Goal: Information Seeking & Learning: Learn about a topic

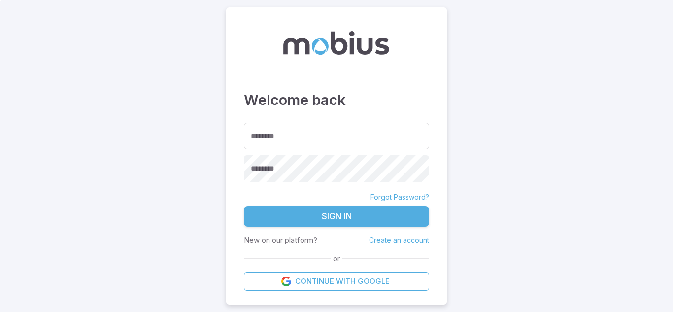
drag, startPoint x: 0, startPoint y: 0, endPoint x: 461, endPoint y: 38, distance: 463.0
click at [461, 38] on main "Welcome back ******** ******** ******** Forgot Password? Sign In New on our pla…" at bounding box center [336, 156] width 673 height 312
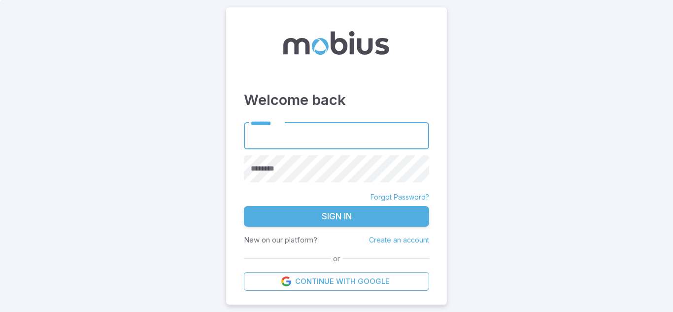
click at [307, 136] on input "********" at bounding box center [336, 136] width 185 height 27
type input "**********"
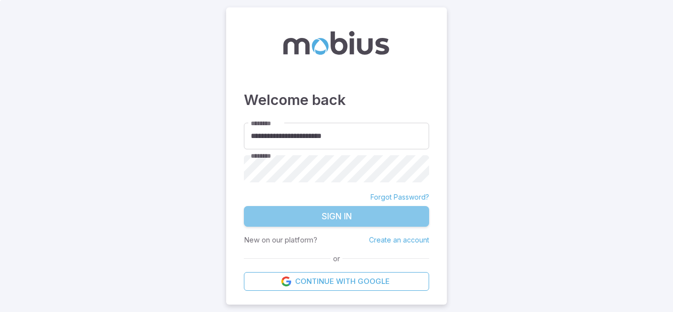
click at [330, 224] on button "Sign In" at bounding box center [336, 216] width 185 height 21
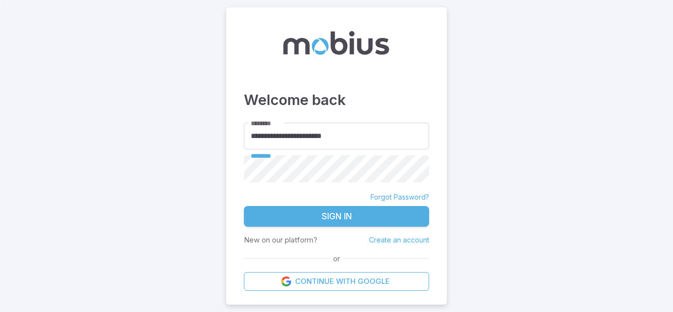
click at [330, 216] on button "Sign In" at bounding box center [336, 216] width 185 height 21
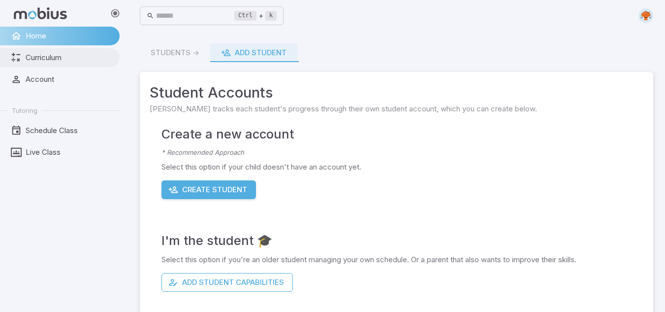
click at [55, 62] on span "Curriculum" at bounding box center [69, 57] width 87 height 11
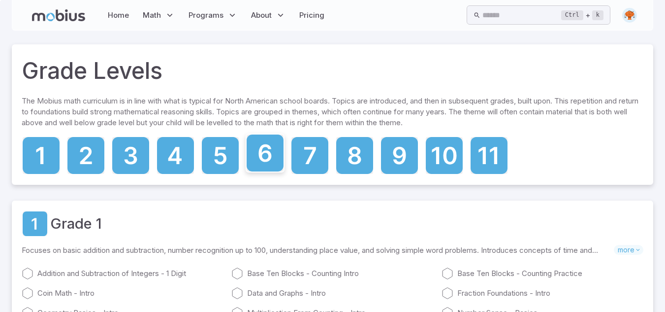
click at [260, 149] on icon at bounding box center [265, 153] width 13 height 18
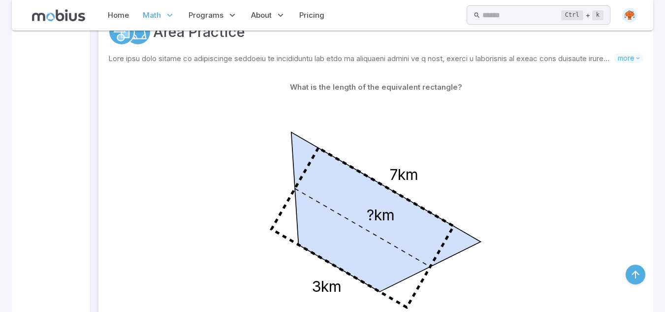
scroll to position [3565, 0]
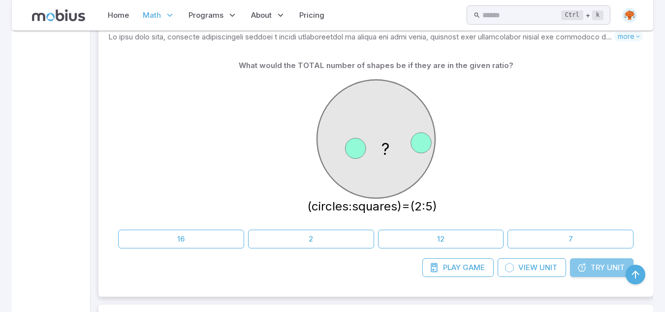
click at [585, 265] on icon at bounding box center [582, 267] width 10 height 10
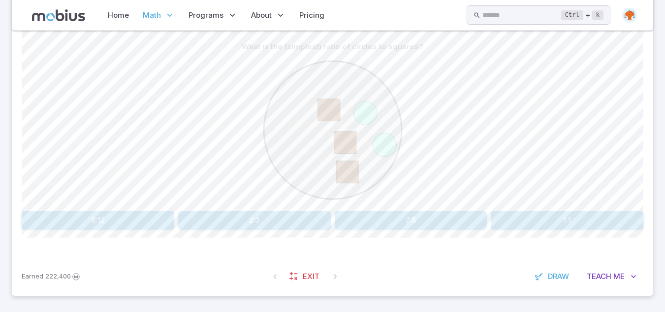
scroll to position [233, 0]
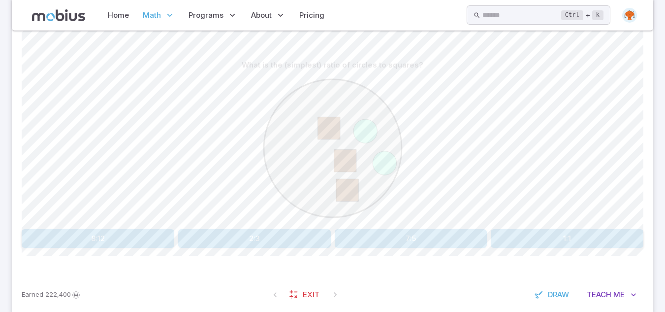
click at [307, 247] on button "2:3" at bounding box center [254, 238] width 153 height 19
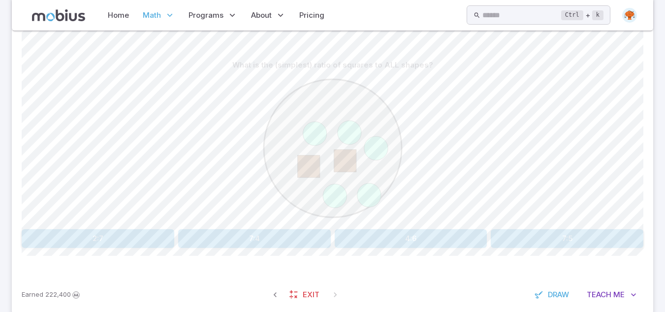
click at [122, 238] on button "2:7" at bounding box center [98, 238] width 153 height 19
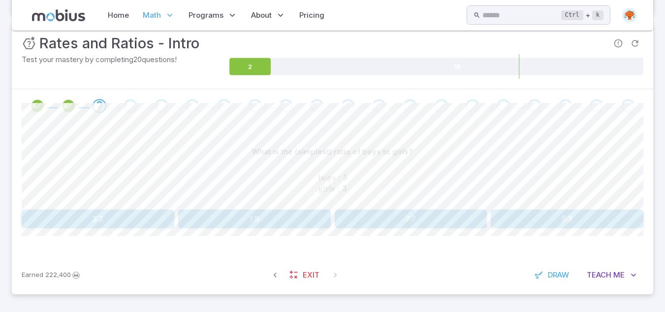
scroll to position [147, 0]
click at [535, 225] on button "5:3" at bounding box center [567, 218] width 153 height 19
click at [532, 224] on button "5:5" at bounding box center [567, 218] width 153 height 19
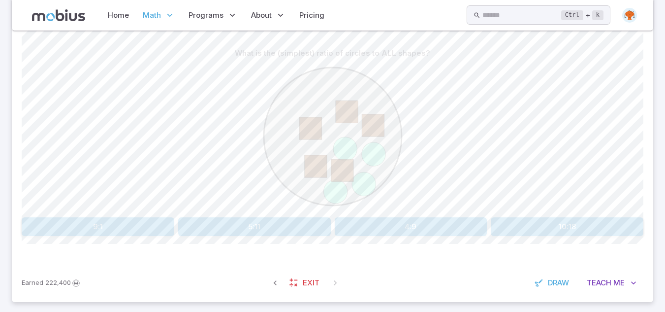
scroll to position [226, 0]
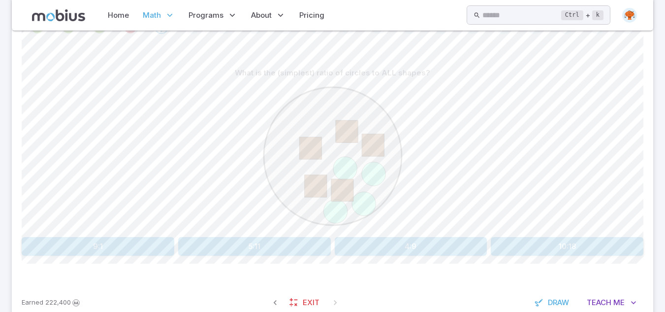
click at [398, 250] on button "4:9" at bounding box center [411, 246] width 153 height 19
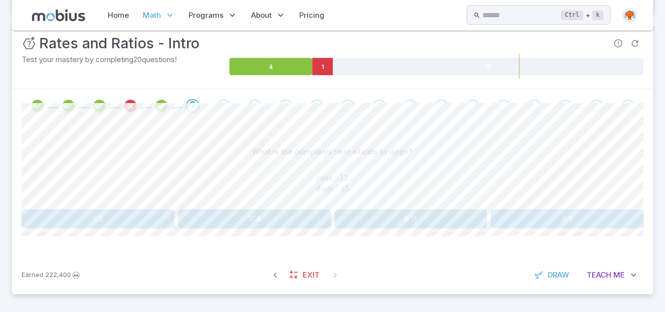
scroll to position [147, 0]
click at [105, 224] on button "5:3" at bounding box center [98, 218] width 153 height 19
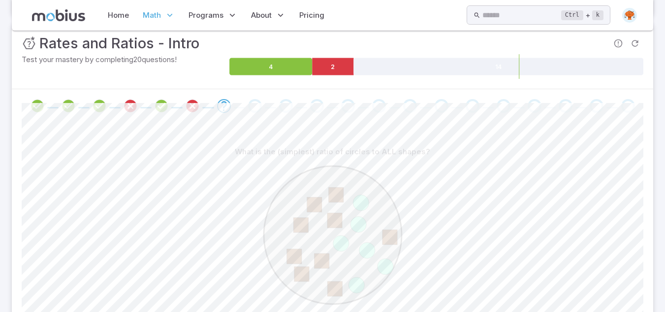
scroll to position [237, 0]
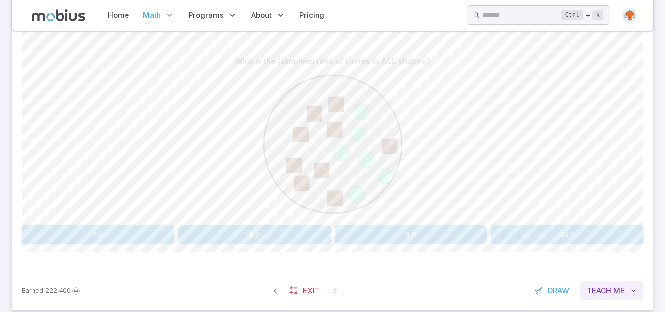
click at [613, 289] on button "Teach Me" at bounding box center [612, 290] width 64 height 19
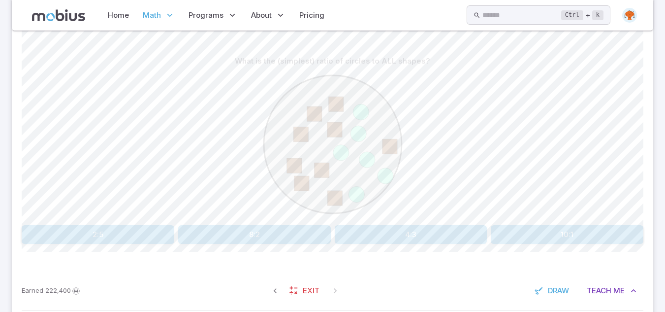
scroll to position [345, 0]
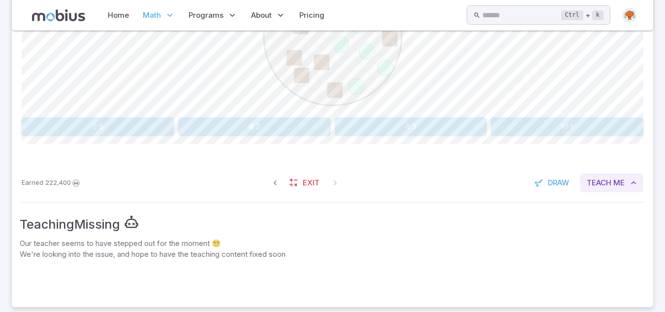
click at [616, 180] on span "Me" at bounding box center [619, 182] width 11 height 11
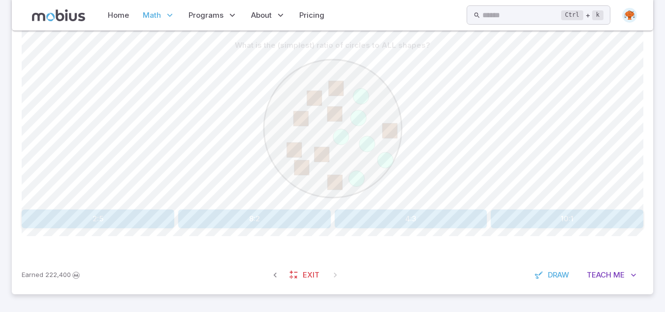
scroll to position [253, 0]
drag, startPoint x: 661, startPoint y: 219, endPoint x: 660, endPoint y: 213, distance: 6.5
drag, startPoint x: 660, startPoint y: 213, endPoint x: 424, endPoint y: 72, distance: 274.5
click at [424, 72] on div at bounding box center [333, 130] width 622 height 151
click at [128, 219] on button "2:5" at bounding box center [98, 218] width 153 height 19
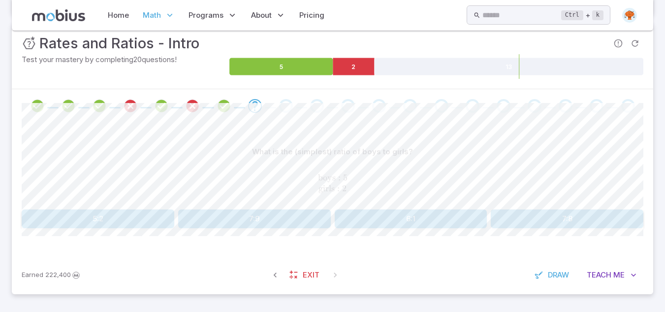
scroll to position [147, 0]
click at [128, 219] on button "5:2" at bounding box center [98, 218] width 153 height 19
click at [470, 208] on div "What is the (simplest) ratio of girls to ALL kids? boys : 12 girls : 15 \text{b…" at bounding box center [333, 185] width 622 height 86
click at [434, 224] on button "12:18" at bounding box center [411, 218] width 153 height 19
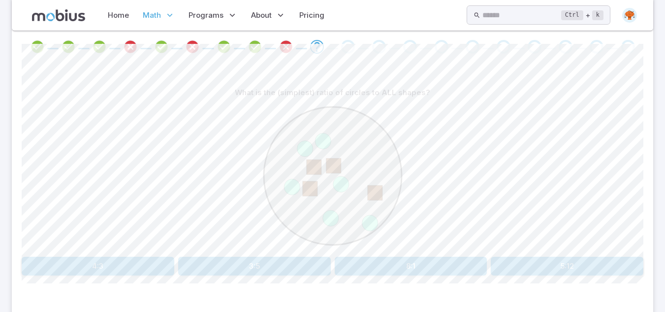
scroll to position [226, 0]
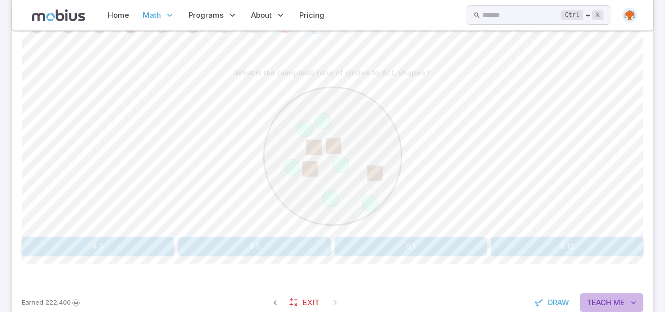
click at [588, 303] on span "Teach" at bounding box center [599, 302] width 25 height 11
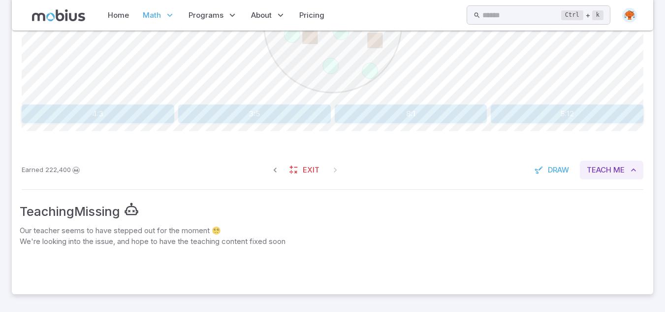
click at [603, 173] on span "Teach" at bounding box center [599, 169] width 25 height 11
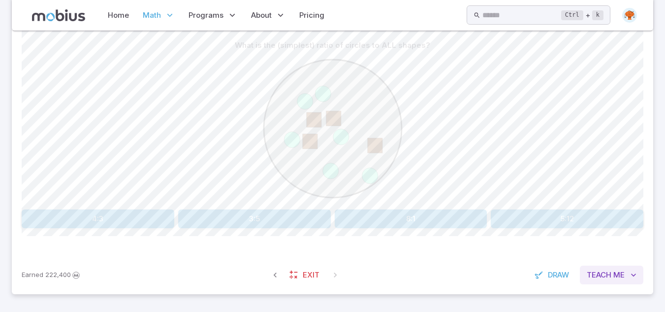
click at [605, 265] on button "Teach Me" at bounding box center [612, 274] width 64 height 19
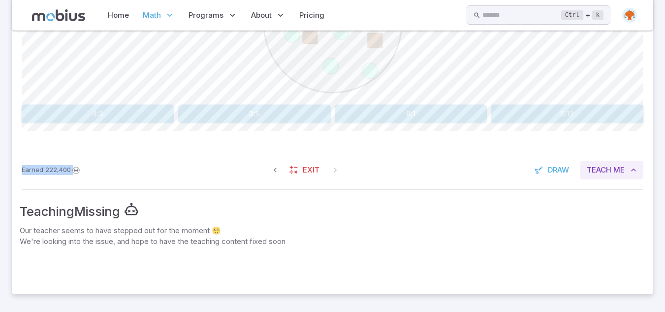
drag, startPoint x: 608, startPoint y: 128, endPoint x: 602, endPoint y: 172, distance: 44.8
click at [602, 172] on div "Unit Mastery : Rates and Ratios - Intro Test your mastery by completing 20 ques…" at bounding box center [333, 52] width 642 height 483
click at [600, 169] on span "Teach" at bounding box center [599, 169] width 25 height 11
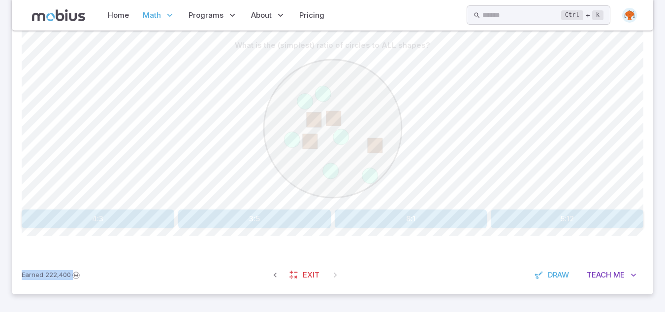
scroll to position [253, 0]
click at [66, 275] on span "222,400" at bounding box center [58, 275] width 26 height 10
click at [158, 263] on div "Earned 222,400 Exit Draw Teach Me" at bounding box center [333, 275] width 642 height 38
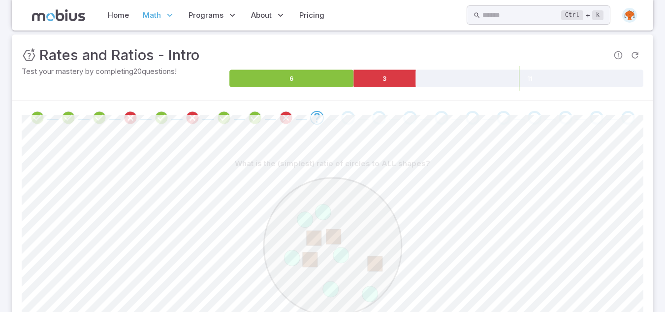
scroll to position [233, 0]
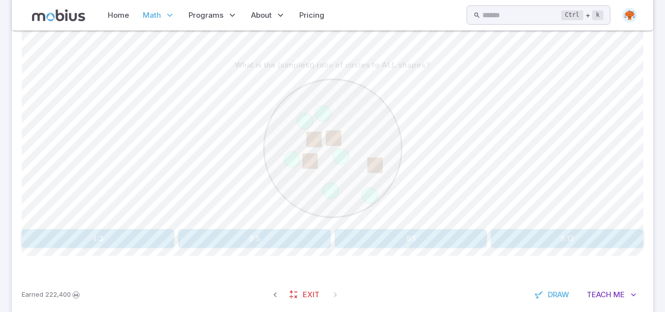
click at [399, 238] on button "8:1" at bounding box center [411, 238] width 153 height 19
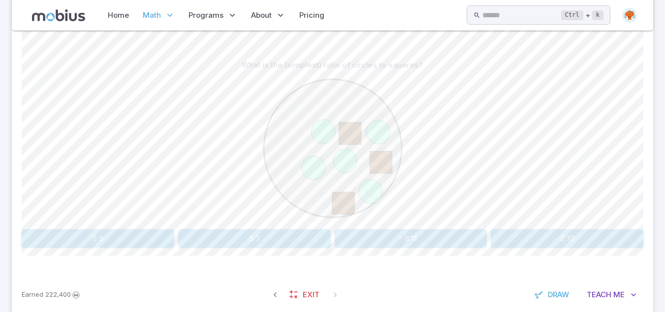
click at [120, 243] on button "3:5" at bounding box center [98, 238] width 153 height 19
click at [404, 242] on button "2:3" at bounding box center [411, 238] width 153 height 19
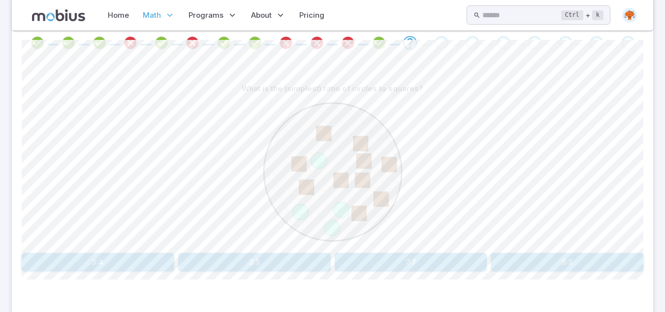
scroll to position [214, 0]
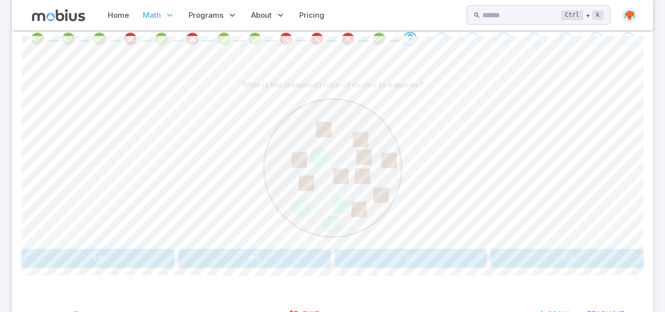
click at [118, 262] on button "3:4" at bounding box center [98, 258] width 153 height 19
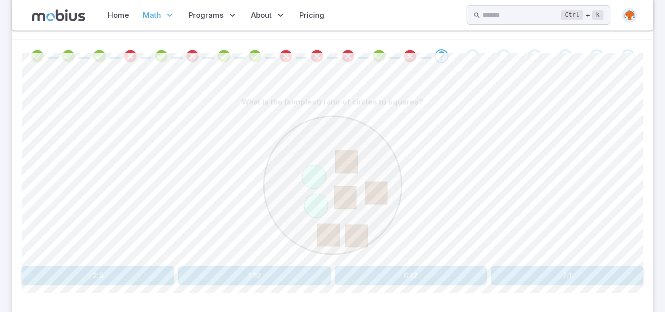
scroll to position [197, 0]
click at [97, 275] on button "2:5" at bounding box center [98, 274] width 153 height 19
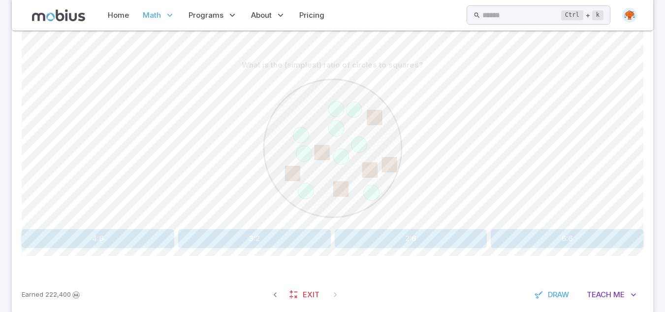
scroll to position [253, 0]
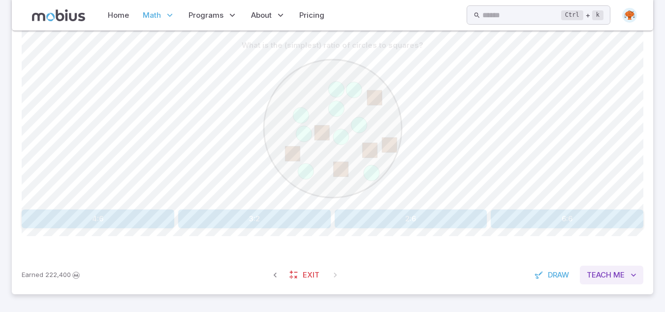
click at [603, 278] on span "Teach" at bounding box center [599, 274] width 25 height 11
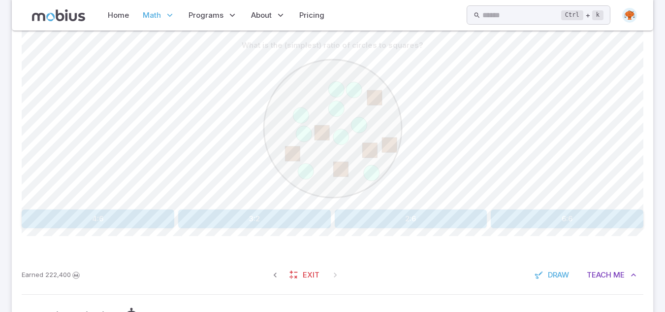
scroll to position [358, 0]
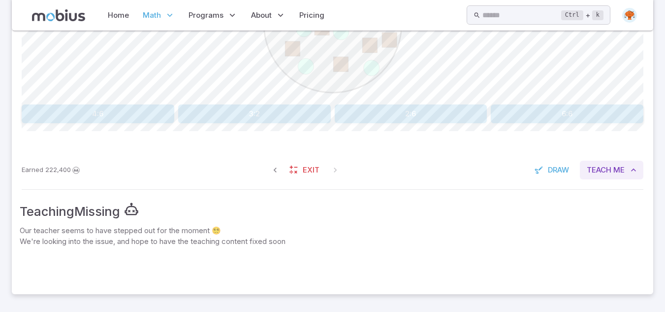
click at [603, 166] on span "Teach" at bounding box center [599, 169] width 25 height 11
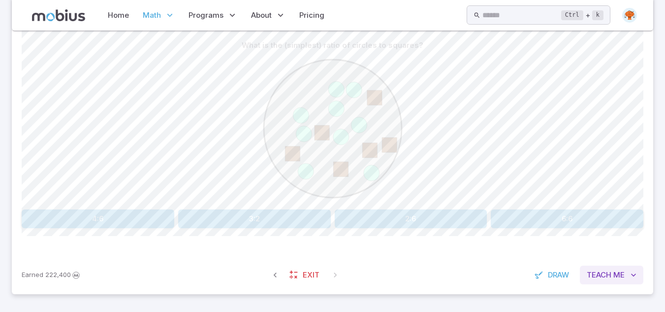
scroll to position [253, 0]
click at [292, 107] on circle at bounding box center [333, 129] width 138 height 138
click at [528, 216] on button "6:6" at bounding box center [567, 219] width 153 height 19
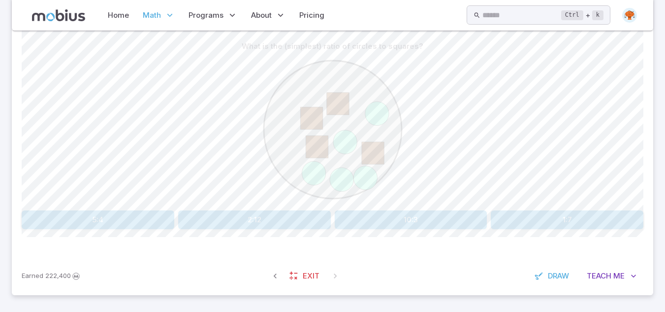
click at [302, 234] on div "What is the (simplest) ratio of circles to squares? 5:4 2:12 10:3 1:7 Canvas ac…" at bounding box center [333, 136] width 622 height 239
click at [123, 218] on button "5:4" at bounding box center [98, 219] width 153 height 19
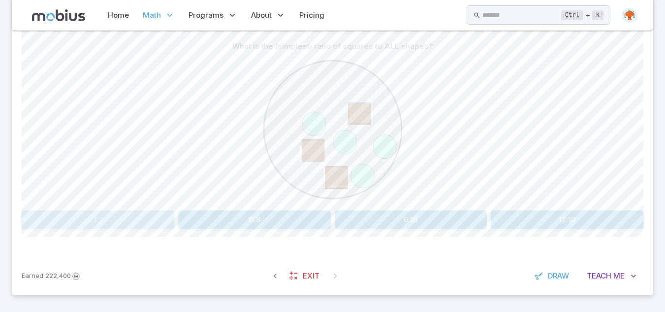
click at [123, 218] on button "3:7" at bounding box center [98, 219] width 153 height 19
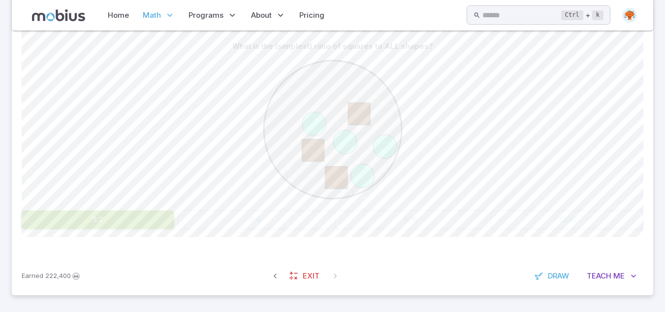
scroll to position [147, 0]
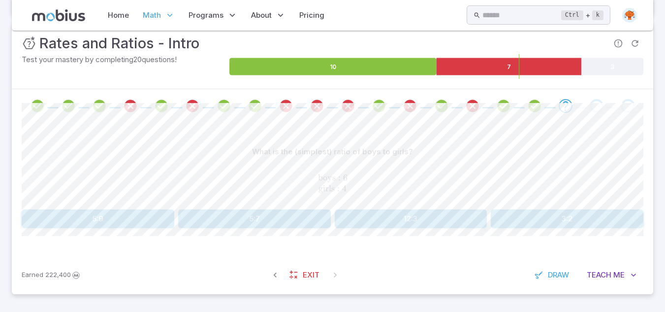
drag, startPoint x: 600, startPoint y: 231, endPoint x: 295, endPoint y: 218, distance: 305.1
click at [295, 218] on div "What is the (simplest) ratio of boys to girls? boys : 6 girls : 4 \text{boys : …" at bounding box center [333, 189] width 622 height 133
click at [532, 216] on button "3:2" at bounding box center [567, 218] width 153 height 19
click at [530, 222] on button "5:7" at bounding box center [567, 218] width 153 height 19
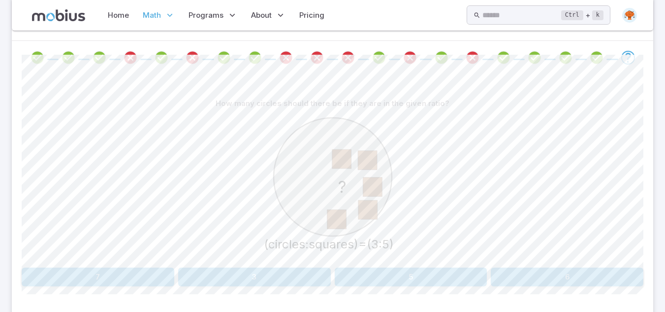
scroll to position [253, 0]
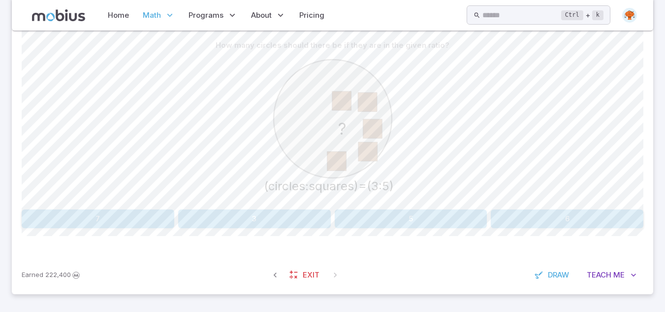
click at [279, 227] on button "3" at bounding box center [254, 218] width 153 height 19
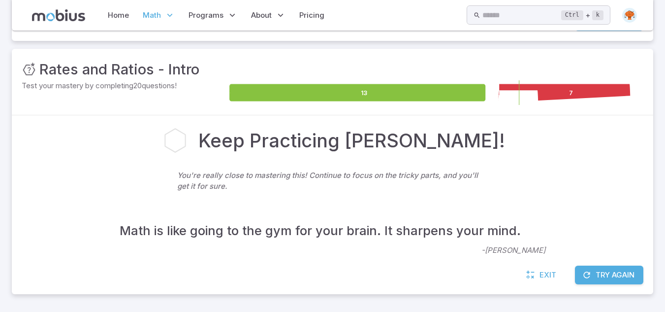
scroll to position [110, 0]
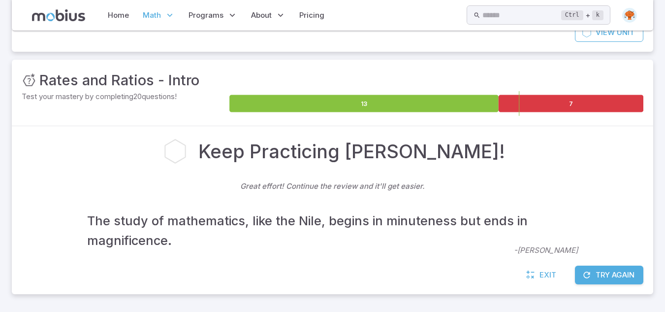
click at [609, 274] on button "Try Again" at bounding box center [609, 274] width 68 height 19
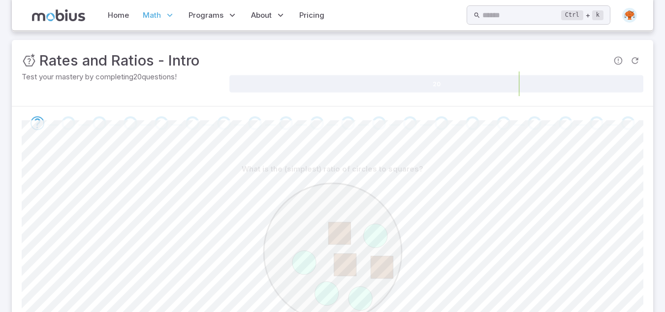
scroll to position [253, 0]
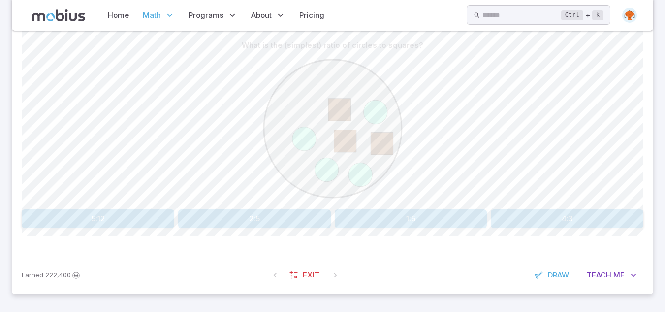
click at [542, 220] on button "4:3" at bounding box center [567, 218] width 153 height 19
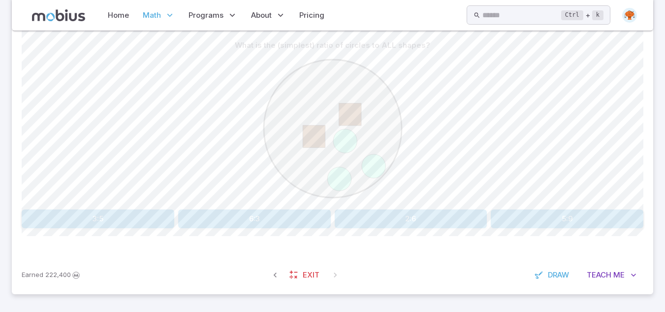
click at [111, 219] on button "3:5" at bounding box center [98, 218] width 153 height 19
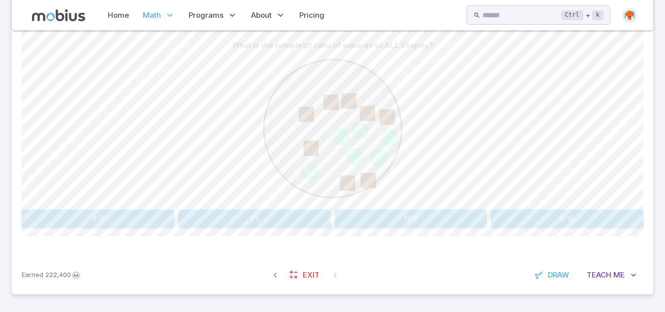
click at [116, 224] on button "4:7" at bounding box center [98, 218] width 153 height 19
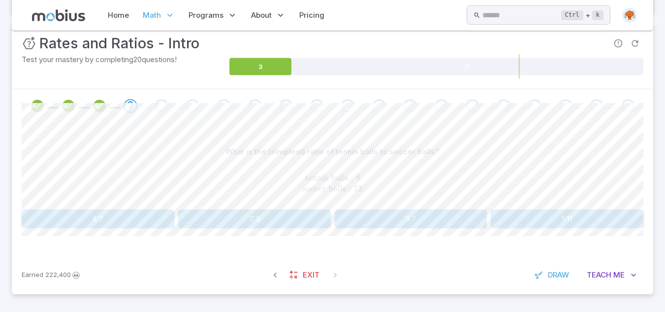
scroll to position [147, 0]
click at [547, 220] on button "1:11" at bounding box center [567, 218] width 153 height 19
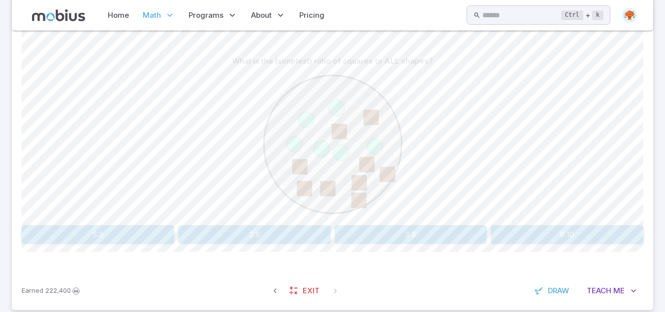
scroll to position [233, 0]
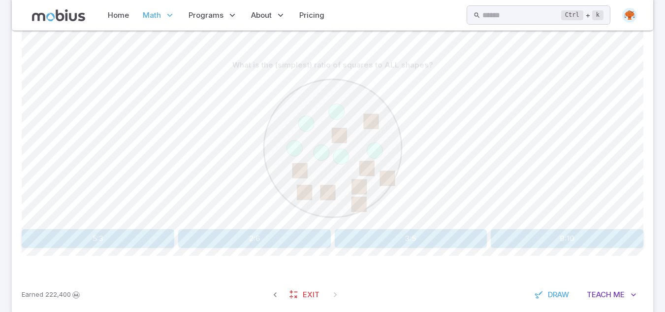
click at [414, 238] on button "3:5" at bounding box center [411, 238] width 153 height 19
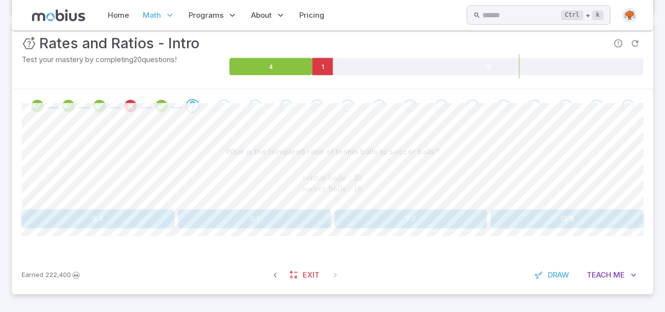
scroll to position [147, 0]
click at [615, 221] on button "13:9" at bounding box center [567, 218] width 153 height 19
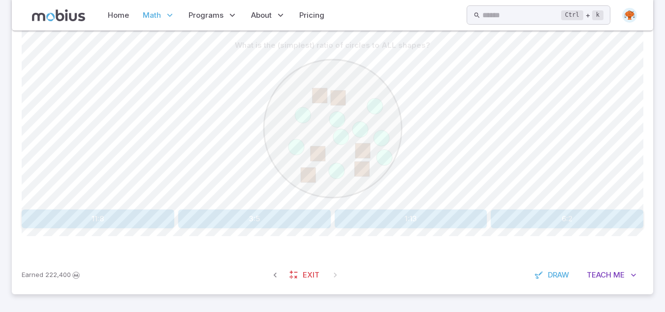
scroll to position [233, 0]
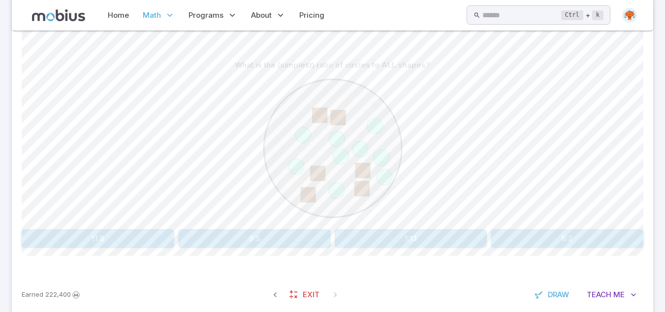
click at [304, 238] on button "3:5" at bounding box center [254, 238] width 153 height 19
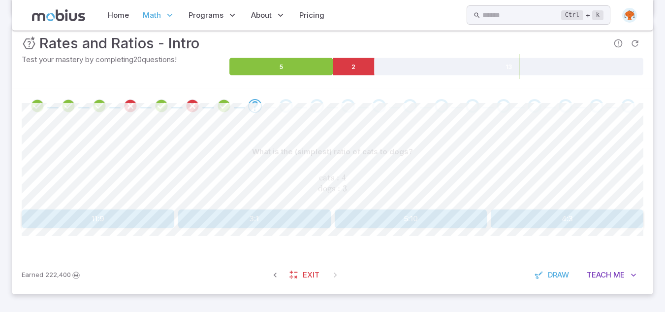
scroll to position [147, 0]
click at [598, 218] on button "4:3" at bounding box center [567, 218] width 153 height 19
click at [598, 219] on button "3:5" at bounding box center [567, 218] width 153 height 19
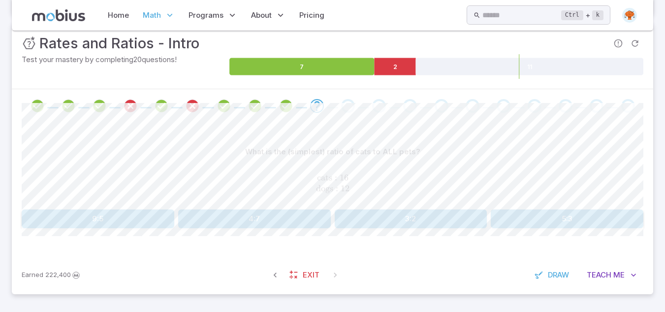
click at [298, 224] on button "4:7" at bounding box center [254, 218] width 153 height 19
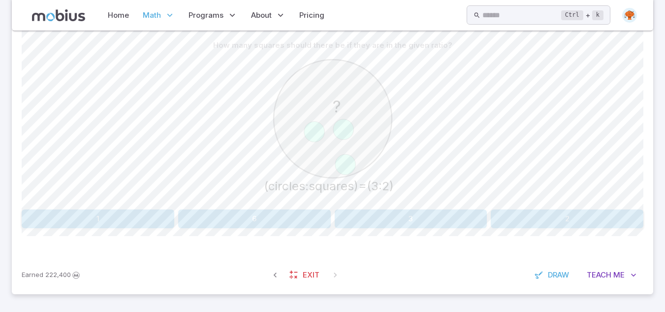
scroll to position [233, 0]
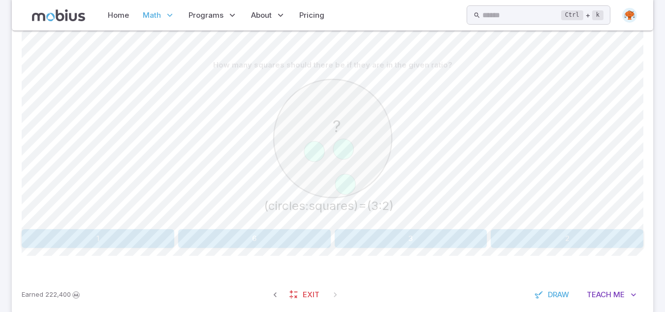
click at [538, 238] on button "2" at bounding box center [567, 238] width 153 height 19
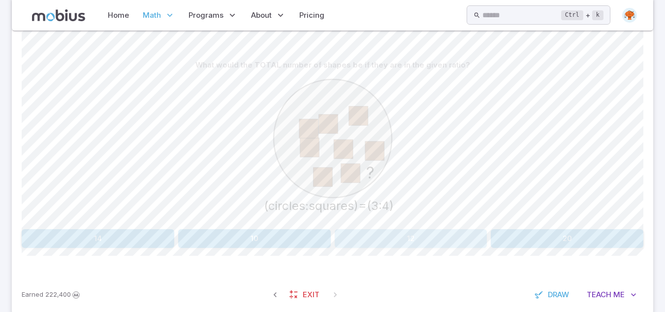
click at [392, 237] on button "12" at bounding box center [411, 238] width 153 height 19
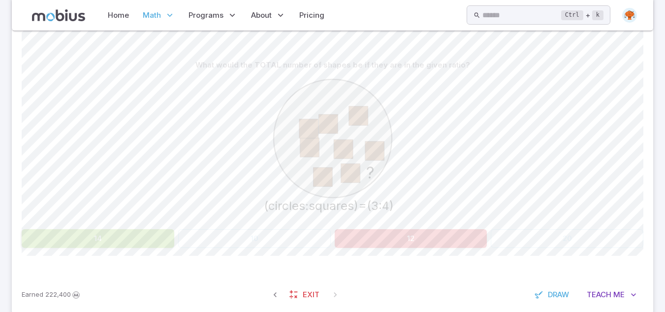
scroll to position [132, 0]
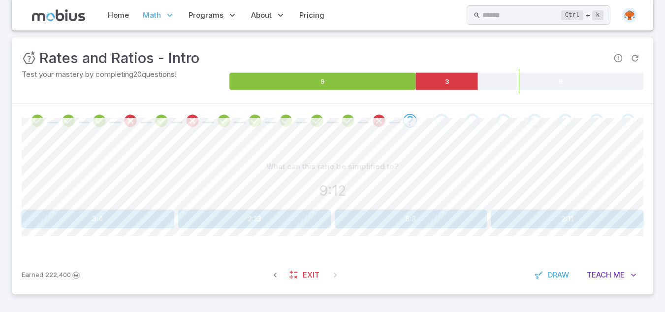
click at [99, 225] on button "3:4" at bounding box center [98, 218] width 153 height 19
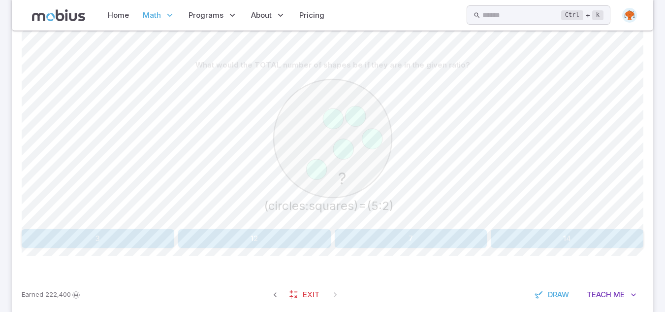
scroll to position [214, 0]
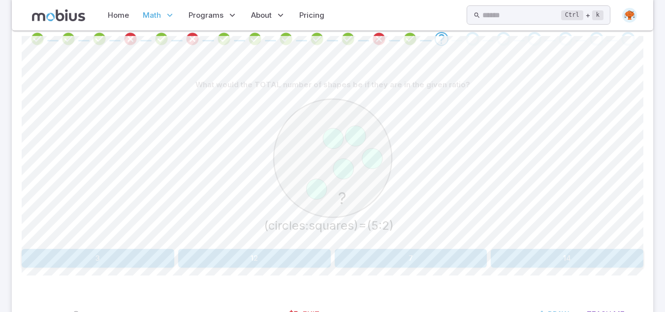
click at [112, 260] on button "3" at bounding box center [98, 258] width 153 height 19
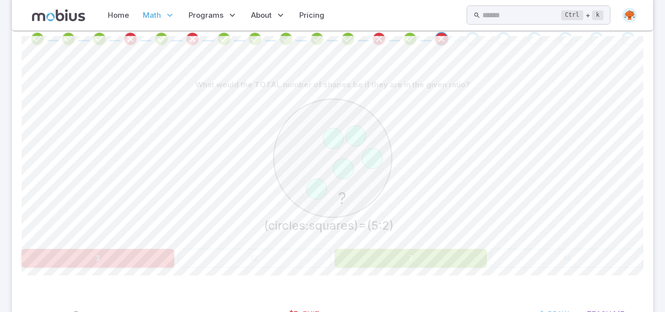
scroll to position [132, 0]
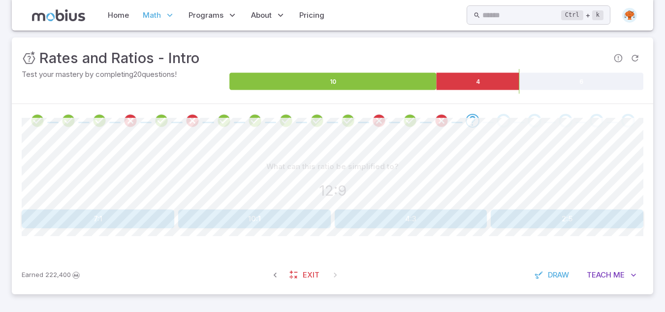
click at [377, 223] on button "4:3" at bounding box center [411, 218] width 153 height 19
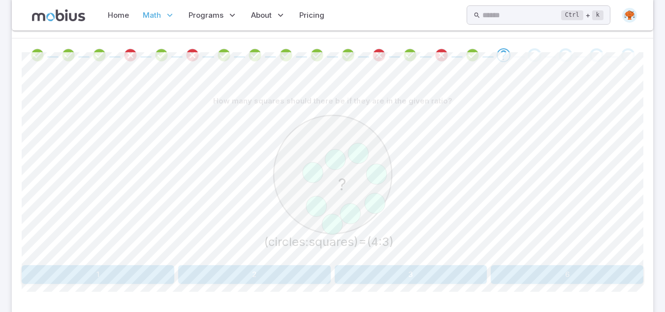
scroll to position [253, 0]
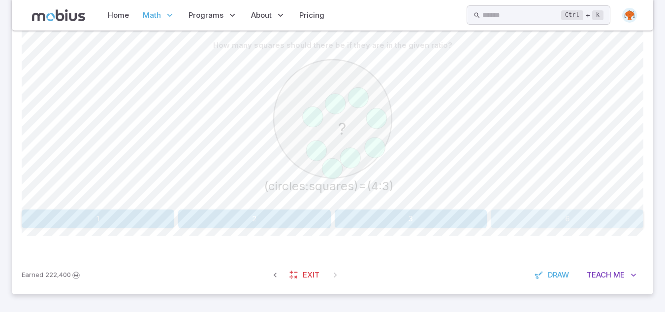
click at [530, 220] on button "6" at bounding box center [567, 218] width 153 height 19
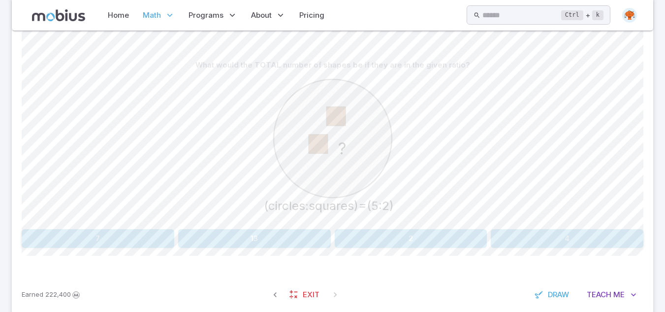
click at [557, 240] on button "4" at bounding box center [567, 238] width 153 height 19
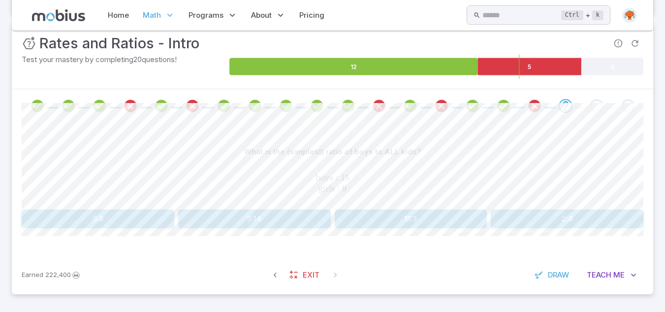
scroll to position [127, 0]
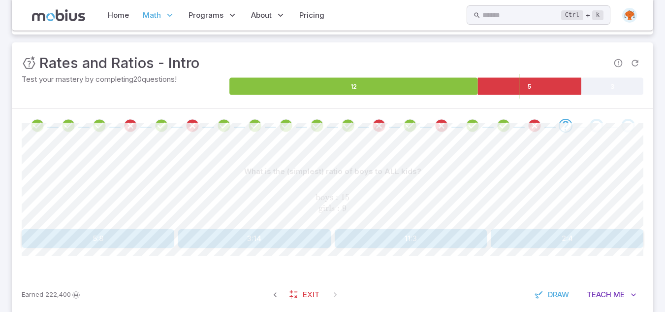
drag, startPoint x: 345, startPoint y: 196, endPoint x: 344, endPoint y: 205, distance: 9.4
click at [344, 205] on span "boys : 15 girls : 9" at bounding box center [333, 203] width 622 height 22
click at [338, 191] on div "boys : 15 girls : 9 \text{boys : 15}\\\text{girls : 9}\\ boys : 15 girls : 9" at bounding box center [333, 203] width 622 height 36
click at [302, 235] on button "3:14" at bounding box center [254, 238] width 153 height 19
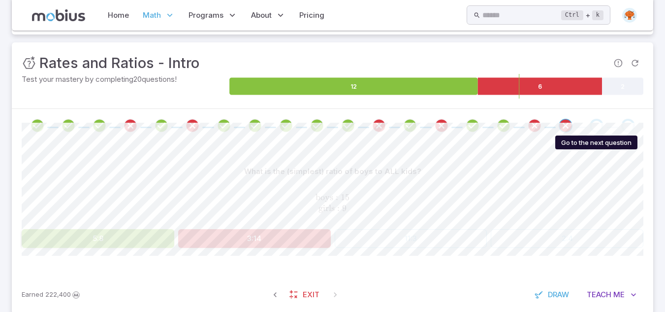
click at [599, 127] on div "Go to the next question" at bounding box center [597, 126] width 14 height 14
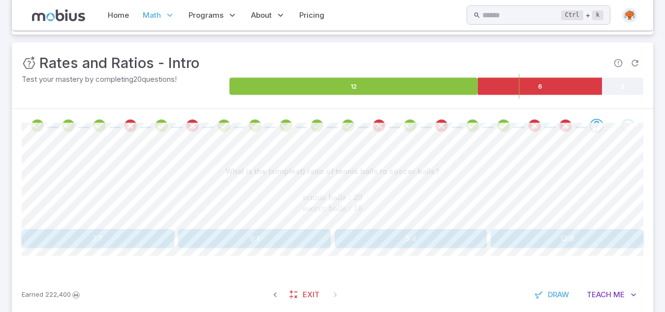
click at [361, 240] on button "5:4" at bounding box center [411, 238] width 153 height 19
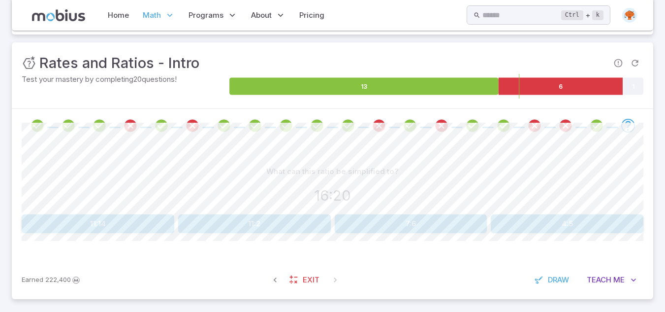
click at [632, 222] on button "4:5" at bounding box center [567, 223] width 153 height 19
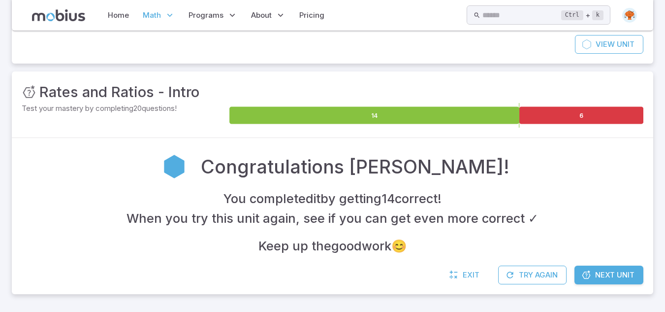
scroll to position [98, 0]
click at [617, 270] on span "Next Unit" at bounding box center [614, 274] width 39 height 11
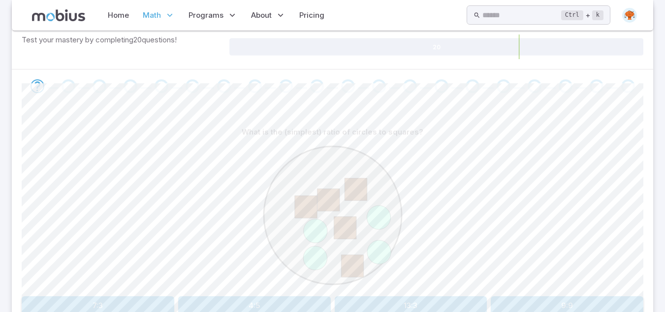
scroll to position [253, 0]
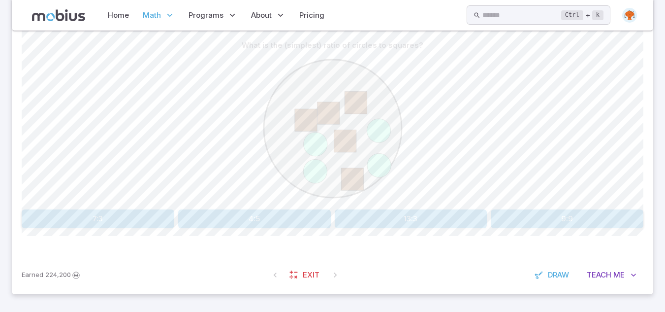
click at [268, 233] on div "What is the (simplest) ratio of circles to squares? 7:3 4:5 13:3 9:9 Canvas act…" at bounding box center [333, 135] width 622 height 239
click at [255, 220] on button "4:5" at bounding box center [254, 218] width 153 height 19
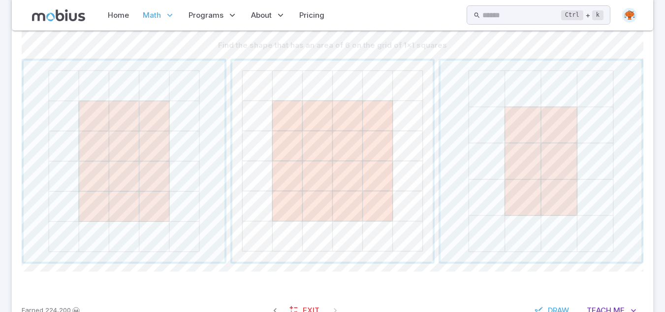
click at [381, 140] on span "button" at bounding box center [332, 161] width 201 height 201
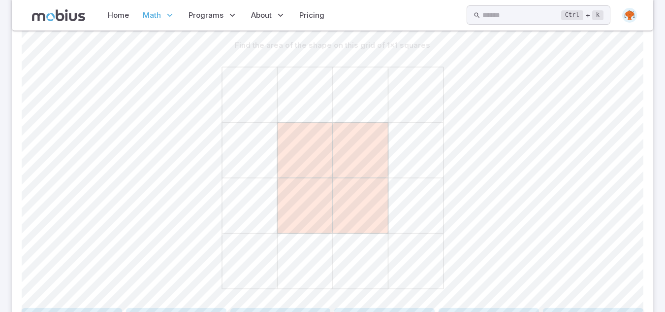
scroll to position [273, 0]
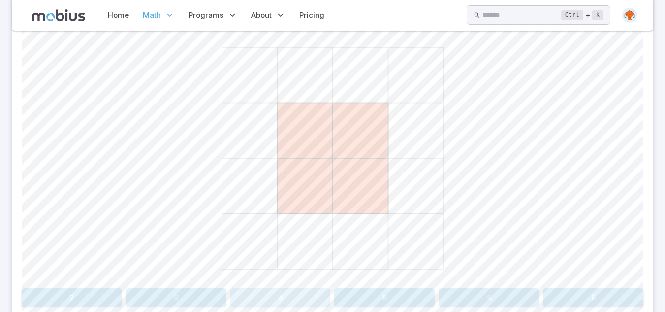
click at [294, 298] on button "4" at bounding box center [280, 297] width 100 height 19
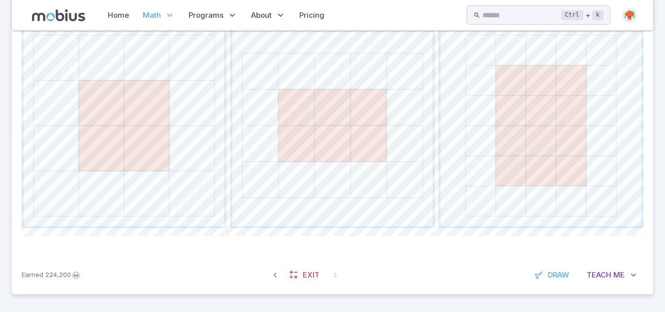
scroll to position [269, 0]
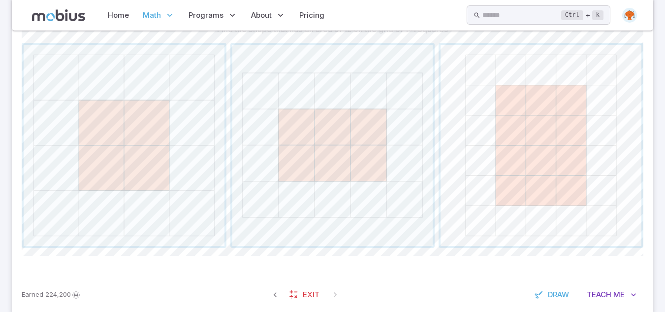
click at [602, 165] on span "button" at bounding box center [541, 145] width 201 height 201
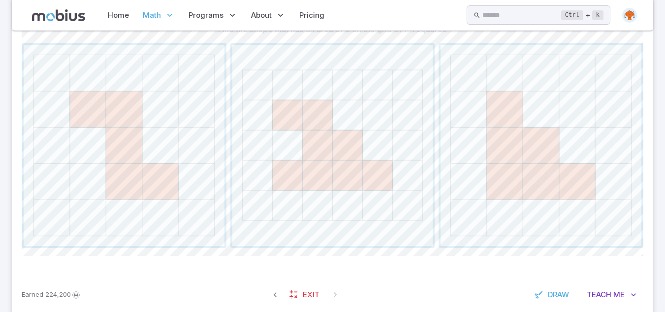
scroll to position [249, 0]
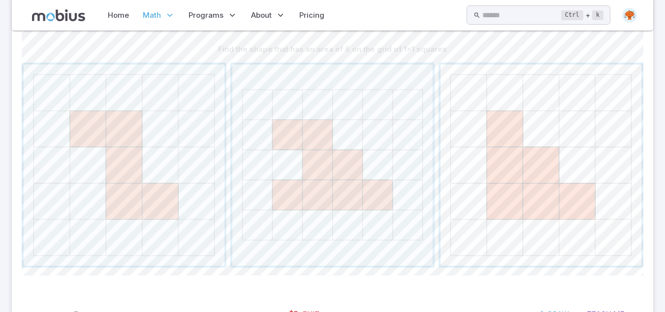
click at [506, 163] on span "button" at bounding box center [541, 165] width 201 height 201
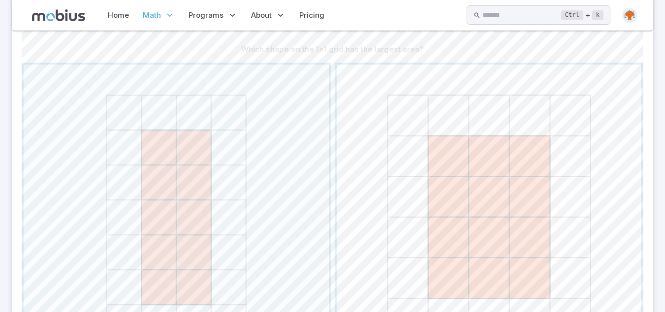
click at [509, 189] on span "button" at bounding box center [489, 217] width 305 height 305
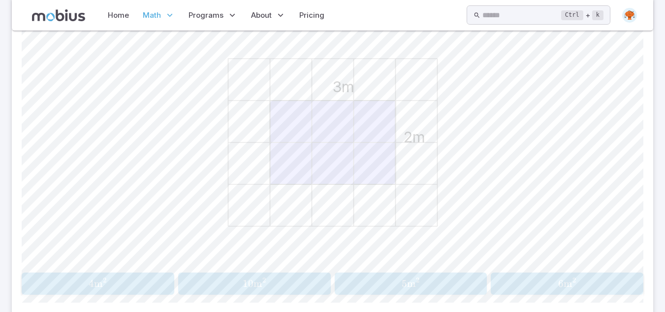
scroll to position [269, 0]
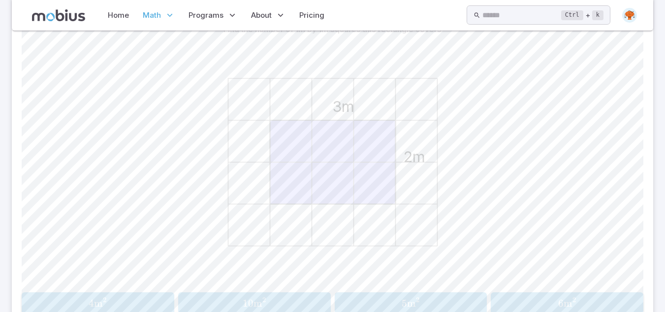
click at [560, 305] on span "6" at bounding box center [560, 303] width 5 height 12
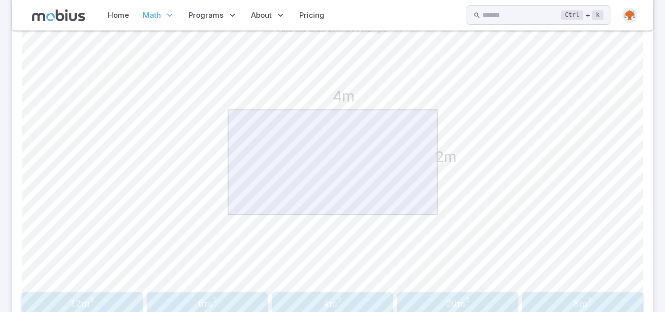
click at [594, 295] on button "8 m 2 8\text{m}^2 8 m 2" at bounding box center [582, 303] width 121 height 22
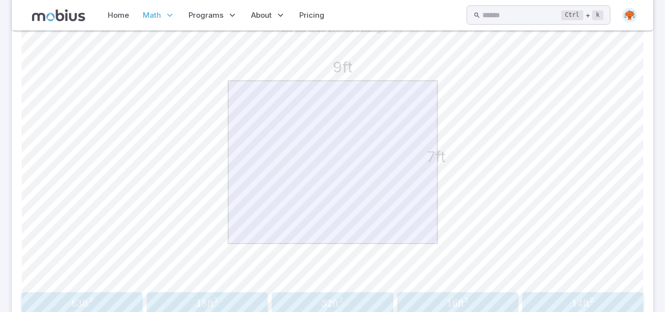
click at [463, 304] on span "ft" at bounding box center [461, 303] width 7 height 12
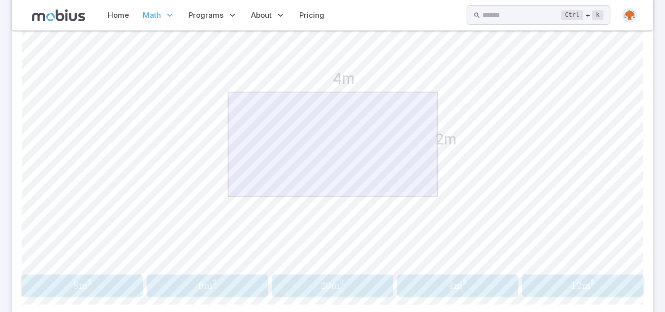
scroll to position [289, 0]
click at [102, 280] on span "8 m 2" at bounding box center [82, 283] width 115 height 12
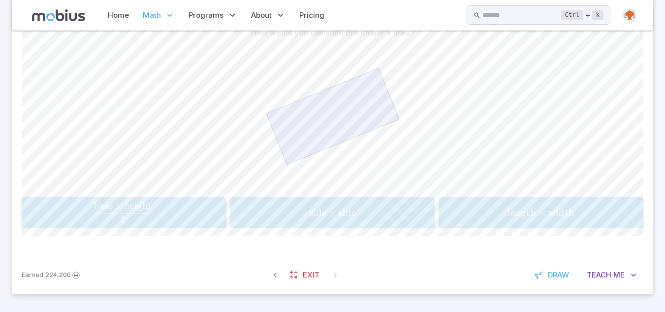
scroll to position [246, 0]
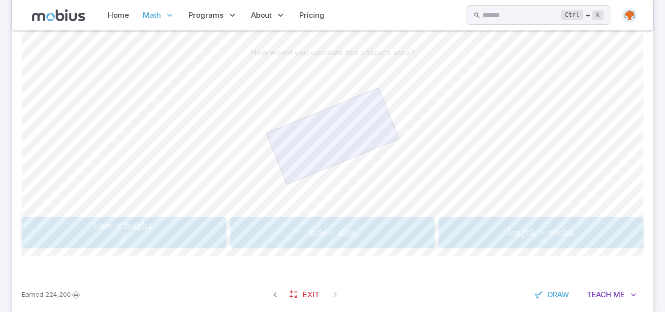
click at [510, 221] on div "length × width \text{length} \times \text{width} length × width" at bounding box center [541, 232] width 198 height 23
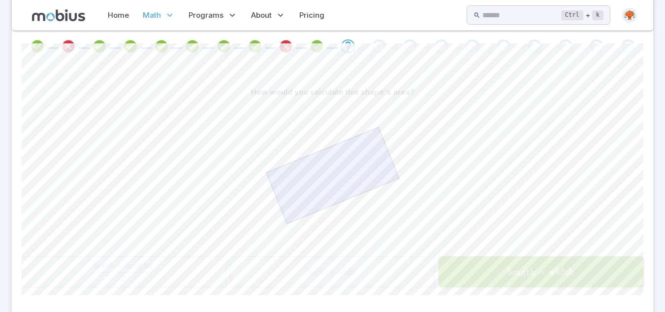
scroll to position [226, 0]
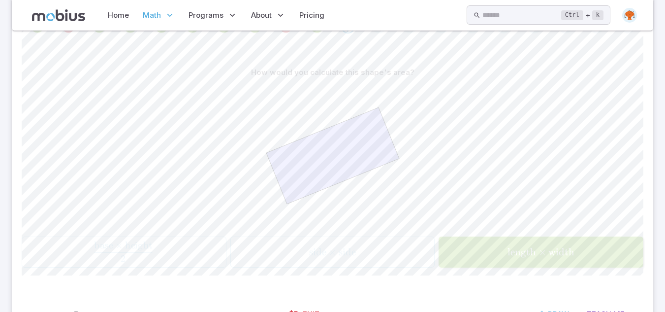
click at [374, 27] on div "Home Math Grade 1 Grade 2 Grade 3 Grade 4 Grade 5 Grade 6 Grade 7 Grade 8 Grade…" at bounding box center [333, 15] width 642 height 31
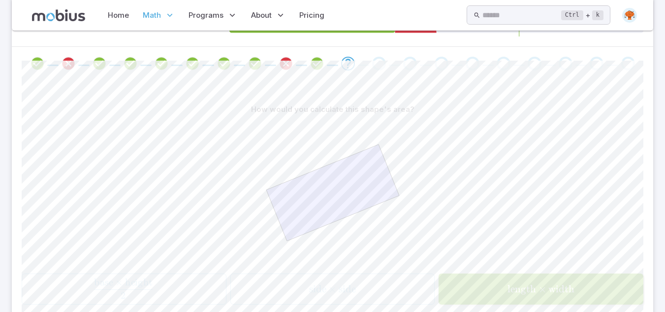
scroll to position [187, 0]
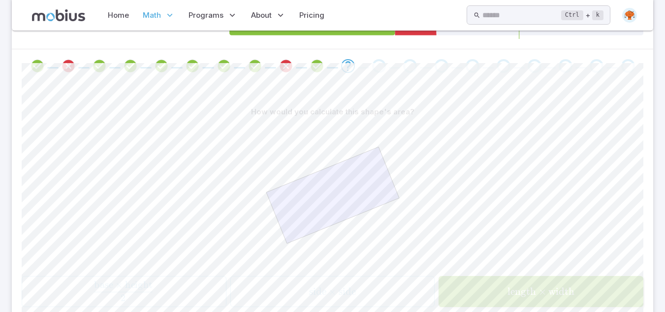
click at [377, 65] on div "Go to the next question" at bounding box center [379, 66] width 14 height 14
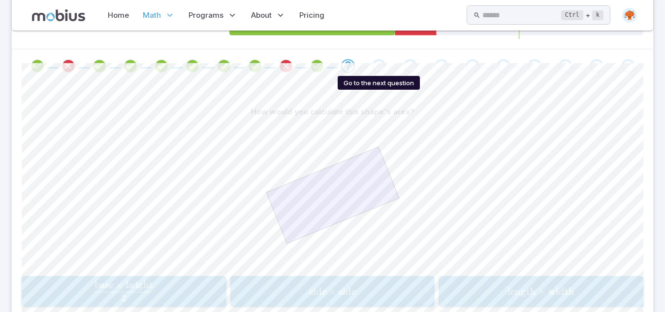
click at [377, 65] on div "Go to the next question" at bounding box center [379, 66] width 14 height 14
click at [547, 286] on span "length ×" at bounding box center [528, 291] width 41 height 12
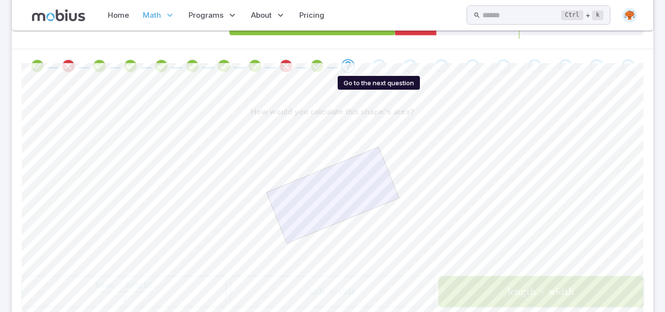
click at [378, 69] on div "Go to the next question" at bounding box center [379, 66] width 14 height 14
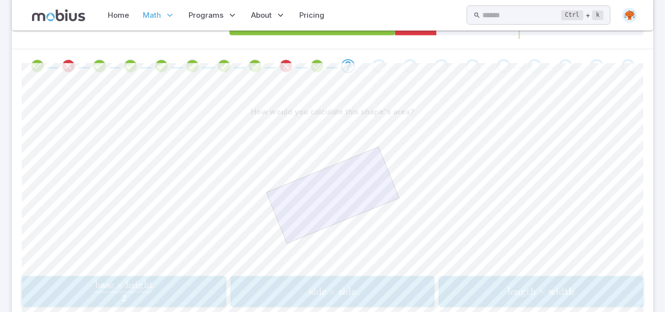
click at [413, 68] on div "Go to the next question" at bounding box center [410, 66] width 14 height 14
click at [525, 288] on span "length" at bounding box center [522, 291] width 29 height 12
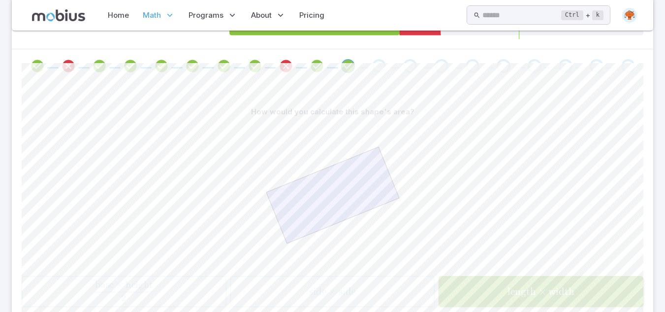
click at [378, 70] on div "Go to the next question" at bounding box center [379, 66] width 14 height 14
click at [402, 65] on span at bounding box center [410, 66] width 23 height 14
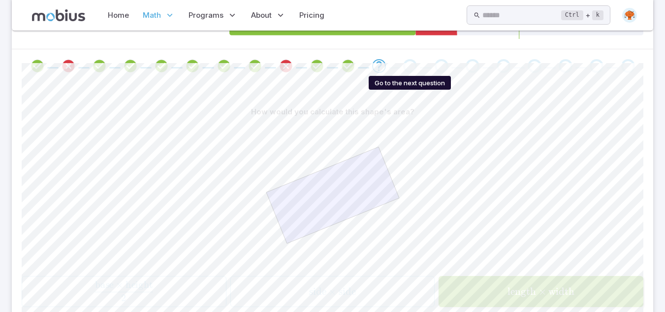
click at [410, 66] on div "Go to the next question" at bounding box center [410, 66] width 14 height 14
click at [374, 65] on icon "Go to the next question" at bounding box center [379, 66] width 12 height 12
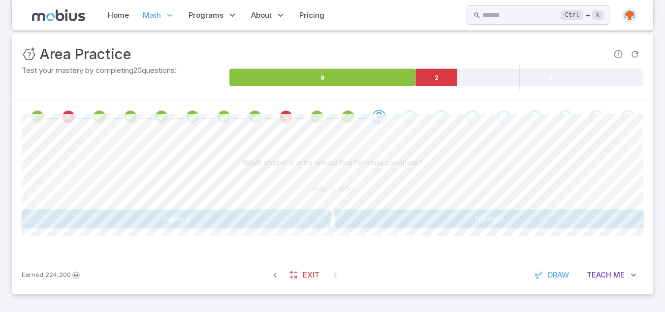
scroll to position [136, 0]
click at [292, 221] on button "Square" at bounding box center [176, 218] width 309 height 19
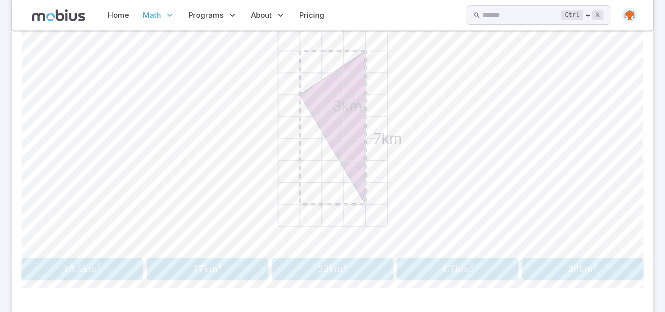
scroll to position [316, 0]
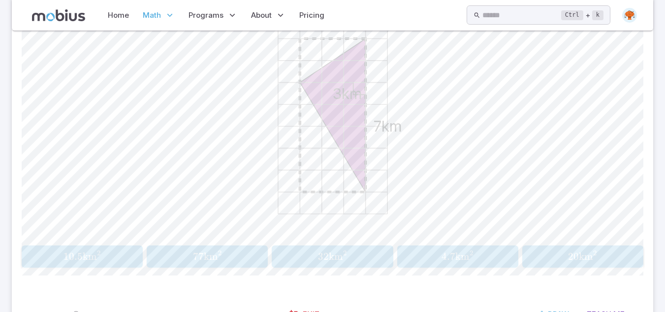
click at [352, 271] on div "Find the area of the TRIANGLE by halving the area of the rectangle around it 7k…" at bounding box center [333, 124] width 622 height 341
drag, startPoint x: 360, startPoint y: 38, endPoint x: 295, endPoint y: 92, distance: 84.7
click at [295, 92] on icon "7km 3km" at bounding box center [333, 115] width 246 height 246
click at [393, 97] on icon "7km 3km" at bounding box center [333, 115] width 246 height 246
click at [370, 262] on span "32 km 2" at bounding box center [332, 256] width 115 height 12
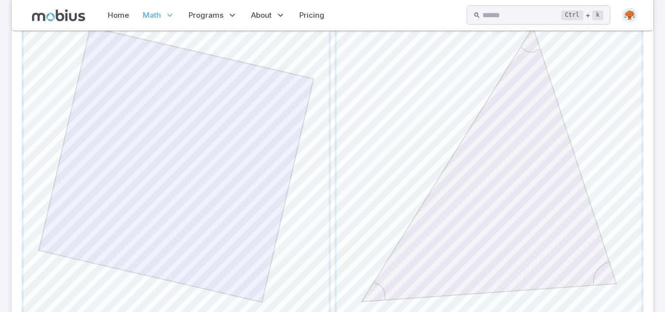
scroll to position [355, 0]
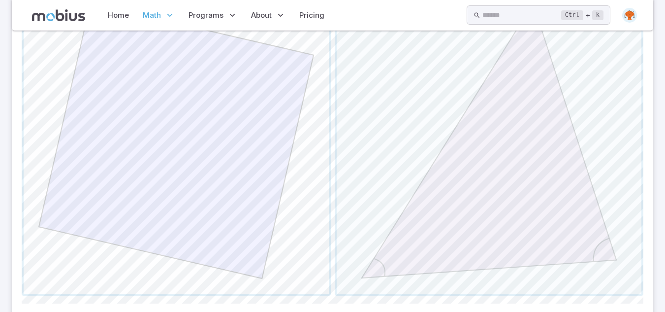
click at [230, 199] on span "button" at bounding box center [176, 140] width 305 height 305
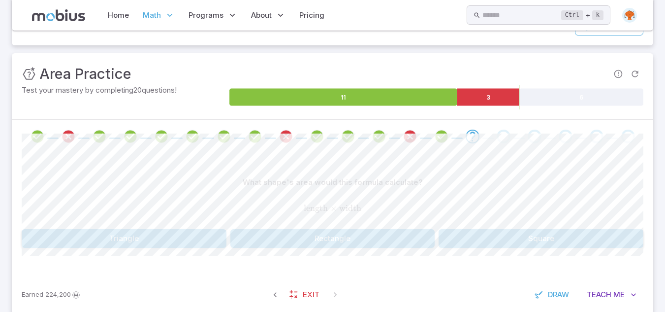
scroll to position [136, 0]
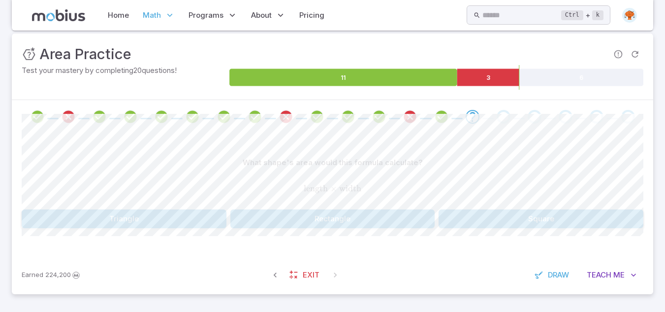
click at [332, 220] on button "Rectangle" at bounding box center [332, 218] width 205 height 19
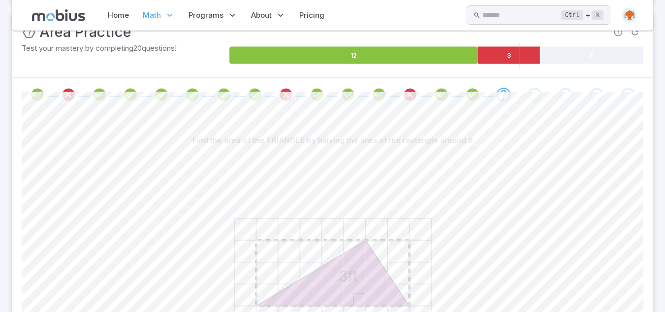
scroll to position [353, 0]
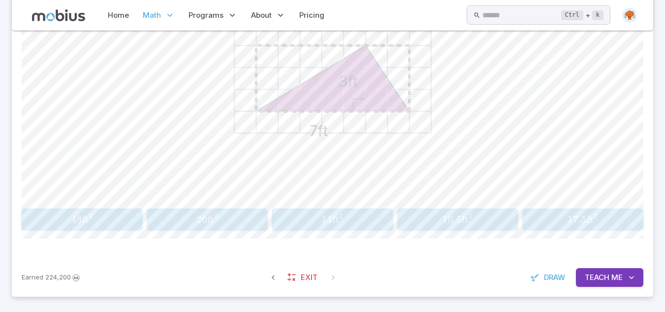
click at [482, 219] on span "10.5 ft 2" at bounding box center [457, 219] width 115 height 12
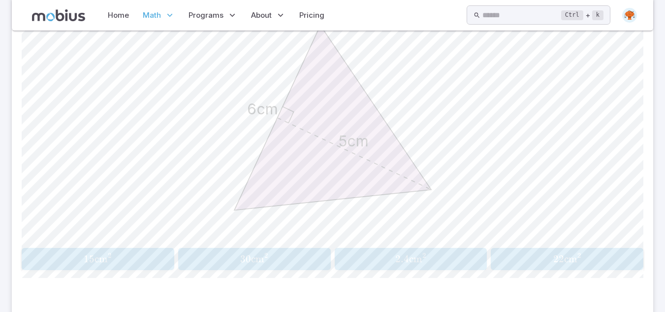
scroll to position [355, 0]
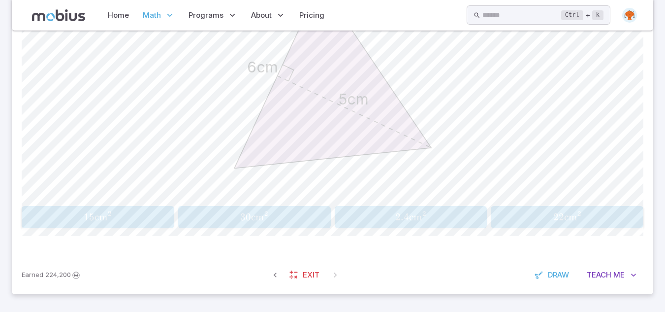
click at [277, 227] on button "30 cm 2 30\text{cm}^2 30 cm 2" at bounding box center [254, 217] width 153 height 22
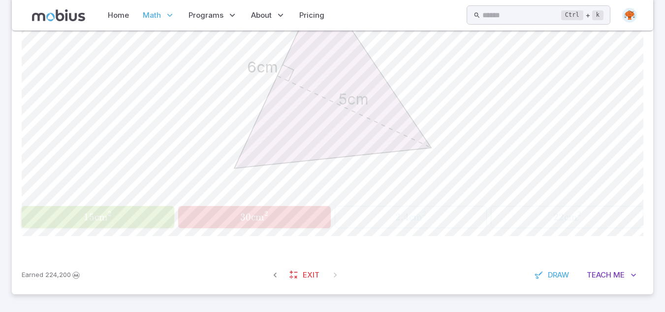
click at [252, 228] on button "30 cm 2 30\text{cm}^2 30 cm 2" at bounding box center [254, 217] width 153 height 22
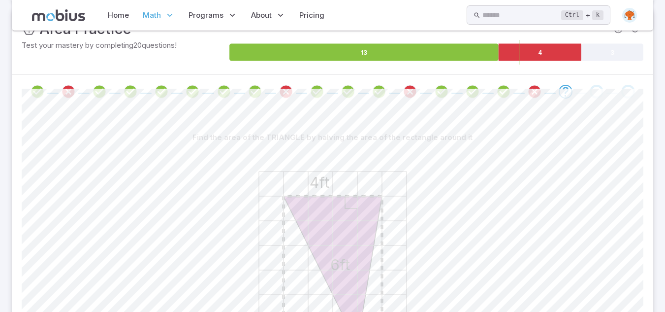
scroll to position [138, 0]
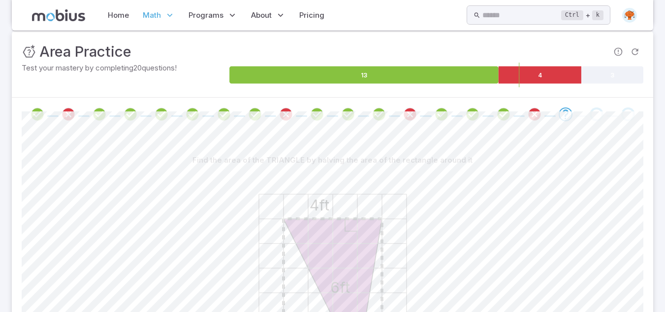
click at [35, 114] on icon "Review your answer" at bounding box center [37, 114] width 15 height 15
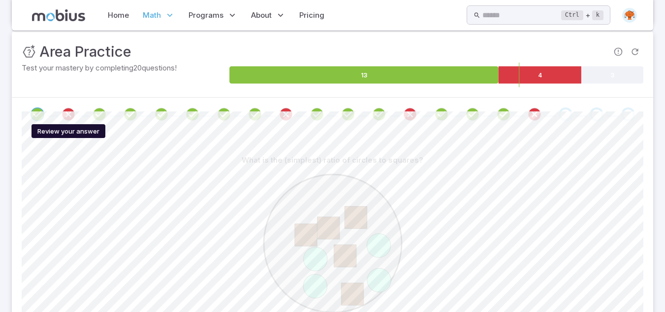
click at [67, 111] on icon "Review your answer" at bounding box center [68, 114] width 15 height 15
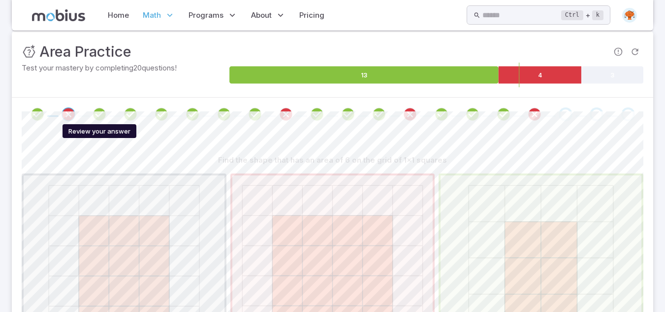
click at [101, 109] on icon "Review your answer" at bounding box center [99, 114] width 15 height 15
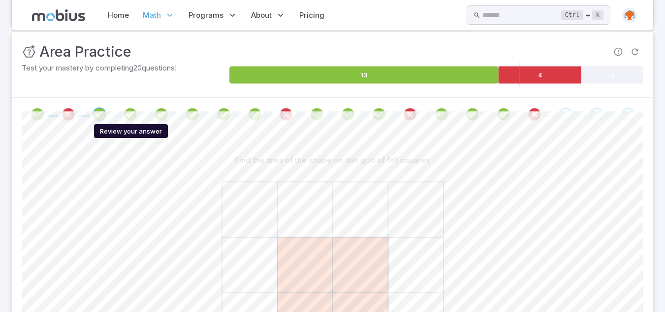
click at [131, 112] on icon "Review your answer" at bounding box center [130, 114] width 15 height 15
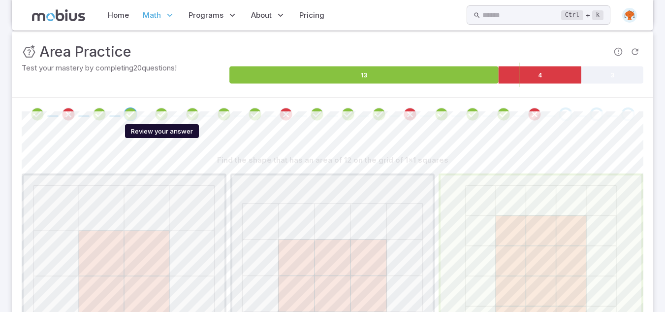
click at [155, 115] on icon "Review your answer" at bounding box center [161, 114] width 15 height 15
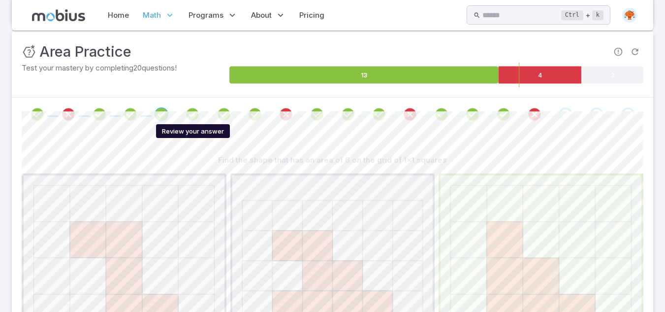
click at [188, 115] on icon "Review your answer" at bounding box center [192, 114] width 15 height 15
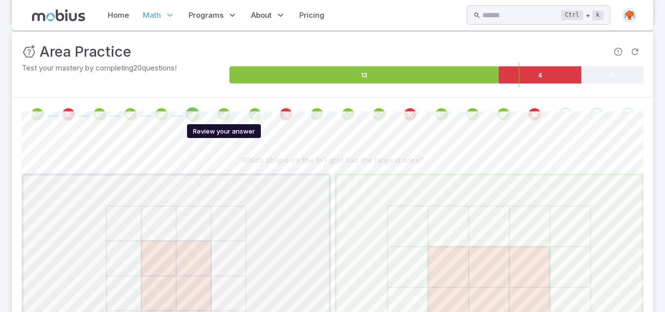
click at [225, 112] on icon "Review your answer" at bounding box center [224, 114] width 15 height 15
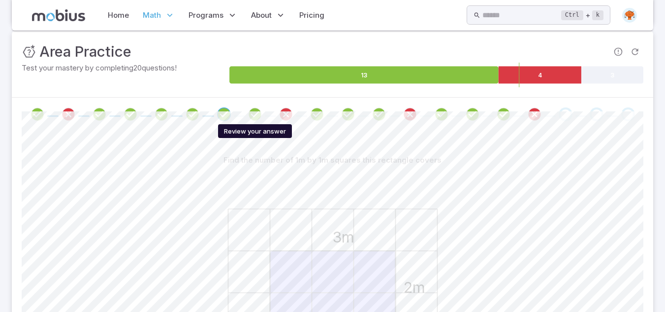
click at [255, 114] on icon "Review your answer" at bounding box center [255, 114] width 15 height 15
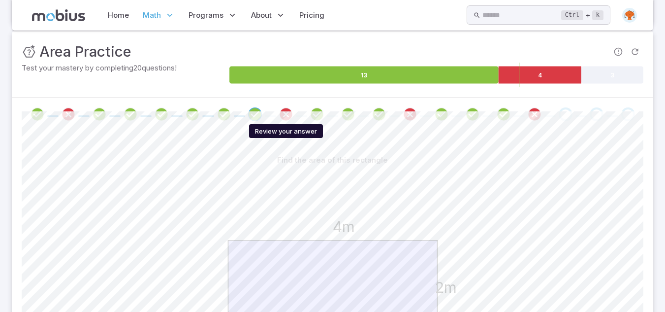
click at [282, 112] on icon "Review your answer" at bounding box center [286, 114] width 15 height 15
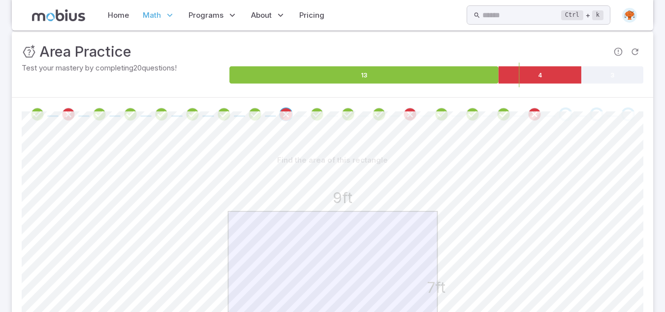
click at [323, 117] on icon "Review your answer" at bounding box center [317, 114] width 15 height 15
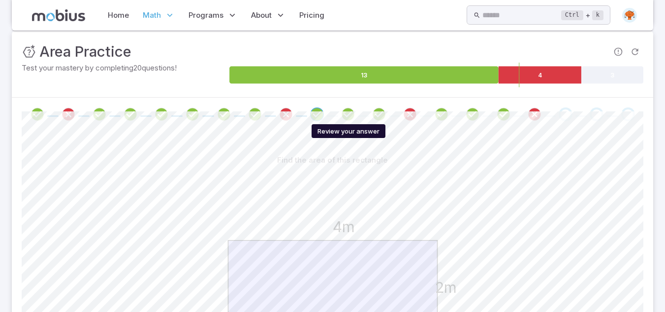
click at [346, 117] on icon "Review your answer" at bounding box center [348, 114] width 15 height 15
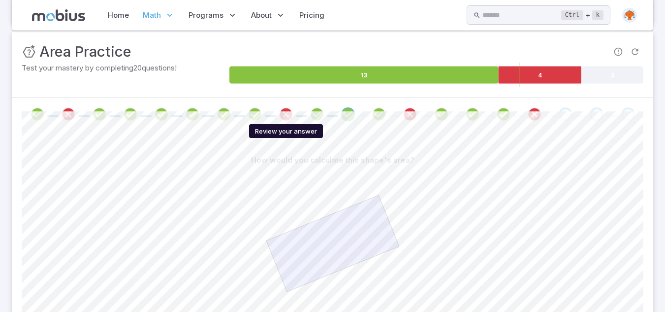
click at [284, 117] on icon "Review your answer" at bounding box center [286, 114] width 15 height 15
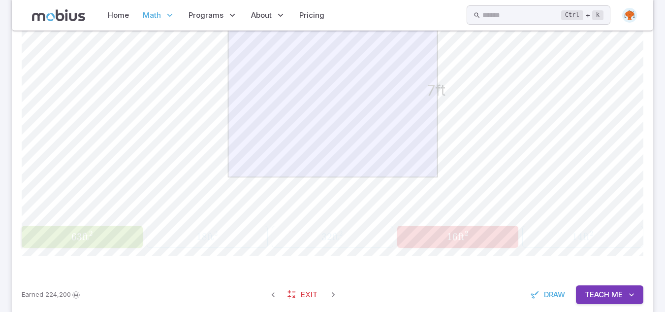
scroll to position [197, 0]
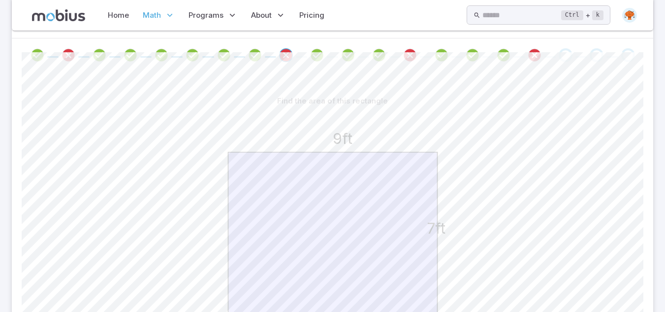
click at [527, 56] on span at bounding box center [534, 55] width 23 height 14
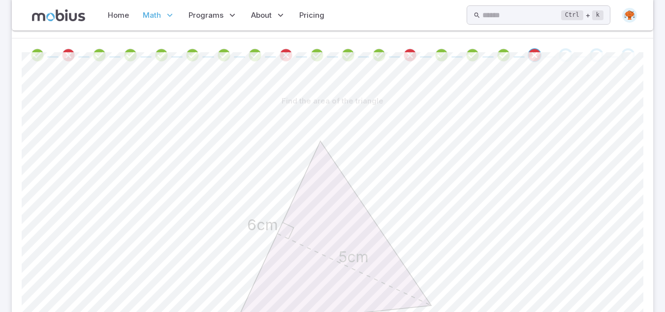
click at [561, 59] on div "Go to the next question" at bounding box center [566, 55] width 14 height 14
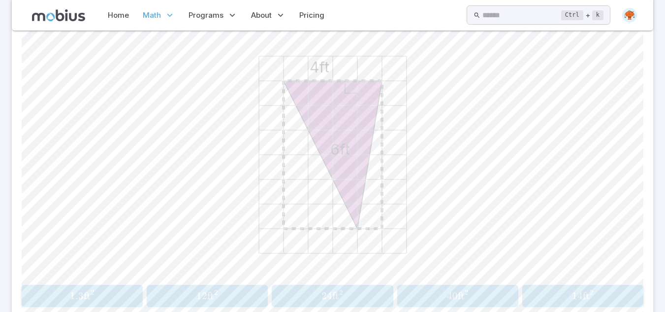
scroll to position [296, 0]
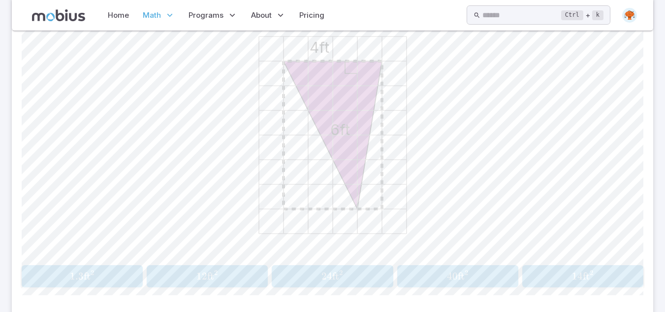
click at [185, 278] on span "12 ft 2" at bounding box center [207, 276] width 115 height 12
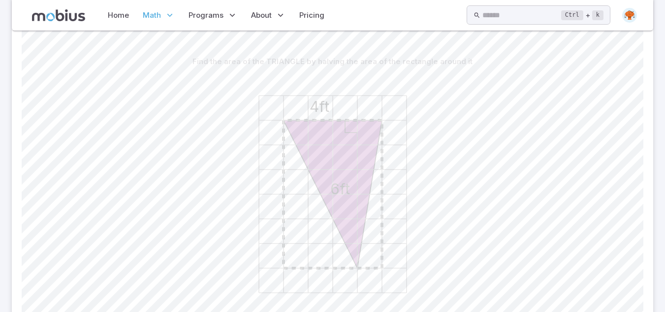
scroll to position [99, 0]
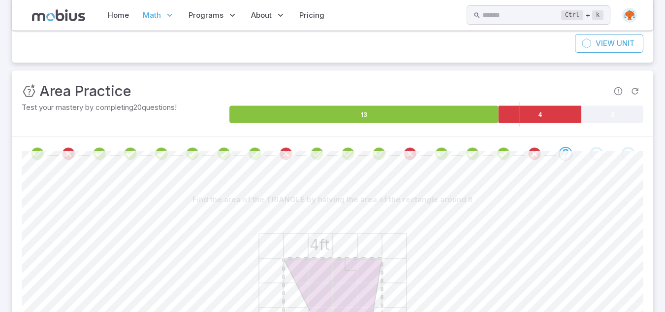
click at [601, 154] on div "Go to the next question" at bounding box center [597, 154] width 14 height 14
click at [564, 156] on icon "Go to the next question" at bounding box center [566, 154] width 12 height 12
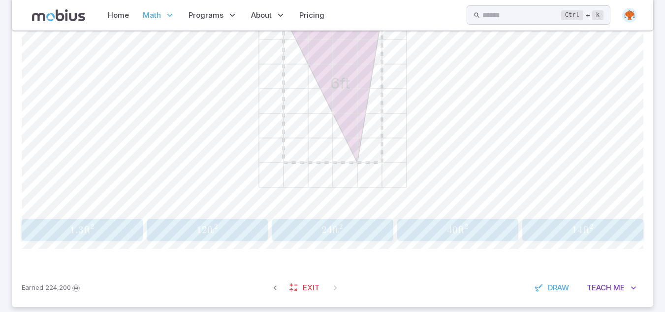
scroll to position [355, 0]
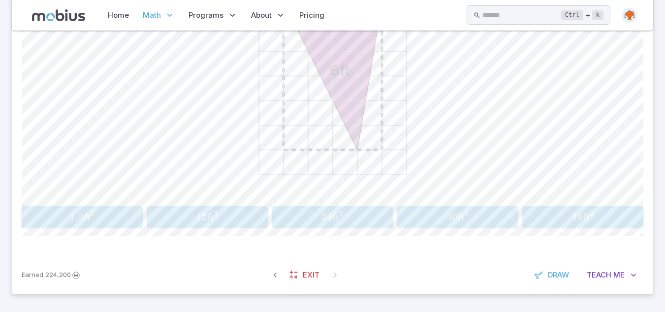
click at [248, 213] on span "12 ft 2" at bounding box center [207, 217] width 115 height 12
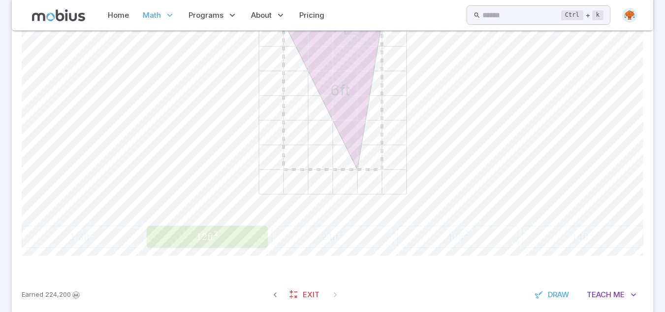
scroll to position [197, 0]
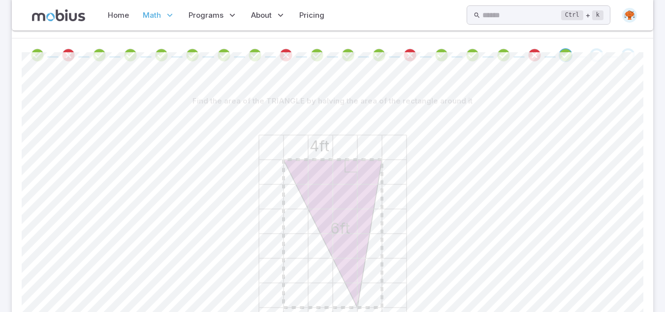
click at [596, 58] on div "Go to the next question" at bounding box center [597, 55] width 14 height 14
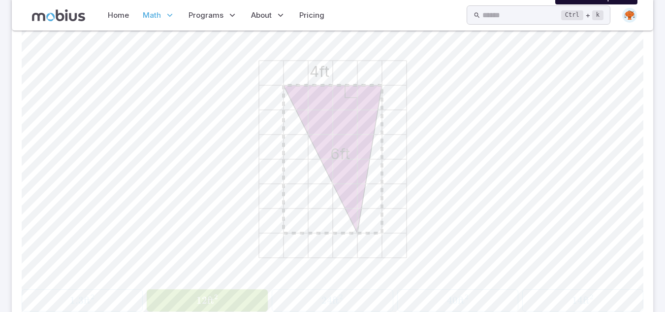
scroll to position [355, 0]
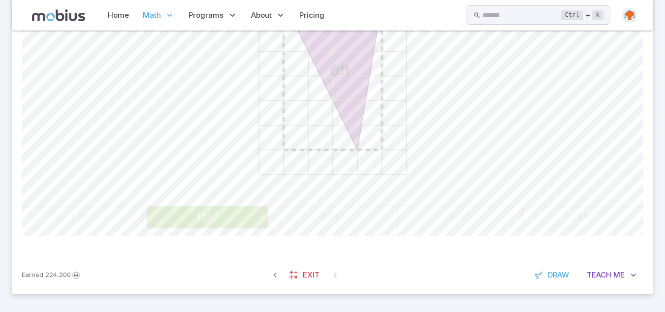
click at [596, 58] on div "4ft 6ft" at bounding box center [333, 77] width 622 height 249
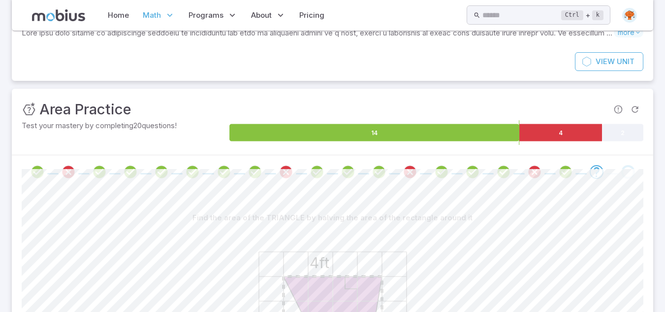
scroll to position [79, 0]
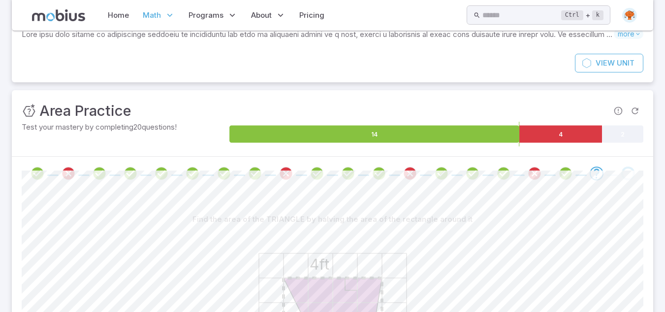
click at [623, 174] on div "Go to the next question" at bounding box center [628, 173] width 14 height 14
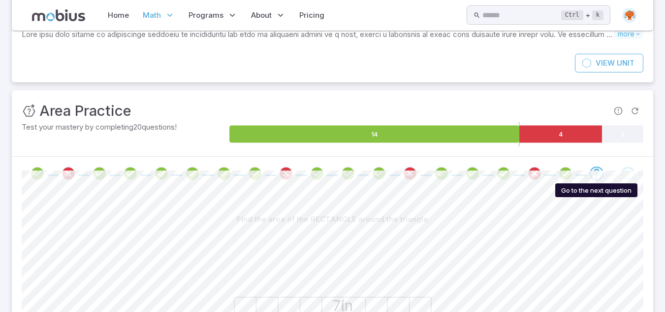
click at [596, 177] on icon "Go to the next question" at bounding box center [597, 173] width 12 height 12
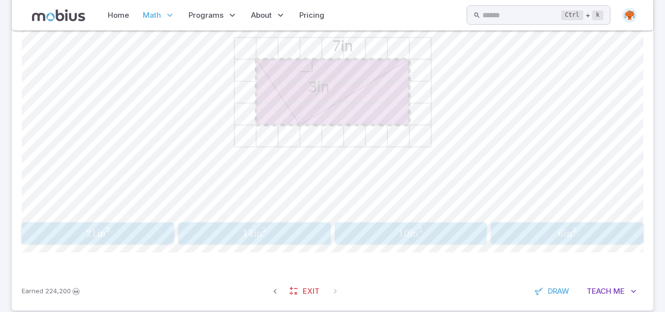
scroll to position [355, 0]
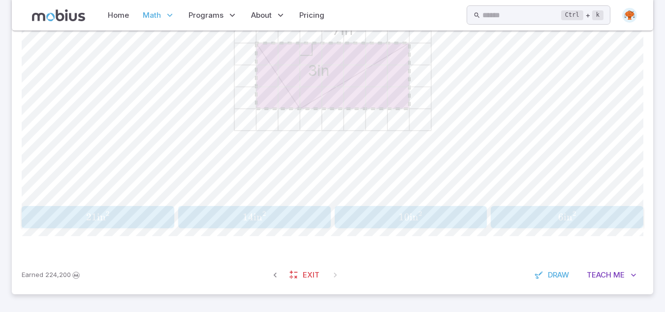
click at [362, 218] on span "10 in 2" at bounding box center [411, 217] width 146 height 12
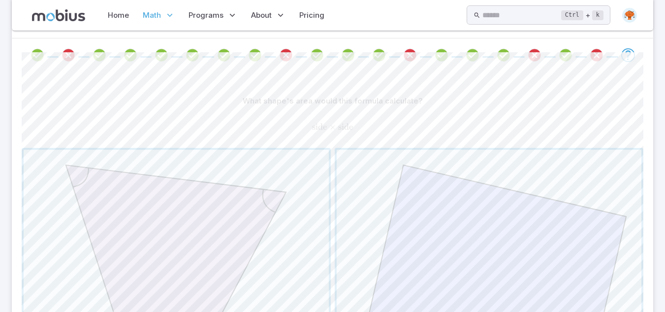
scroll to position [217, 0]
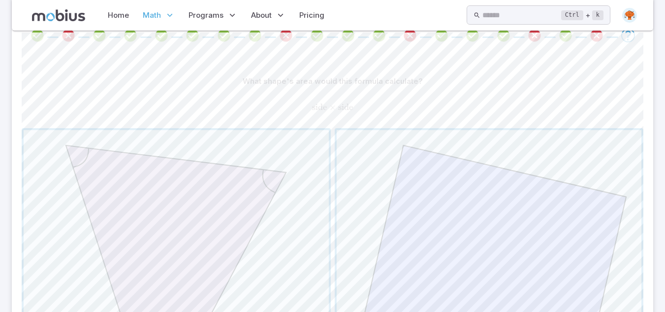
click at [362, 218] on span "button" at bounding box center [489, 282] width 305 height 305
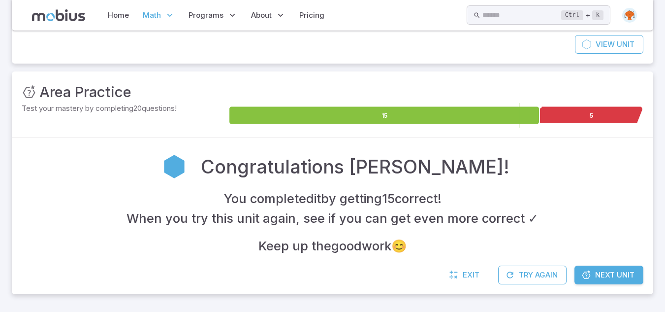
scroll to position [98, 0]
click at [599, 279] on span "Next Unit" at bounding box center [614, 274] width 39 height 11
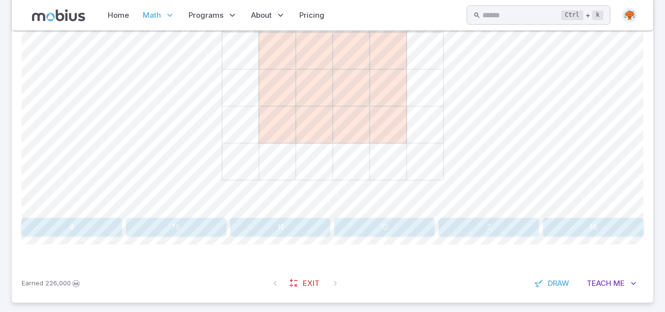
scroll to position [352, 0]
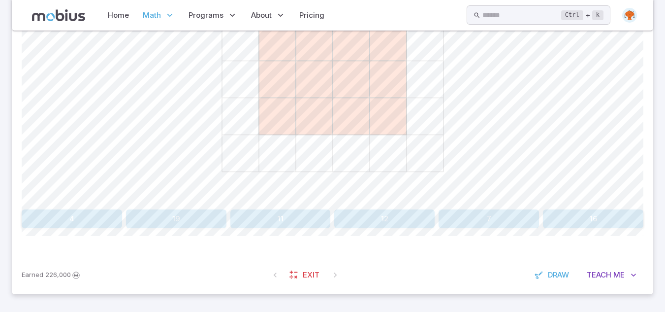
click at [424, 224] on button "12" at bounding box center [384, 218] width 100 height 19
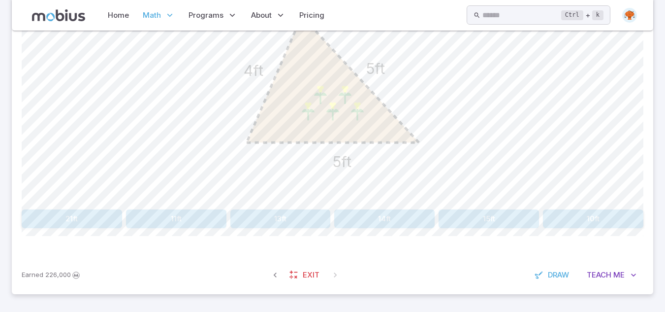
click at [75, 228] on div "How long is the fence around this garden? 5ft 5ft 4ft 21ft 11ft 13ft 14ft 15ft …" at bounding box center [333, 87] width 622 height 338
click at [58, 218] on button "21ft" at bounding box center [72, 218] width 100 height 19
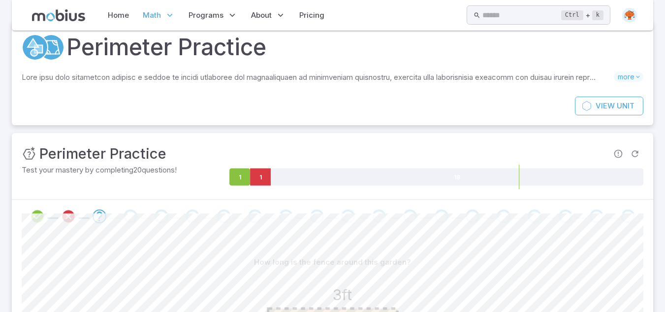
scroll to position [273, 0]
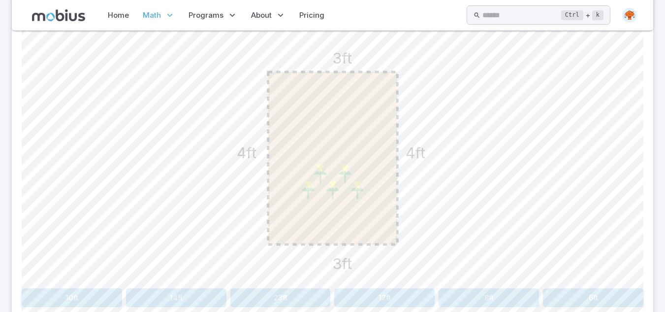
click at [203, 301] on button "14ft" at bounding box center [176, 297] width 100 height 19
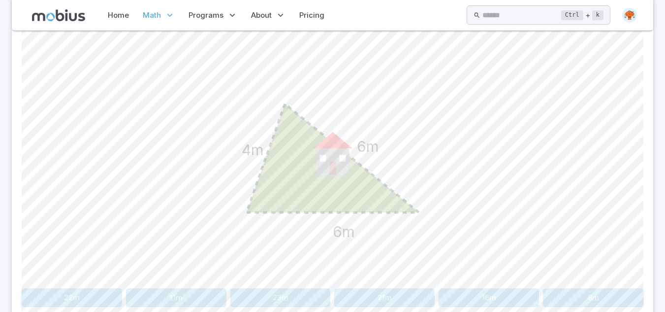
click at [489, 297] on button "16m" at bounding box center [489, 297] width 100 height 19
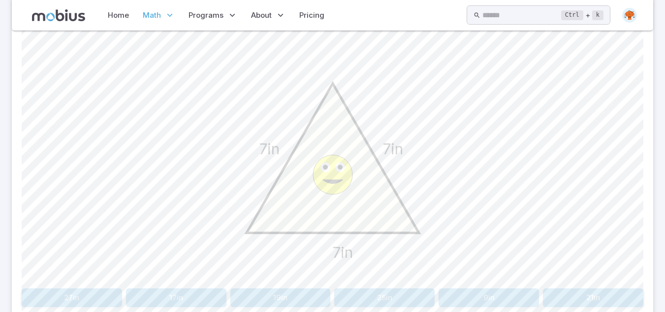
click at [611, 293] on button "21in" at bounding box center [593, 297] width 100 height 19
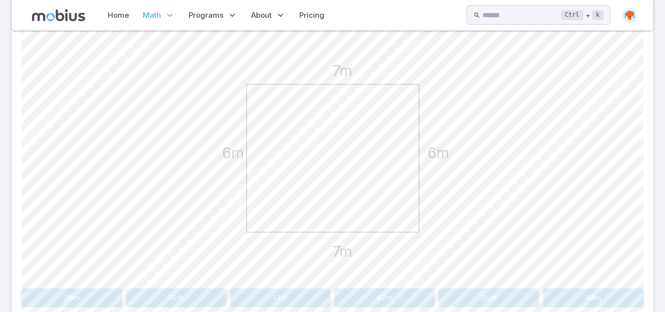
click at [87, 296] on button "26m" at bounding box center [72, 297] width 100 height 19
drag, startPoint x: 303, startPoint y: 72, endPoint x: 314, endPoint y: 187, distance: 115.8
click at [314, 187] on icon "6ft 5ft 4ft" at bounding box center [333, 158] width 246 height 246
click at [430, 149] on icon "6ft 5ft 4ft" at bounding box center [333, 158] width 246 height 246
click at [64, 302] on button "15ft" at bounding box center [72, 297] width 100 height 19
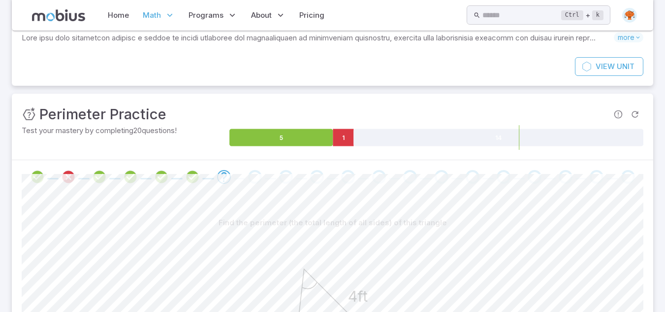
scroll to position [96, 0]
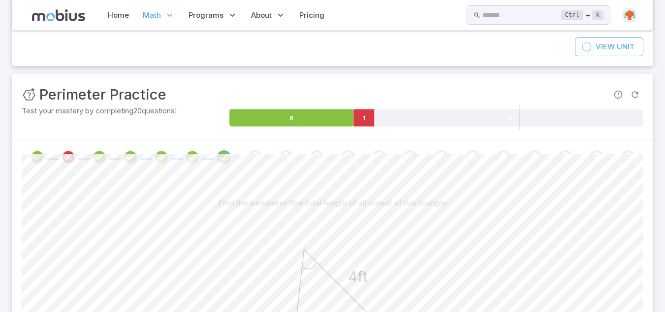
click at [257, 160] on div "Go to the next question" at bounding box center [255, 157] width 14 height 14
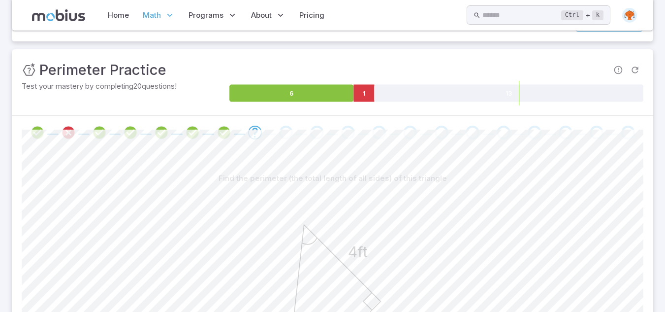
scroll to position [115, 0]
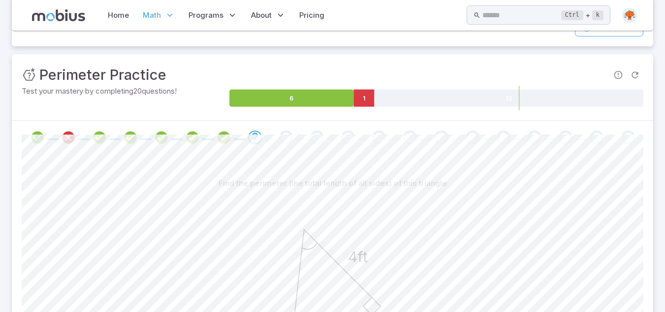
click at [254, 136] on icon "Go to the next question" at bounding box center [255, 137] width 12 height 12
click at [288, 142] on div "Go to the next question" at bounding box center [286, 138] width 14 height 14
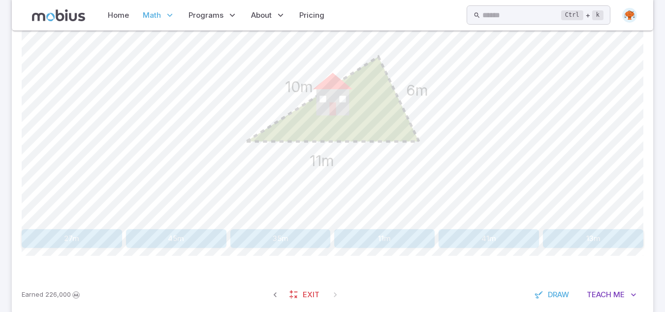
scroll to position [352, 0]
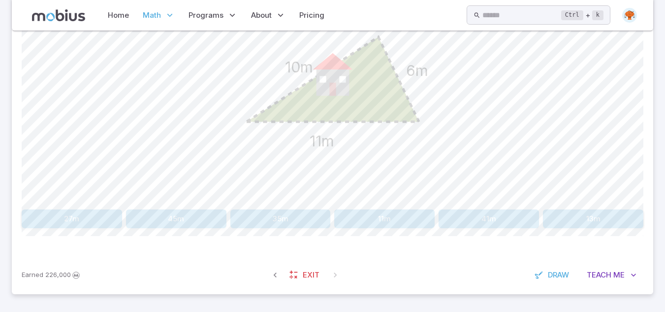
click at [90, 211] on button "27m" at bounding box center [72, 218] width 100 height 19
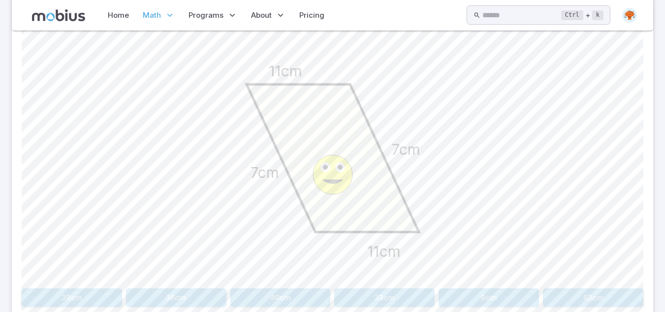
scroll to position [293, 0]
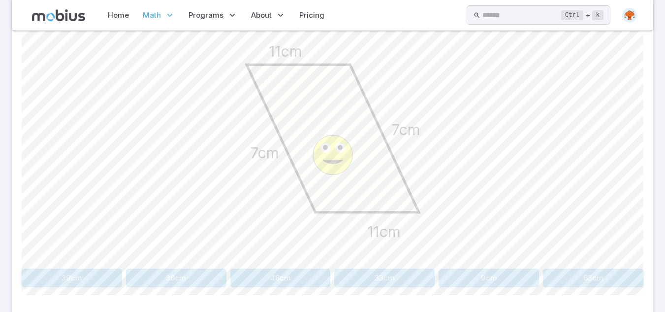
click at [176, 271] on button "36cm" at bounding box center [176, 277] width 100 height 19
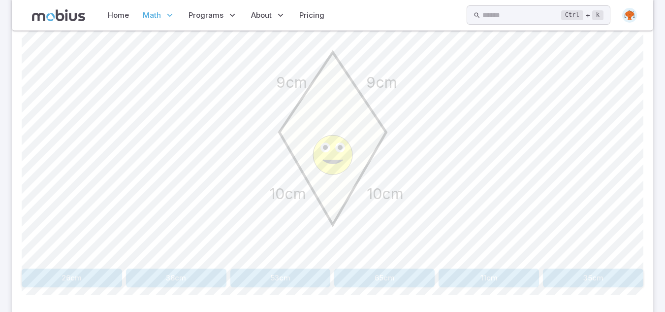
click at [178, 279] on button "38cm" at bounding box center [176, 277] width 100 height 19
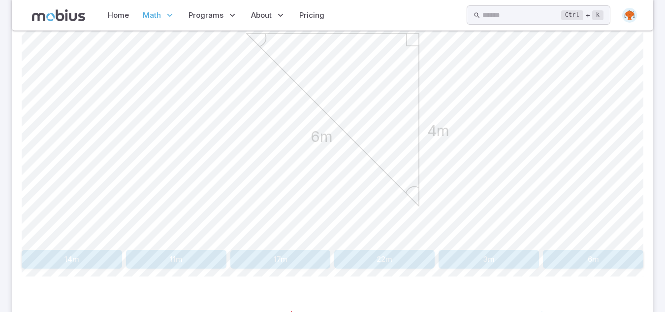
scroll to position [312, 0]
click at [59, 257] on button "14m" at bounding box center [72, 258] width 100 height 19
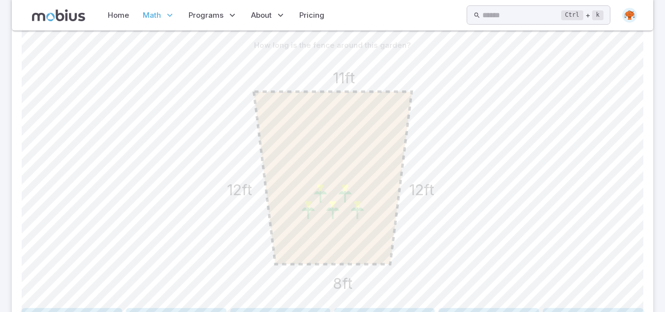
scroll to position [273, 0]
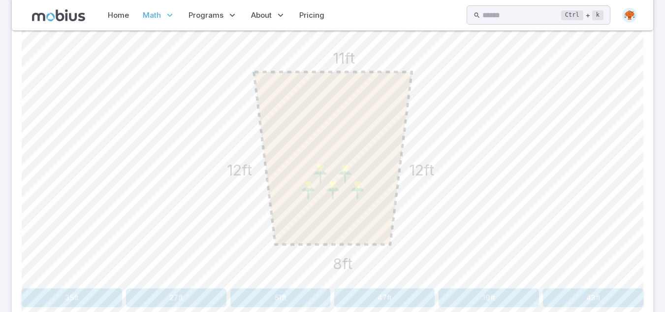
click at [589, 299] on button "43ft" at bounding box center [593, 297] width 100 height 19
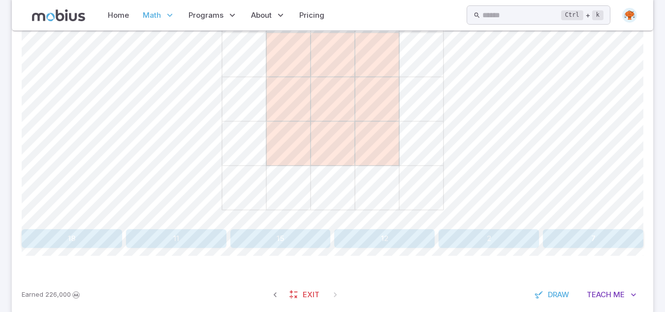
scroll to position [312, 0]
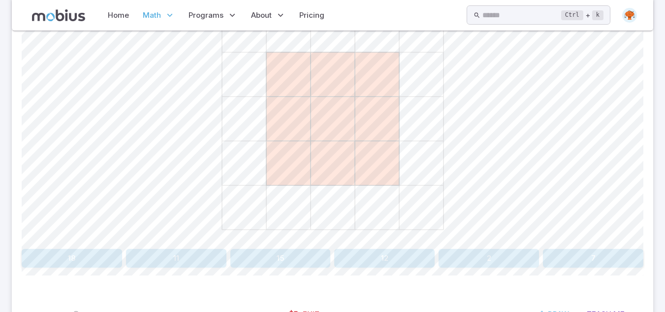
drag, startPoint x: 183, startPoint y: 177, endPoint x: 308, endPoint y: 35, distance: 189.1
click at [308, 35] on div at bounding box center [333, 120] width 622 height 249
click at [589, 255] on button "7" at bounding box center [593, 258] width 100 height 19
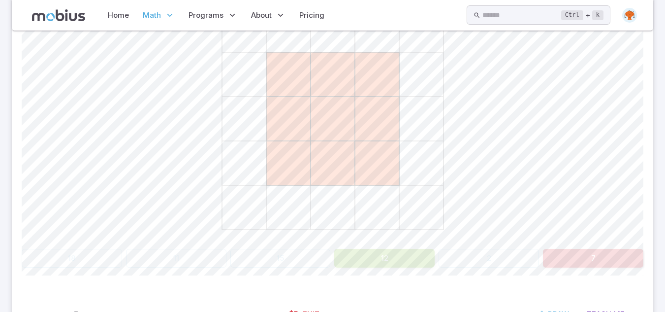
click at [589, 255] on button "7" at bounding box center [593, 258] width 100 height 19
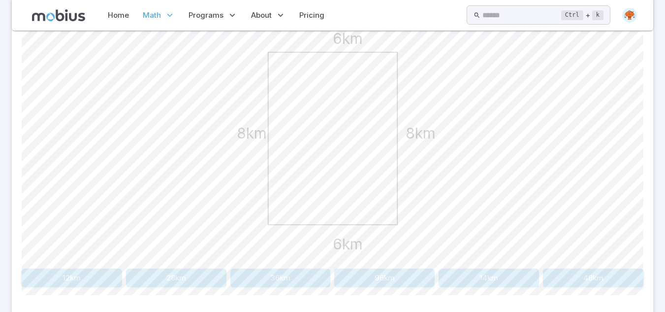
scroll to position [273, 0]
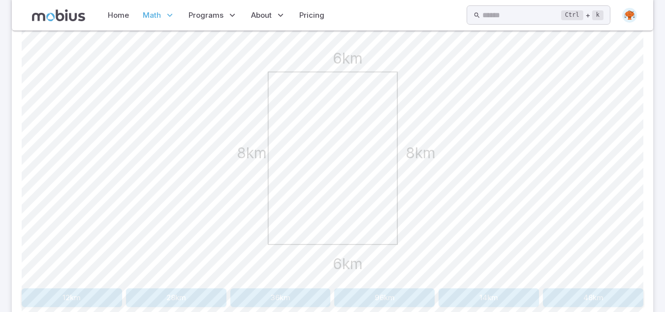
click at [295, 294] on button "36km" at bounding box center [280, 297] width 100 height 19
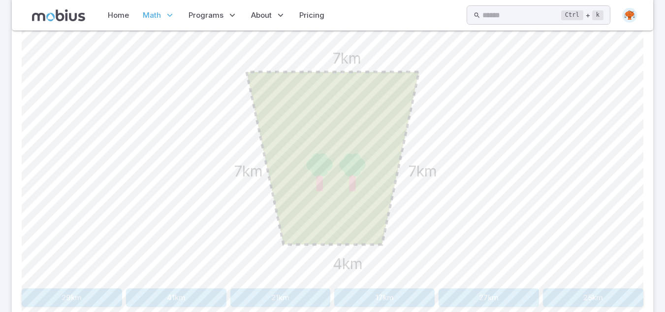
scroll to position [352, 0]
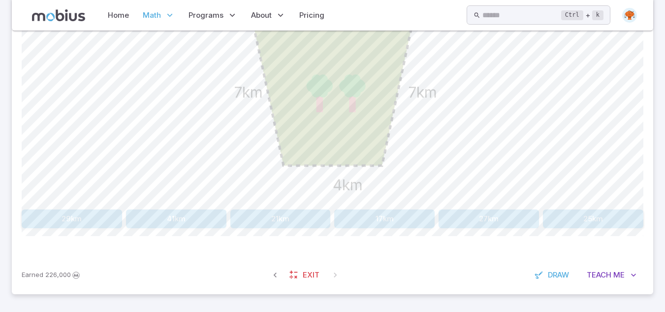
click at [567, 221] on button "25km" at bounding box center [593, 218] width 100 height 19
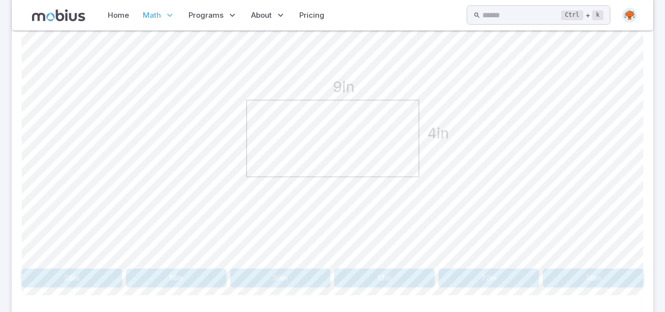
scroll to position [312, 0]
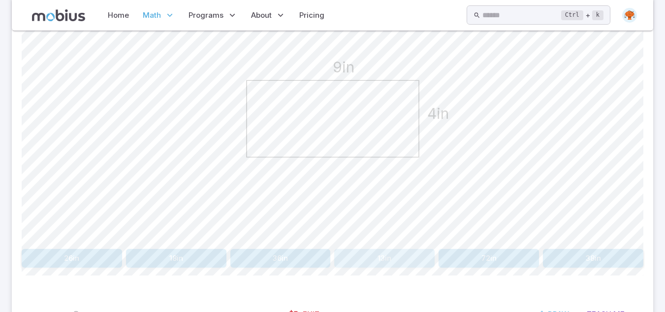
click at [392, 259] on button "13in" at bounding box center [384, 258] width 100 height 19
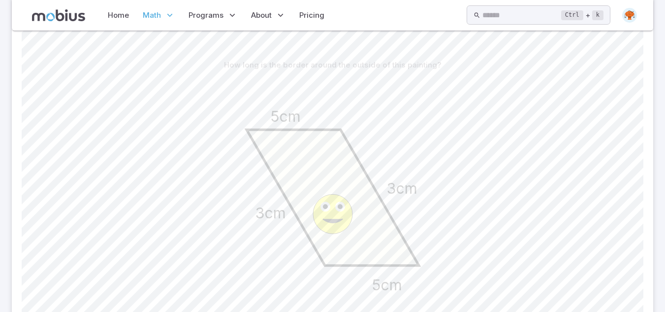
scroll to position [352, 0]
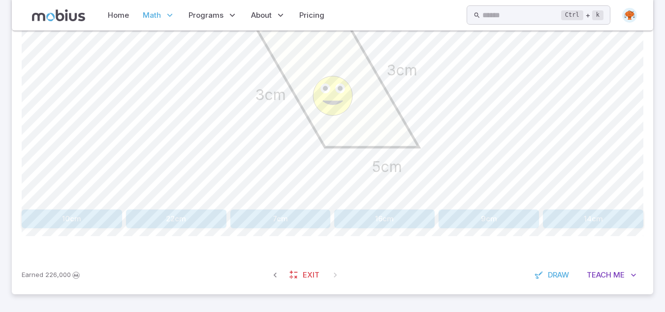
click at [413, 211] on button "16cm" at bounding box center [384, 218] width 100 height 19
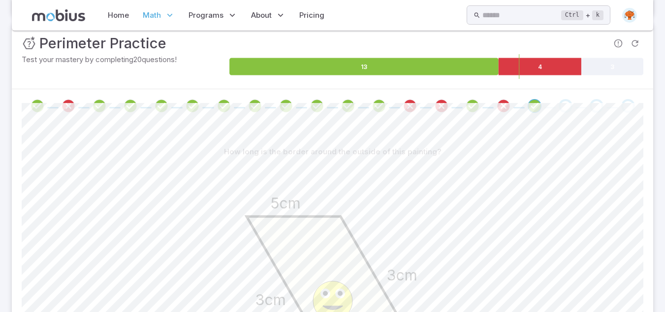
scroll to position [56, 0]
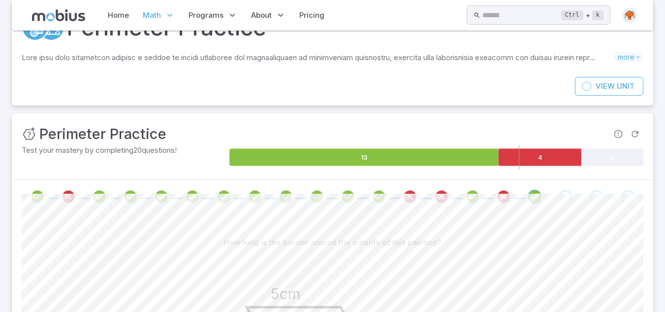
click at [558, 194] on span at bounding box center [566, 197] width 23 height 14
click at [561, 196] on icon "Go to the next question" at bounding box center [566, 197] width 12 height 12
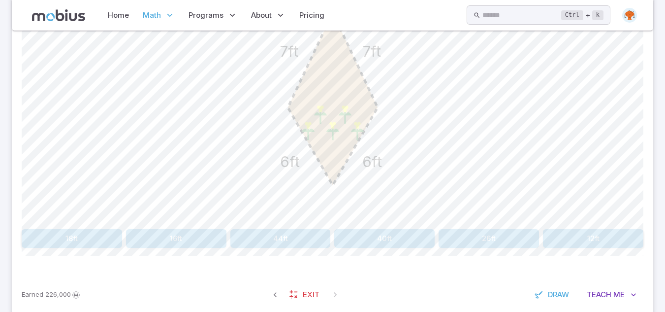
scroll to position [312, 0]
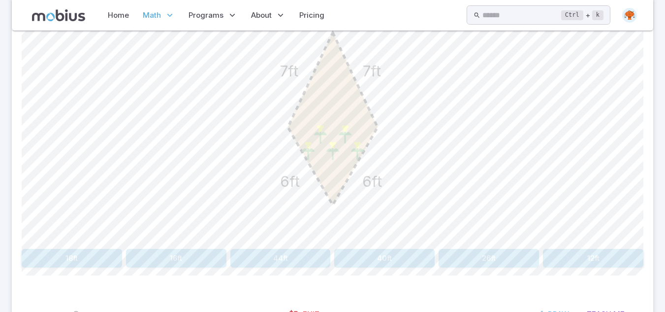
drag, startPoint x: 363, startPoint y: 165, endPoint x: 386, endPoint y: 191, distance: 34.2
click at [386, 191] on icon "7ft 6ft 6ft 7ft" at bounding box center [333, 119] width 246 height 246
drag, startPoint x: 273, startPoint y: 163, endPoint x: 290, endPoint y: 179, distance: 23.3
click at [290, 179] on icon "7ft 6ft 6ft 7ft" at bounding box center [333, 119] width 246 height 246
drag, startPoint x: 279, startPoint y: 59, endPoint x: 309, endPoint y: 80, distance: 36.4
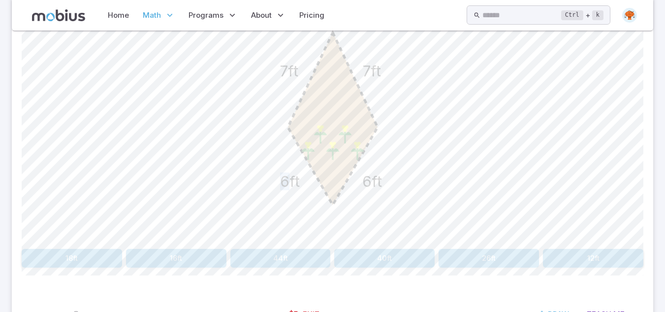
click at [309, 80] on icon "7ft 6ft 6ft 7ft" at bounding box center [333, 119] width 246 height 246
click at [387, 80] on icon "7ft 6ft 6ft 7ft" at bounding box center [333, 119] width 246 height 246
click at [484, 253] on button "26ft" at bounding box center [489, 258] width 100 height 19
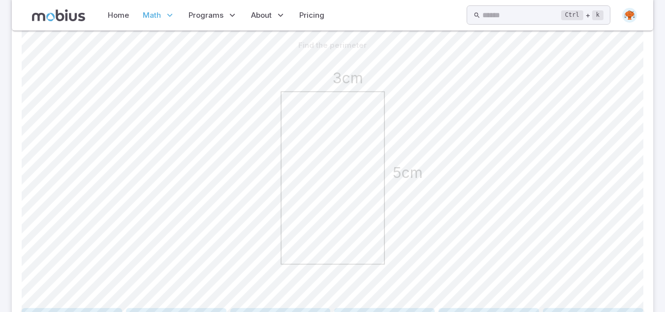
scroll to position [312, 0]
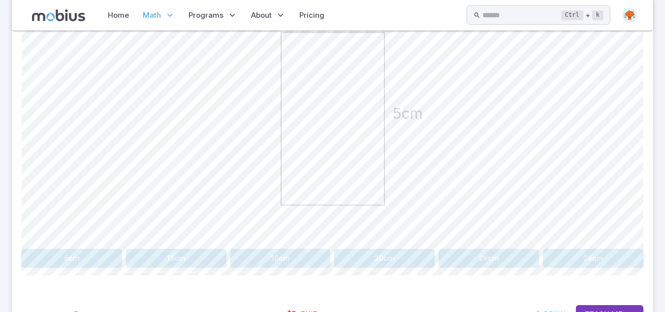
click at [296, 259] on button "16cm" at bounding box center [280, 258] width 100 height 19
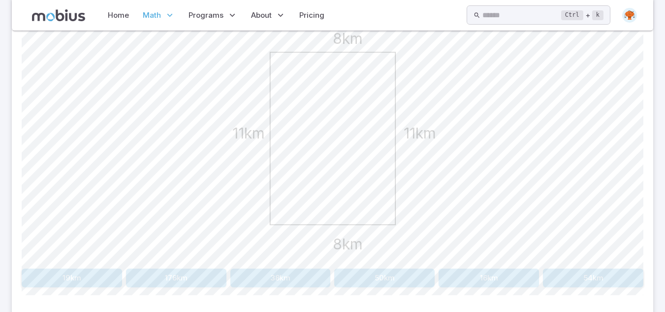
click at [273, 290] on div "Find the perimeter 8km 11km 8km 11km 19km 176km 38km 50km 16km 54km Canvas acti…" at bounding box center [333, 146] width 622 height 338
drag, startPoint x: 258, startPoint y: 261, endPoint x: 267, endPoint y: 278, distance: 19.4
click at [267, 278] on button "38km" at bounding box center [280, 277] width 100 height 19
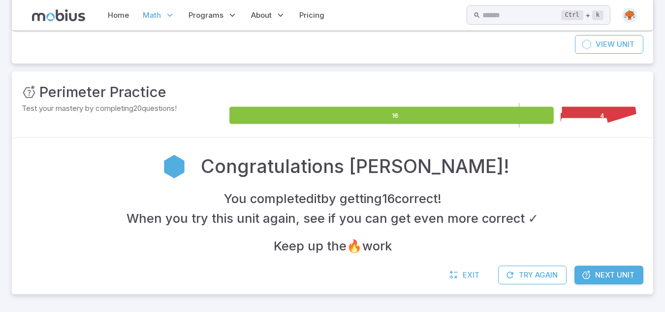
scroll to position [98, 0]
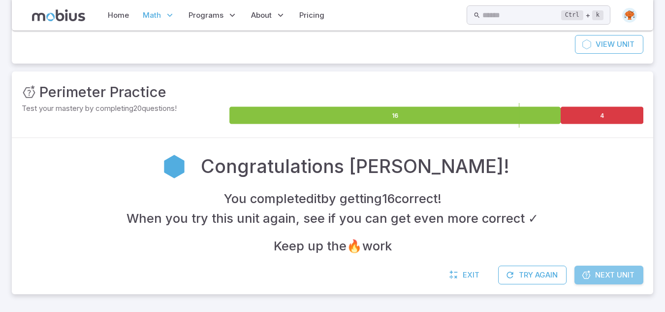
click at [625, 272] on span "Next Unit" at bounding box center [614, 274] width 39 height 11
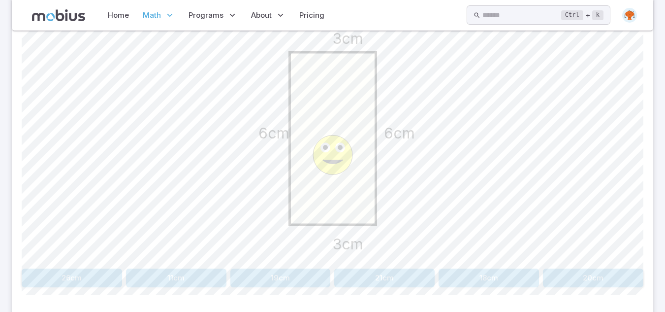
scroll to position [273, 0]
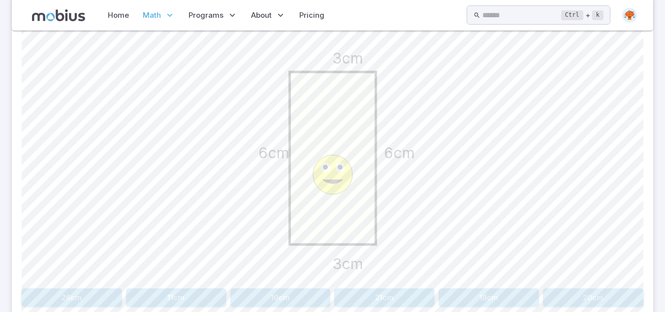
drag, startPoint x: 477, startPoint y: 301, endPoint x: 470, endPoint y: 294, distance: 10.1
click at [470, 294] on button "18cm" at bounding box center [489, 297] width 100 height 19
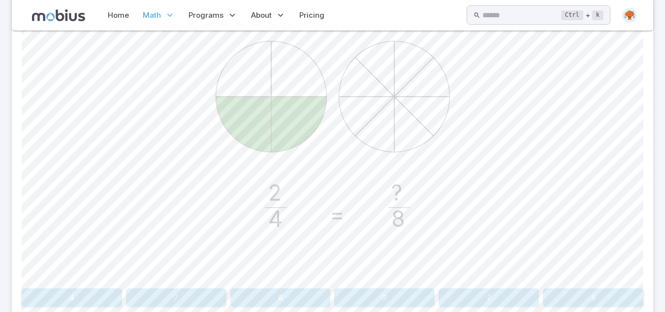
click at [57, 297] on button "4" at bounding box center [72, 297] width 100 height 19
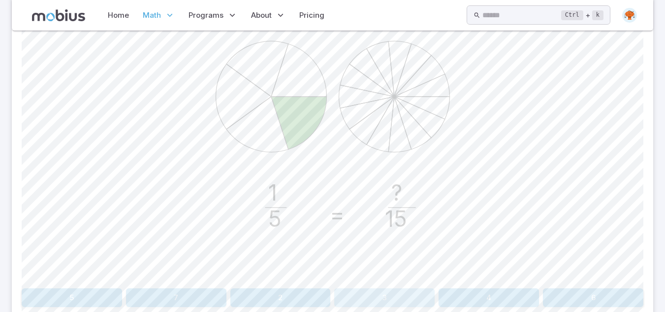
click at [377, 300] on button "3" at bounding box center [384, 297] width 100 height 19
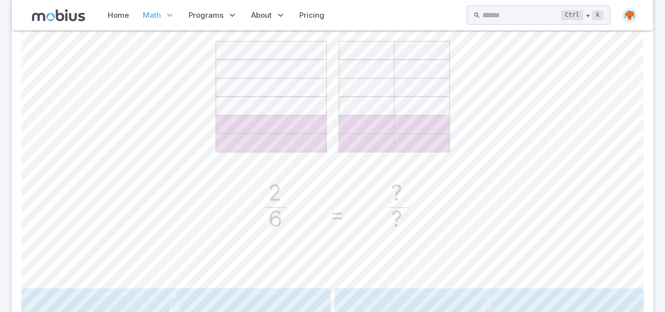
click at [361, 302] on span "12 4 ​" at bounding box center [487, 303] width 281 height 20
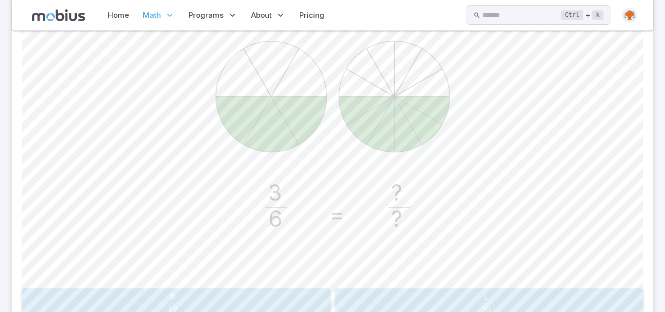
drag, startPoint x: 393, startPoint y: 192, endPoint x: 399, endPoint y: 223, distance: 31.7
click at [399, 223] on icon "3 6 = ? ?" at bounding box center [333, 158] width 246 height 246
click at [399, 213] on text "?" at bounding box center [396, 218] width 11 height 27
click at [229, 294] on span "12 6 ​" at bounding box center [173, 303] width 284 height 20
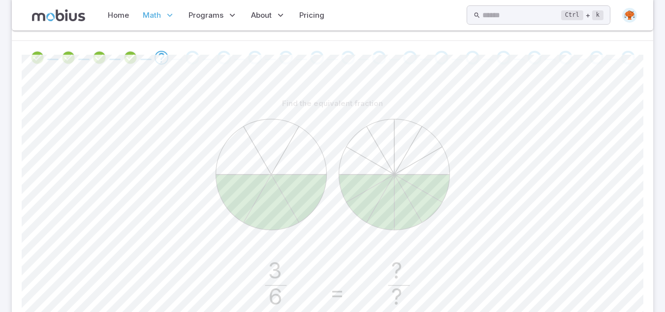
scroll to position [194, 0]
click at [187, 61] on div "Go to the next question" at bounding box center [193, 59] width 14 height 14
click at [191, 61] on div "Go to the next question" at bounding box center [193, 59] width 14 height 14
click at [162, 58] on icon "Go to the next question" at bounding box center [162, 59] width 12 height 12
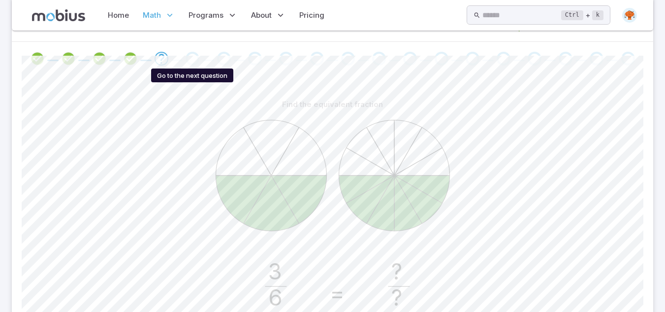
click at [193, 61] on div "Go to the next question" at bounding box center [193, 59] width 14 height 14
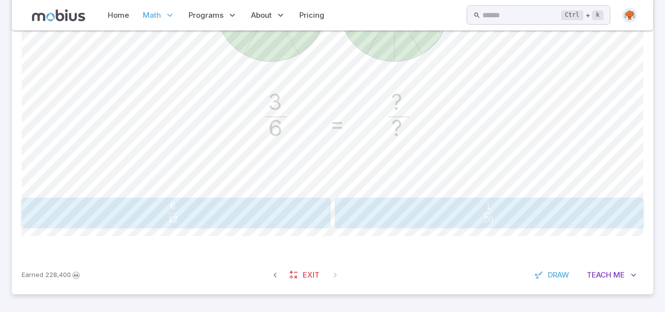
scroll to position [344, 0]
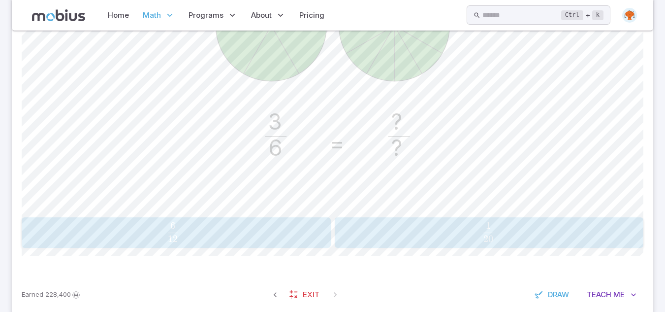
click at [221, 223] on span "12 6 ​" at bounding box center [173, 232] width 284 height 20
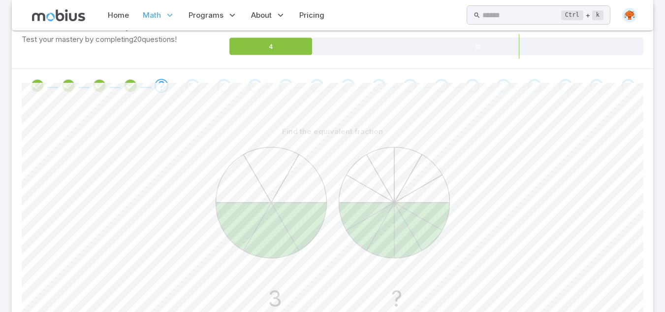
scroll to position [166, 0]
click at [190, 82] on div "Go to the next question" at bounding box center [193, 86] width 14 height 14
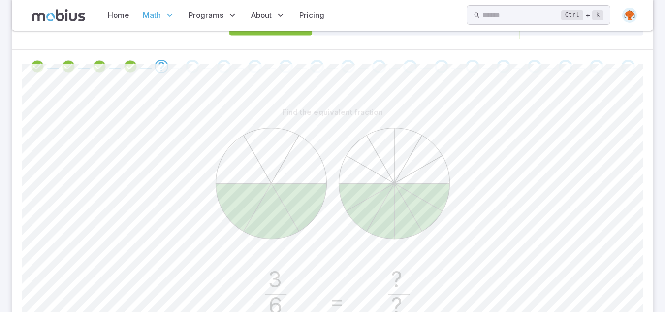
scroll to position [363, 0]
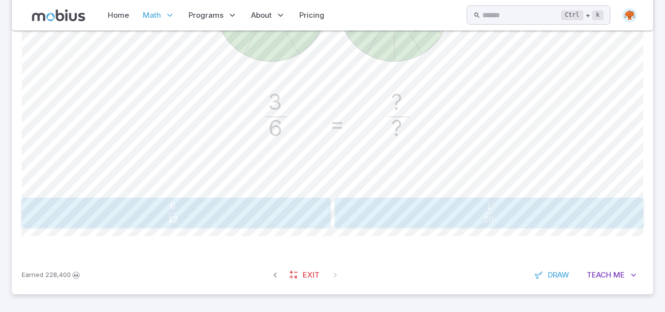
click at [280, 216] on span "12 6 ​" at bounding box center [173, 212] width 284 height 20
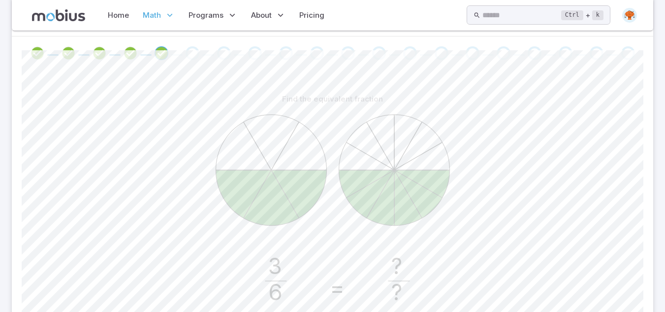
scroll to position [147, 0]
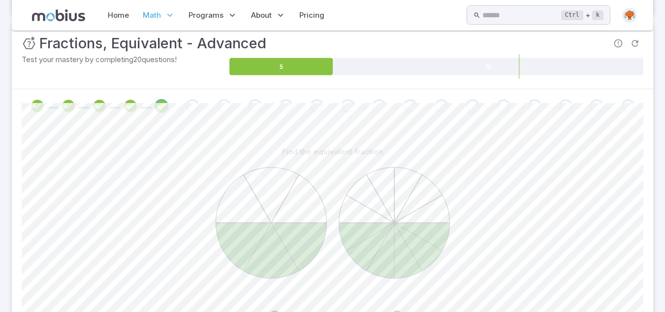
click at [190, 103] on div "Go to the next question" at bounding box center [193, 106] width 14 height 14
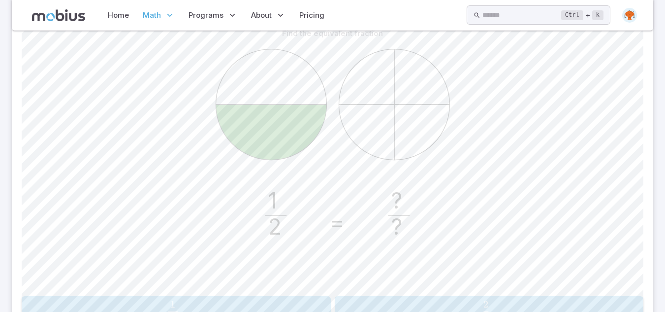
scroll to position [285, 0]
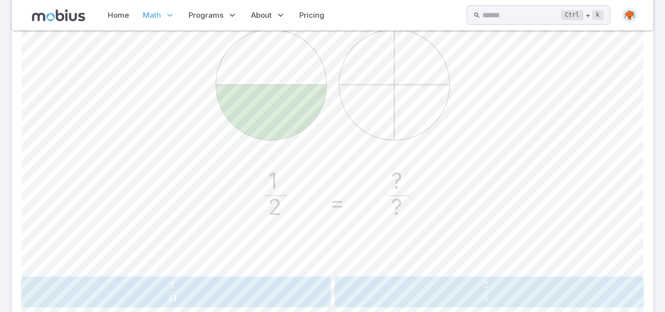
click at [423, 279] on button "2 4 \frac{2}{4} 4 2 ​" at bounding box center [489, 291] width 309 height 31
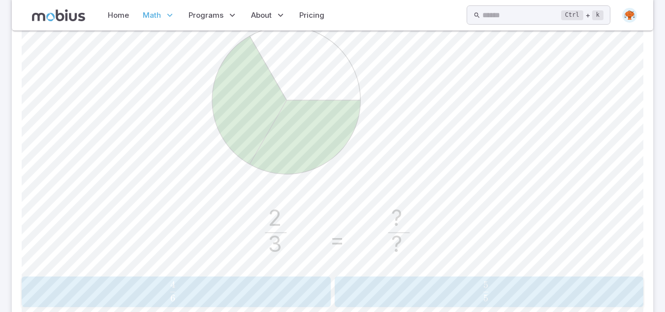
click at [229, 299] on span "6 4 ​" at bounding box center [173, 291] width 284 height 20
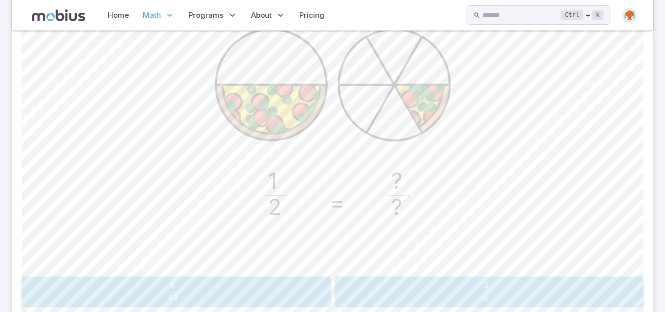
click at [422, 303] on div "3 6 \frac{3}{6} 6 3 ​" at bounding box center [489, 291] width 303 height 23
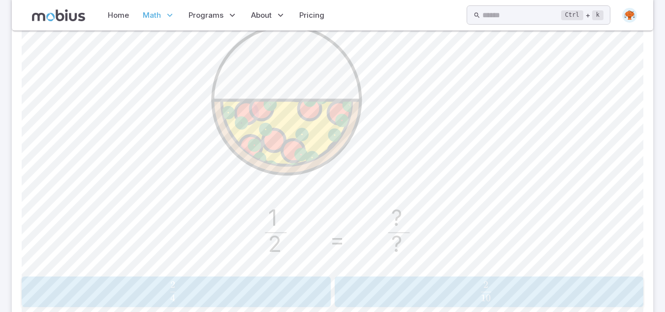
click at [277, 288] on span "4 2 ​" at bounding box center [173, 291] width 284 height 20
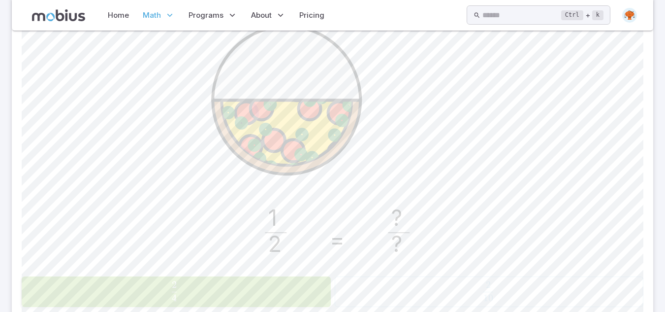
scroll to position [144, 0]
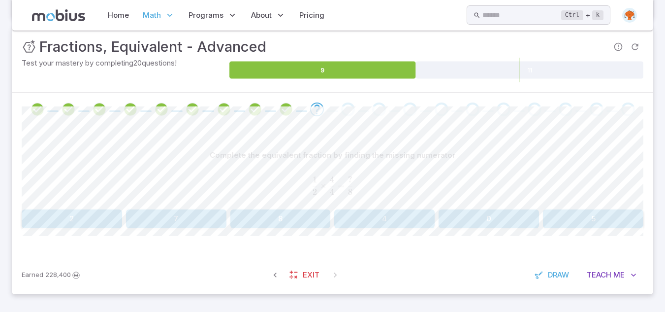
click at [379, 225] on button "4" at bounding box center [384, 218] width 100 height 19
click at [603, 213] on button "12" at bounding box center [593, 218] width 100 height 19
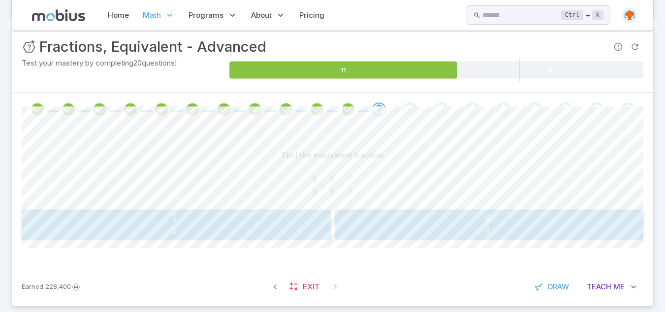
click at [493, 236] on button "6 9 \frac{6}{9} 9 6 ​" at bounding box center [489, 224] width 309 height 31
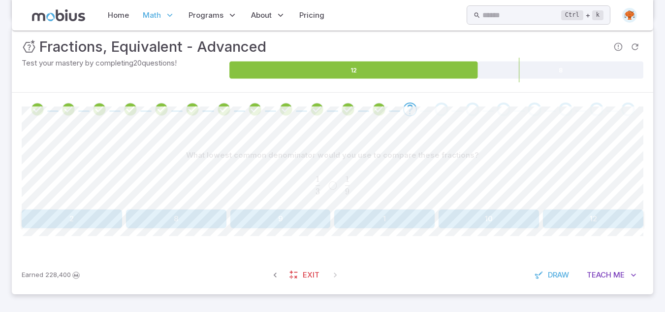
click at [362, 228] on button "1" at bounding box center [384, 218] width 100 height 19
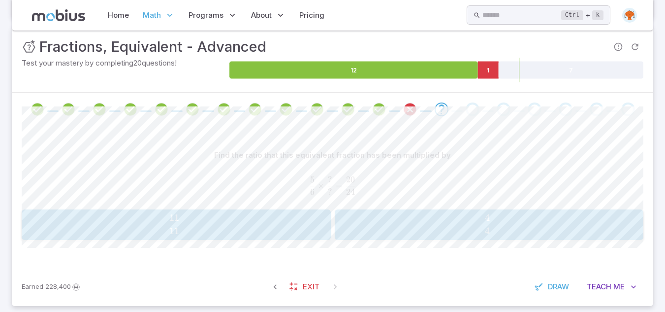
click at [363, 236] on button "4 4 \frac{4}{4} 4 4 ​" at bounding box center [489, 224] width 309 height 31
click at [97, 230] on span "14 2 ​ ◯ 14 1 ​" at bounding box center [123, 224] width 183 height 20
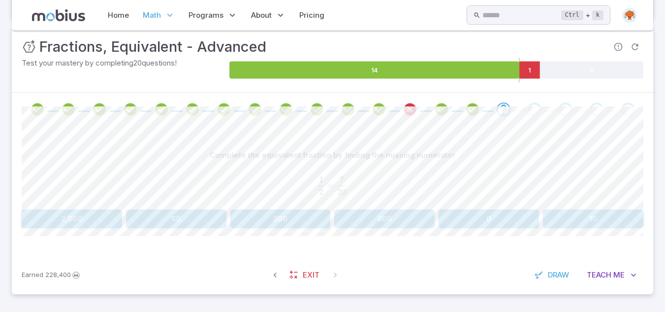
click at [582, 222] on button "10" at bounding box center [593, 218] width 100 height 19
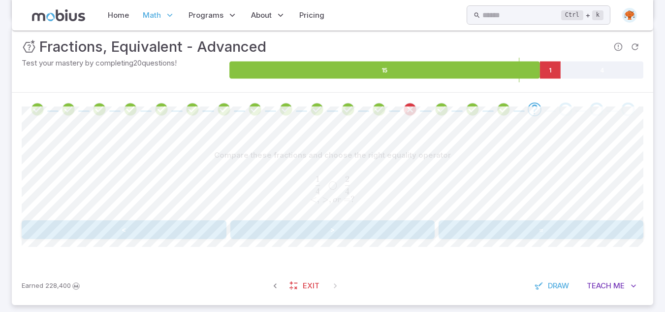
click at [184, 234] on button "<" at bounding box center [124, 229] width 205 height 19
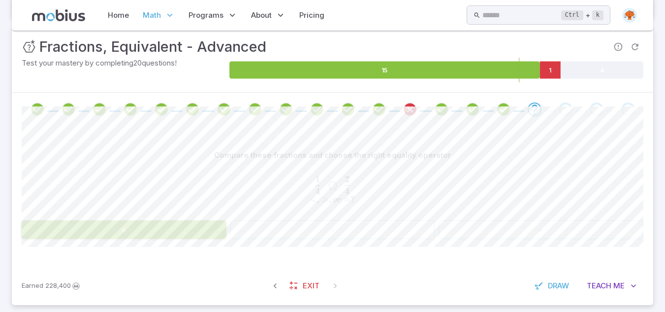
click at [184, 234] on button "<" at bounding box center [124, 229] width 205 height 19
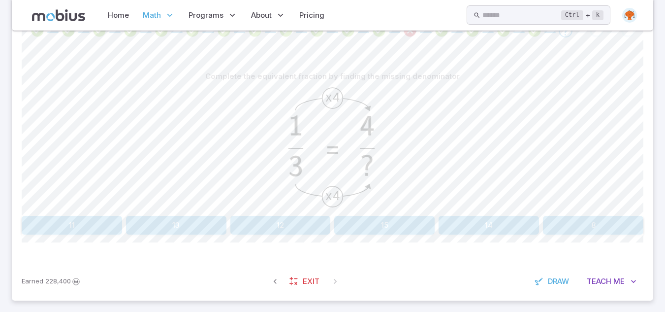
scroll to position [202, 0]
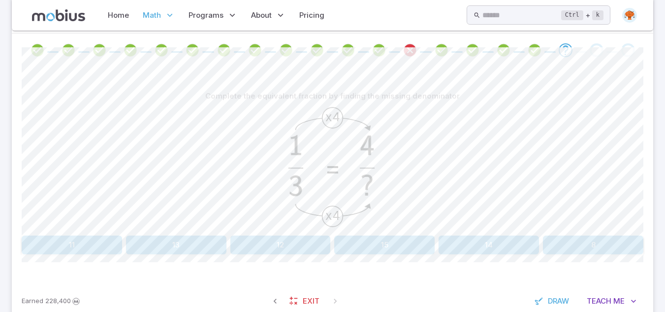
click at [265, 252] on button "12" at bounding box center [280, 244] width 100 height 19
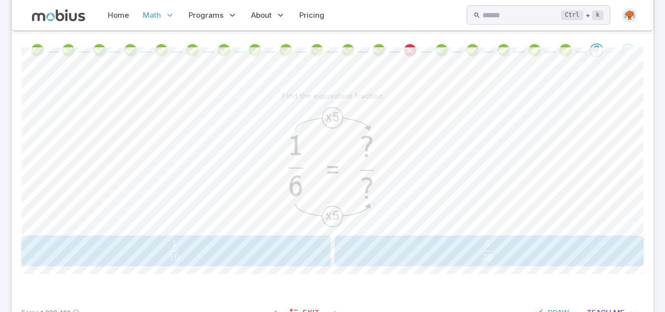
click at [384, 253] on span "30 5 ​" at bounding box center [487, 250] width 281 height 20
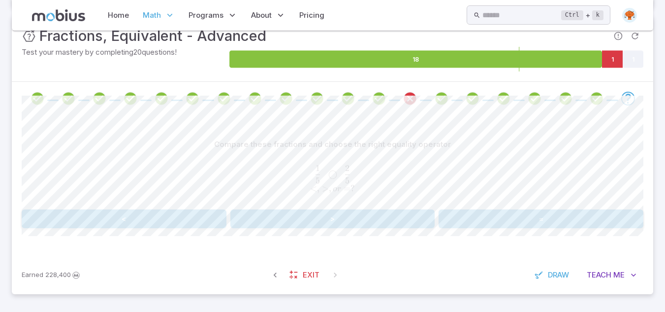
scroll to position [154, 0]
click at [167, 217] on button "<" at bounding box center [124, 218] width 205 height 19
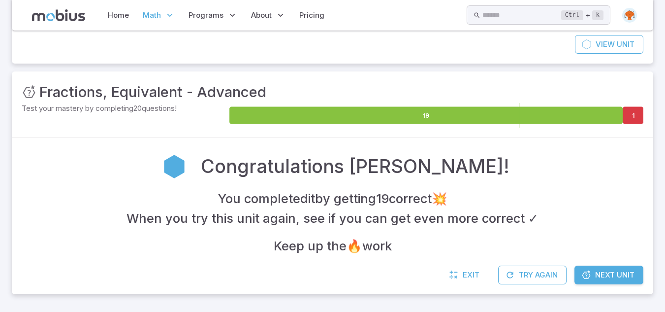
click at [599, 278] on span "Next Unit" at bounding box center [614, 274] width 39 height 11
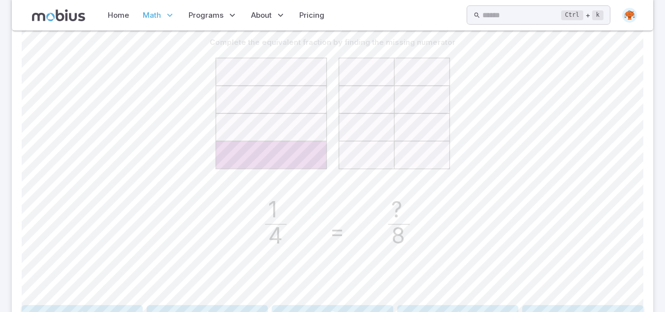
scroll to position [276, 0]
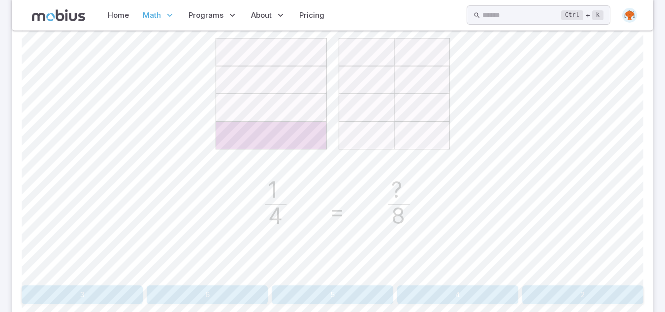
click at [599, 295] on button "2" at bounding box center [582, 294] width 121 height 19
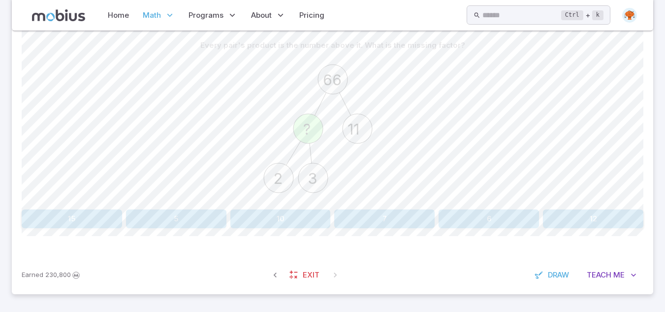
scroll to position [253, 0]
click at [471, 211] on button "6" at bounding box center [489, 218] width 100 height 19
click at [486, 228] on button "2 x 2 x 7 x 7" at bounding box center [489, 218] width 100 height 19
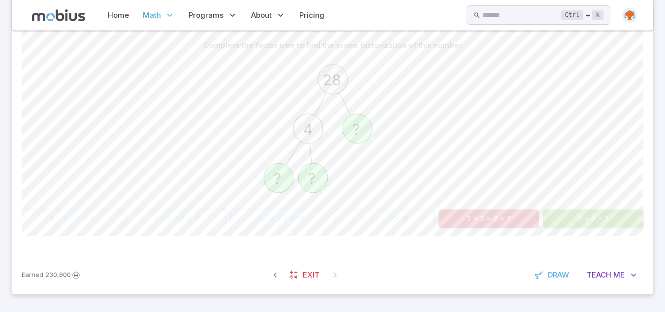
scroll to position [132, 0]
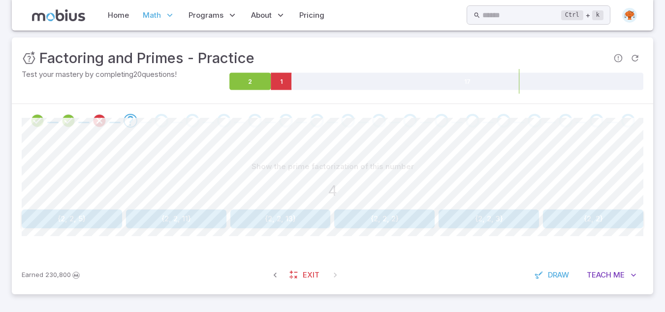
click at [590, 223] on button "{2, 2}" at bounding box center [593, 218] width 100 height 19
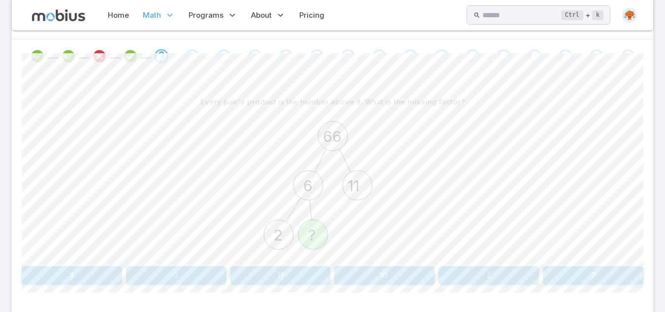
scroll to position [250, 0]
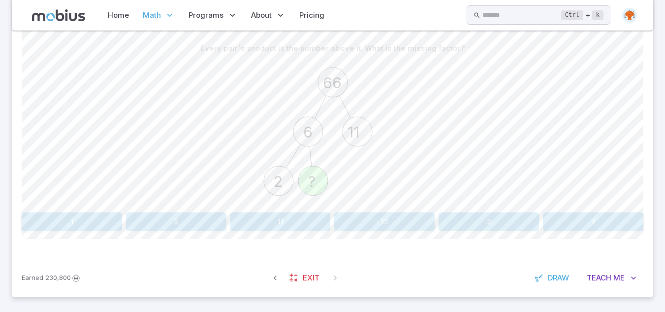
click at [198, 218] on button "3" at bounding box center [176, 221] width 100 height 19
click at [88, 227] on button "2 x 2 x 11" at bounding box center [72, 221] width 100 height 19
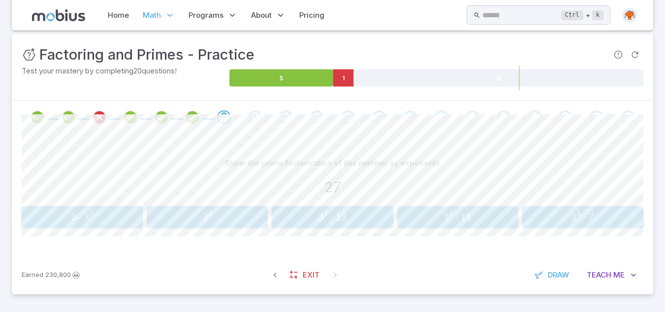
scroll to position [135, 0]
click at [570, 224] on div "3 3 ⋅ 7 3^3 \cdot 7 3 3 ⋅ 7" at bounding box center [582, 217] width 115 height 14
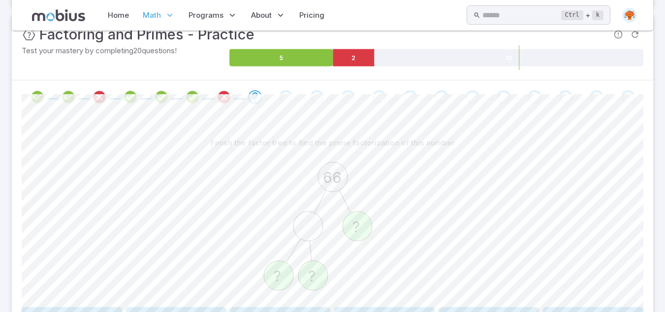
scroll to position [214, 0]
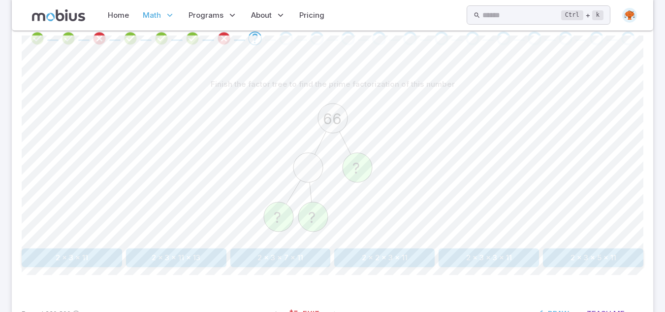
click at [317, 260] on button "2 x 3 x 7 x 11" at bounding box center [280, 257] width 100 height 19
click at [597, 259] on button "2 x 2 = 4" at bounding box center [593, 257] width 100 height 19
click at [287, 255] on button "2 x 2 x 11" at bounding box center [280, 257] width 100 height 19
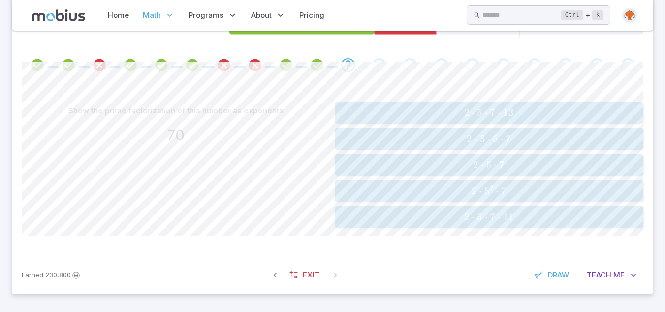
scroll to position [188, 0]
click at [287, 255] on div "Show the prime factorization of this number as exponents 70 2 ⋅ 5 ⋅ 7 ⋅ 13 2 \c…" at bounding box center [333, 169] width 622 height 174
click at [496, 167] on span "⋅" at bounding box center [495, 165] width 3 height 12
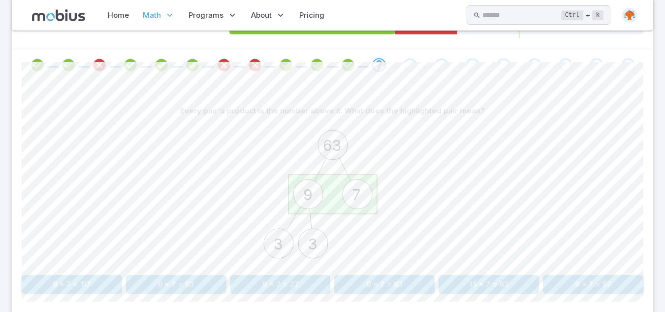
drag, startPoint x: 496, startPoint y: 167, endPoint x: 472, endPoint y: 164, distance: 24.8
drag, startPoint x: 472, startPoint y: 164, endPoint x: 412, endPoint y: 156, distance: 60.7
click at [412, 156] on div "63 9 7 3 3" at bounding box center [333, 195] width 622 height 151
click at [471, 290] on button "15 x 7 = 63" at bounding box center [489, 284] width 100 height 19
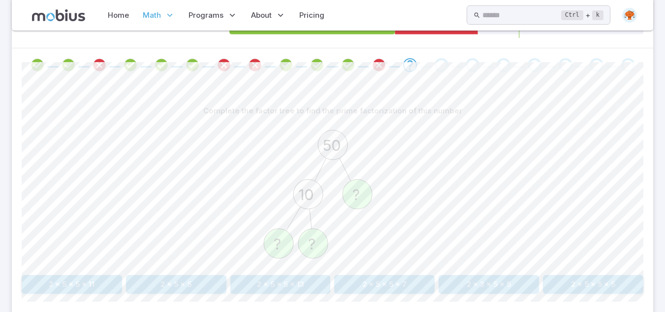
click at [192, 283] on button "2 x 5 x 5" at bounding box center [176, 284] width 100 height 19
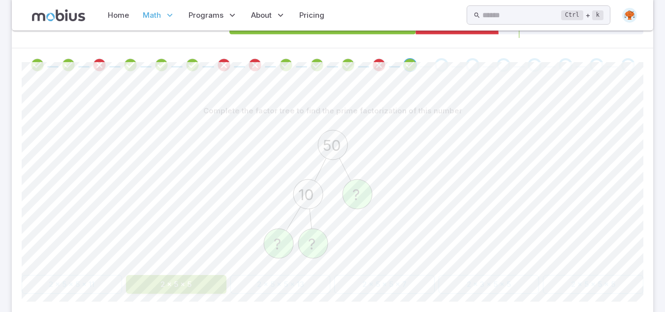
scroll to position [135, 0]
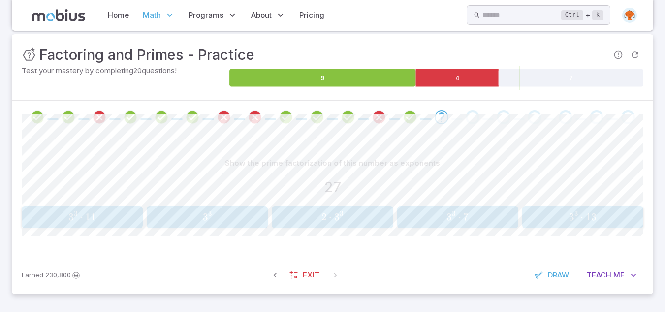
click at [226, 210] on div "3 3 3^3 3 3" at bounding box center [207, 217] width 115 height 14
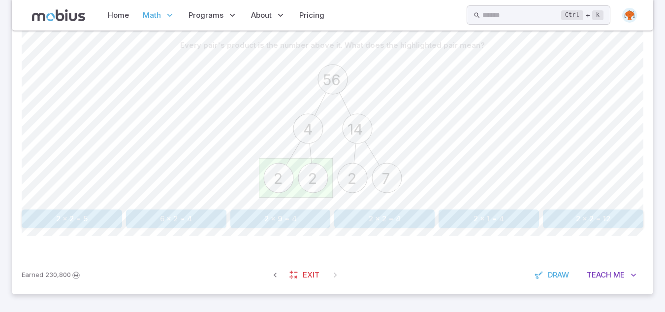
scroll to position [233, 0]
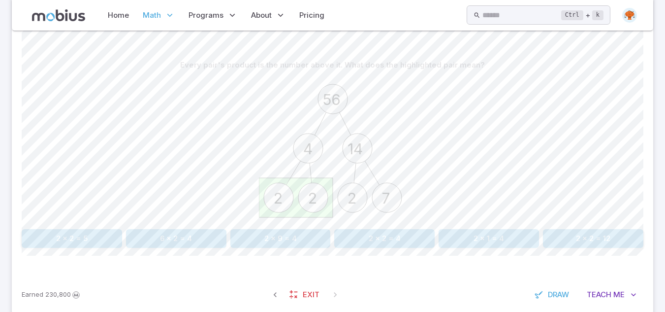
click at [387, 239] on button "2 x 2 = 4" at bounding box center [384, 238] width 100 height 19
click at [199, 228] on div "Every pair's product is the number above it. What is the missing factor? 84 4 2…" at bounding box center [333, 152] width 622 height 192
click at [209, 235] on button "2" at bounding box center [176, 238] width 100 height 19
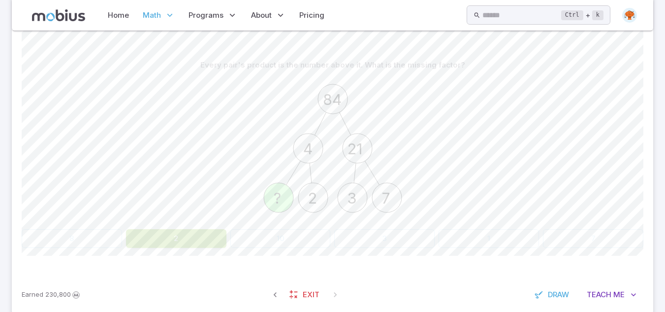
scroll to position [132, 0]
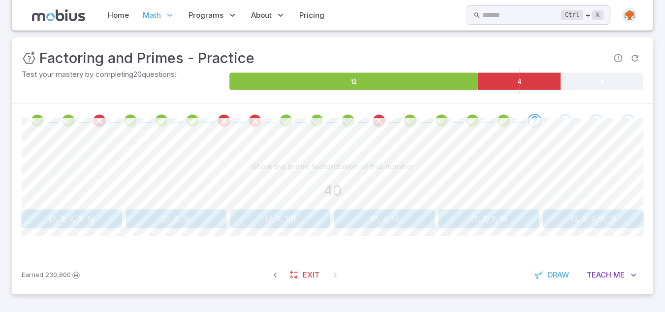
click at [209, 235] on div "Show the prime factorization of this number 40 {2, 2, 2, 2, 5} {2, 2, 5} {2, 2,…" at bounding box center [333, 196] width 622 height 118
click at [292, 217] on button "{2, 2, 10}" at bounding box center [280, 218] width 100 height 19
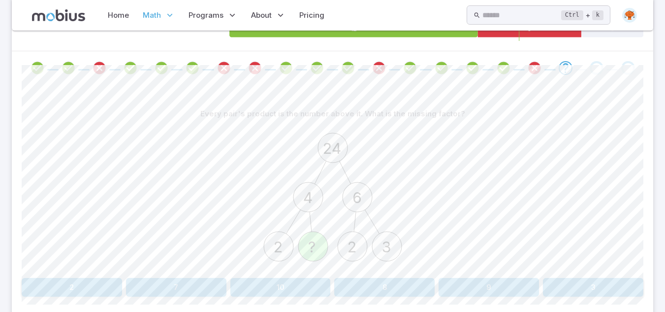
scroll to position [253, 0]
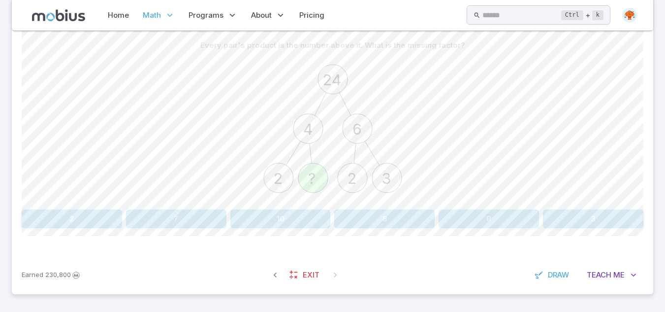
click at [56, 221] on button "2" at bounding box center [72, 218] width 100 height 19
click at [270, 219] on button "2 x 2 x 3 x 3" at bounding box center [280, 218] width 100 height 19
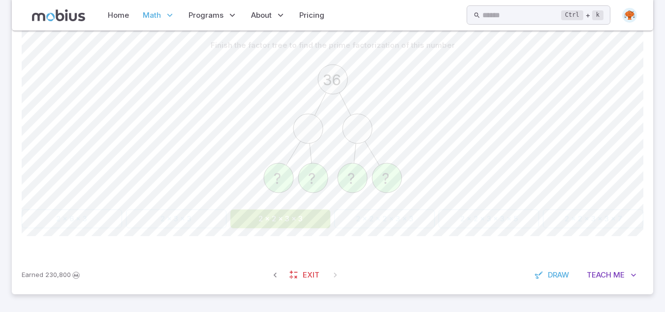
scroll to position [188, 0]
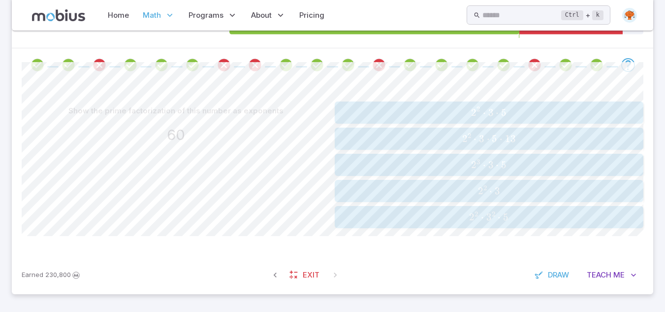
click at [503, 194] on span "2 2 ⋅ 3" at bounding box center [489, 191] width 303 height 12
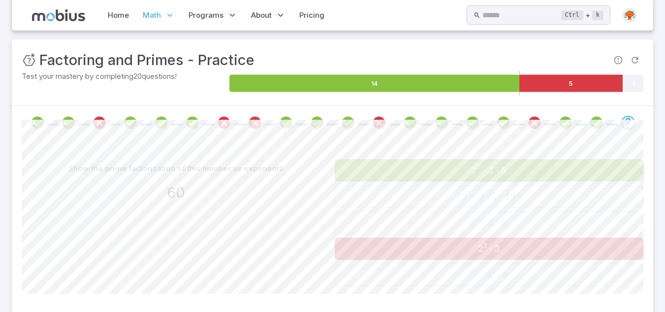
scroll to position [89, 0]
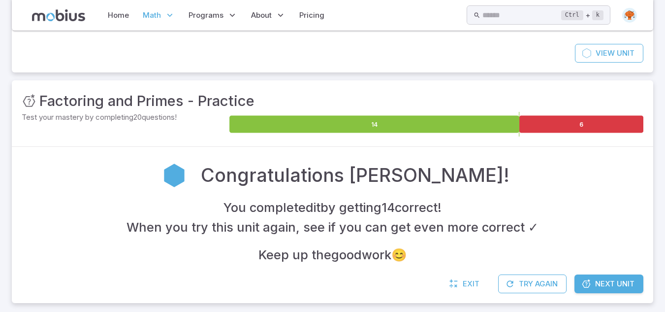
click at [620, 289] on span "Next Unit" at bounding box center [614, 283] width 39 height 11
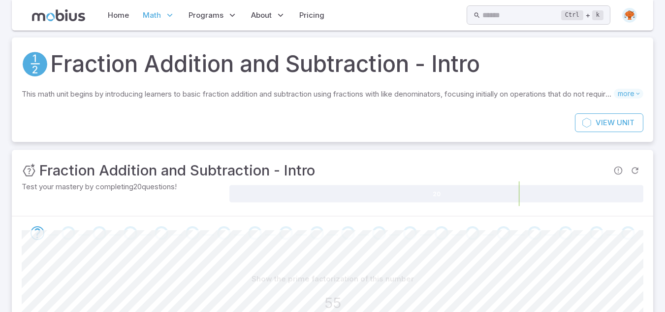
scroll to position [132, 0]
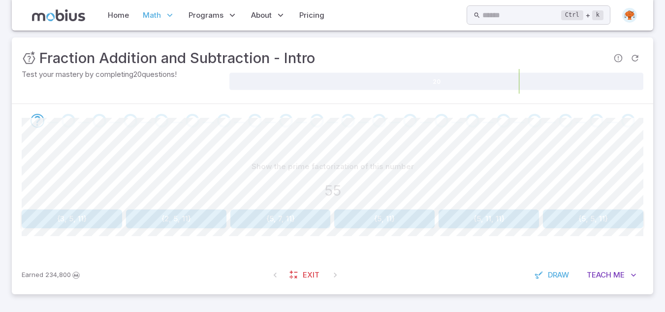
click at [384, 214] on button "{5, 11}" at bounding box center [384, 218] width 100 height 19
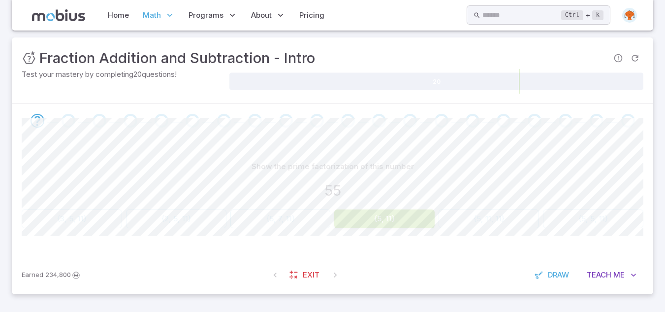
click at [69, 122] on div "Go to the next question" at bounding box center [69, 121] width 14 height 14
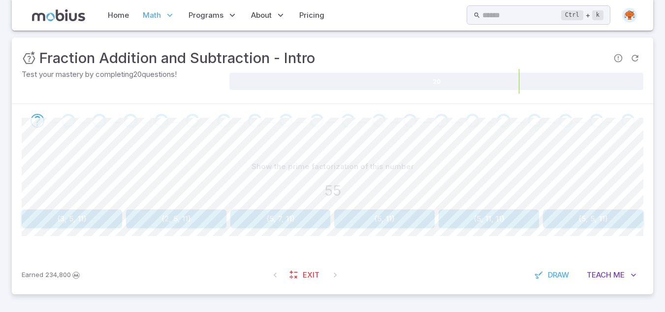
click at [384, 224] on button "{5, 11}" at bounding box center [384, 218] width 100 height 19
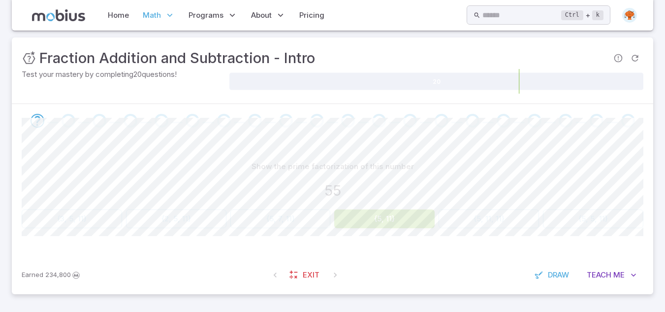
click at [62, 124] on span at bounding box center [69, 121] width 14 height 14
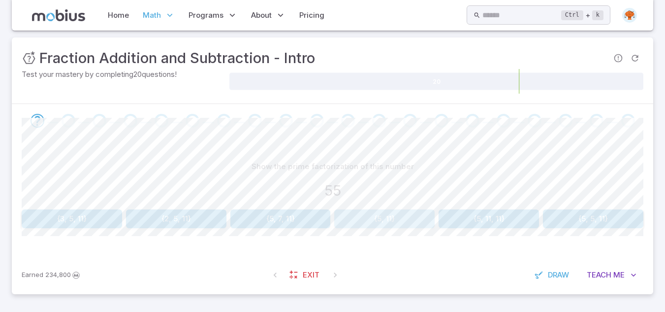
drag, startPoint x: 384, startPoint y: 210, endPoint x: 392, endPoint y: 209, distance: 7.9
click at [392, 209] on button "{5, 11}" at bounding box center [384, 218] width 100 height 19
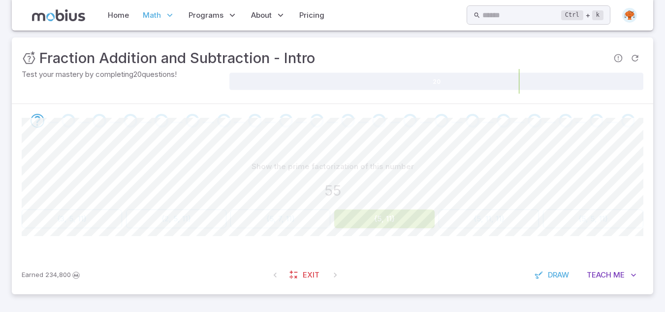
click at [66, 122] on div "Go to the next question" at bounding box center [69, 121] width 14 height 14
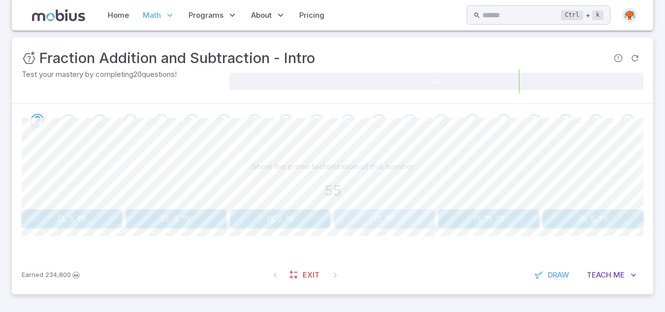
click at [344, 219] on button "{5, 11}" at bounding box center [384, 218] width 100 height 19
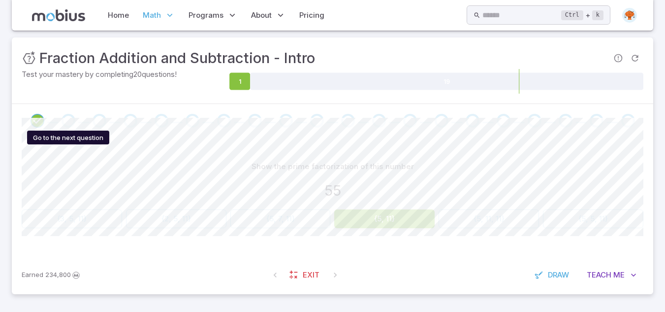
click at [69, 119] on div "Go to the next question" at bounding box center [69, 121] width 14 height 14
click at [70, 118] on icon "Go to the next question" at bounding box center [69, 121] width 12 height 12
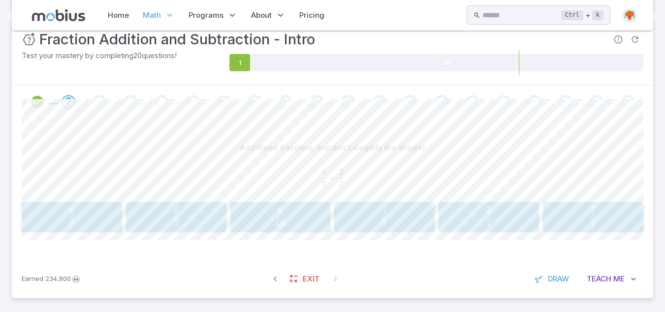
scroll to position [155, 0]
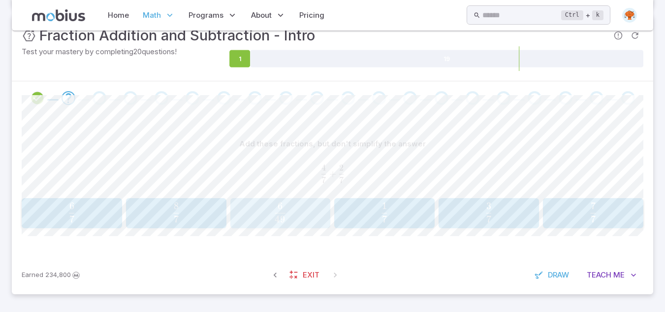
click at [297, 213] on span "49 6 ​" at bounding box center [280, 212] width 87 height 20
click at [483, 216] on span "5 2 ​" at bounding box center [488, 212] width 87 height 20
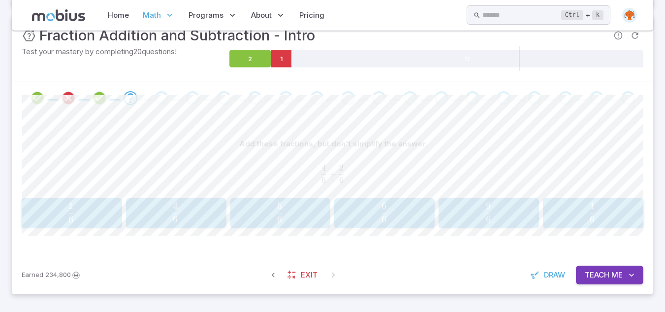
click at [387, 217] on span "6 6 ​" at bounding box center [385, 212] width 6 height 20
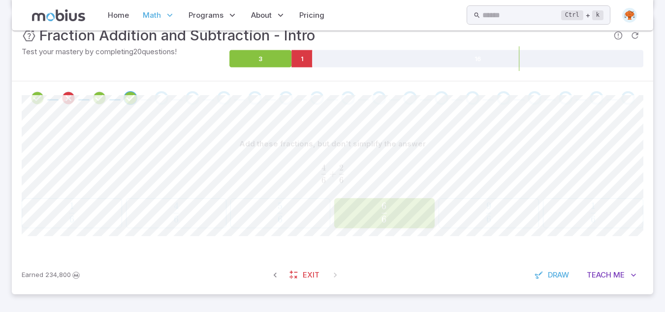
scroll to position [143, 0]
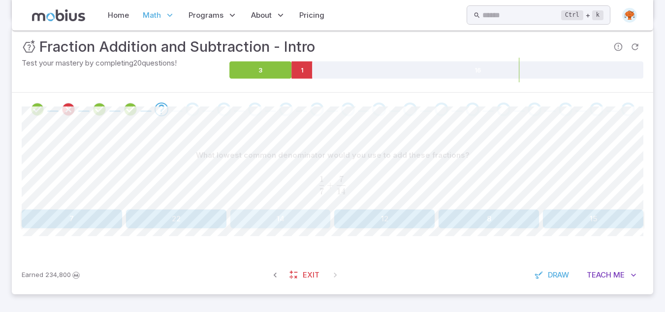
click at [304, 220] on button "14" at bounding box center [280, 218] width 100 height 19
click at [77, 221] on button "7" at bounding box center [72, 218] width 100 height 19
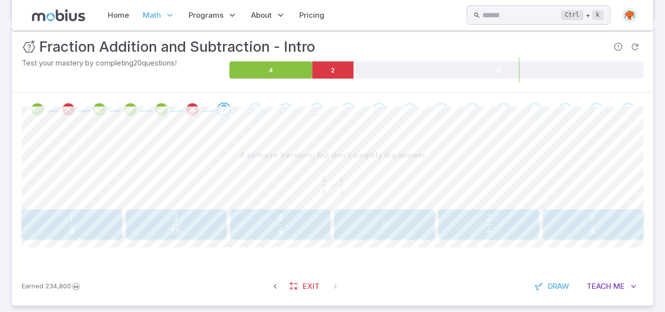
click at [292, 219] on span "4 4 ​" at bounding box center [280, 224] width 87 height 20
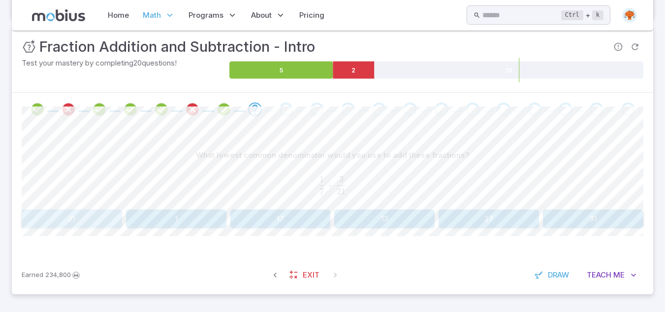
click at [70, 224] on button "21" at bounding box center [72, 218] width 100 height 19
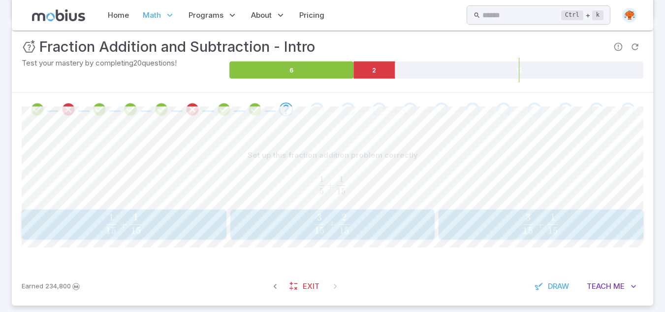
drag, startPoint x: 340, startPoint y: 214, endPoint x: 294, endPoint y: 39, distance: 180.2
click at [294, 39] on div "Unit Mastery : Fraction Addition and Subtraction - Intro Test your mastery by c…" at bounding box center [333, 165] width 642 height 279
click at [159, 231] on span "15 1 ​ + 15 1 ​" at bounding box center [123, 224] width 183 height 20
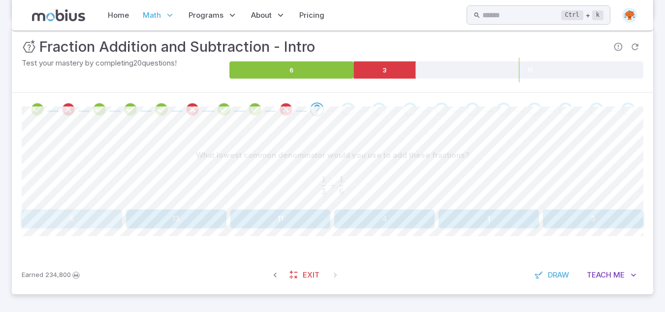
click at [42, 221] on button "6" at bounding box center [72, 218] width 100 height 19
click at [287, 219] on button "18" at bounding box center [280, 218] width 100 height 19
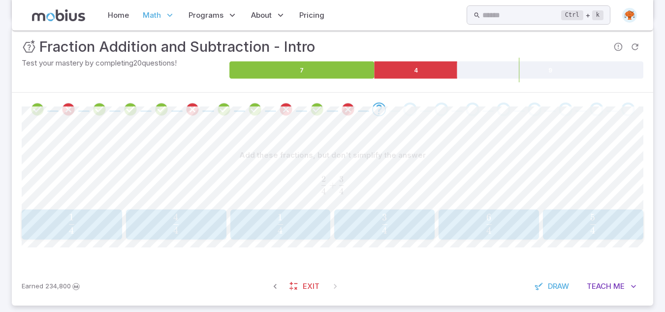
click at [517, 222] on span "4 6 ​" at bounding box center [489, 224] width 87 height 20
click at [65, 231] on span "7 2 ​" at bounding box center [71, 224] width 87 height 20
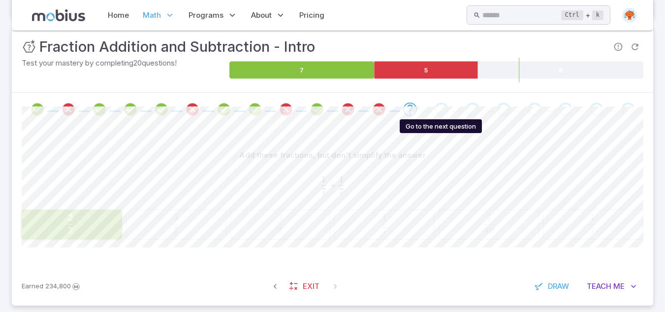
click at [442, 104] on div "Go to the next question" at bounding box center [442, 109] width 14 height 14
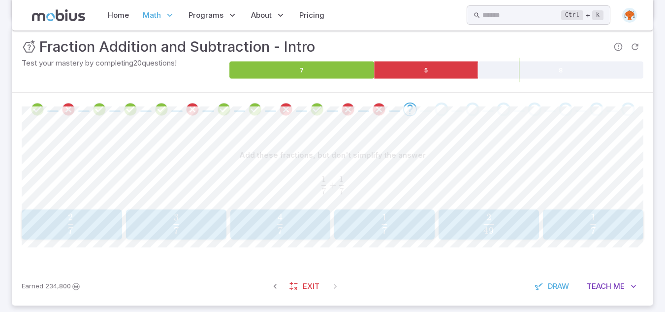
click at [46, 224] on span "7 2 ​" at bounding box center [71, 224] width 88 height 20
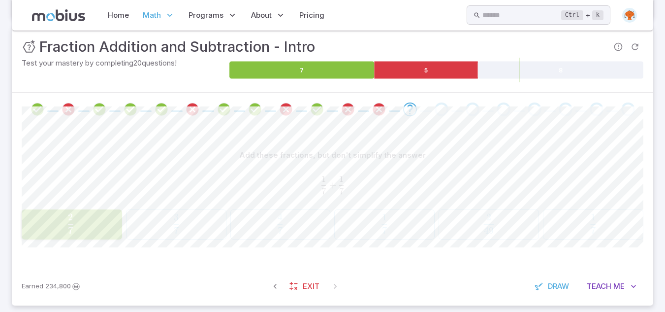
click at [439, 109] on div "Go to the next question" at bounding box center [442, 109] width 14 height 14
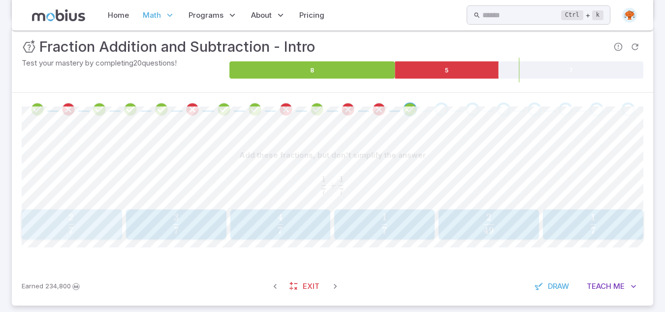
click at [100, 230] on span "7 2 ​" at bounding box center [71, 224] width 87 height 20
click at [79, 212] on button "8 6 \frac{8}{6} 6 8 ​" at bounding box center [72, 224] width 100 height 31
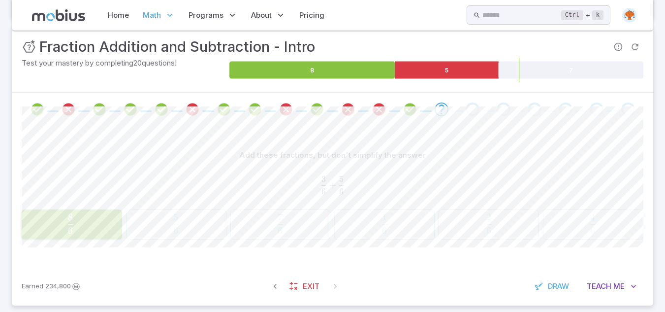
click at [98, 228] on span "6 8 ​" at bounding box center [71, 224] width 88 height 20
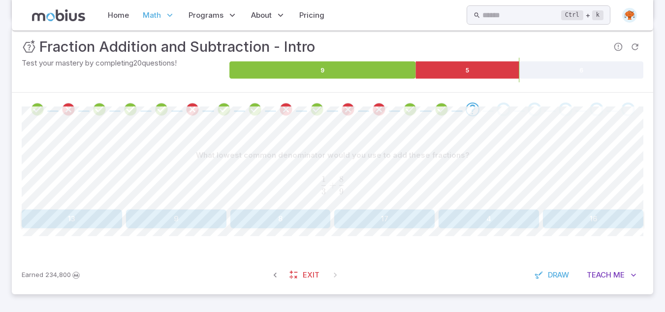
click at [204, 243] on div "What lowest common denominator would you use to add these fractions? 1 3 + 8 9 …" at bounding box center [333, 190] width 622 height 129
click at [186, 224] on button "9" at bounding box center [176, 218] width 100 height 19
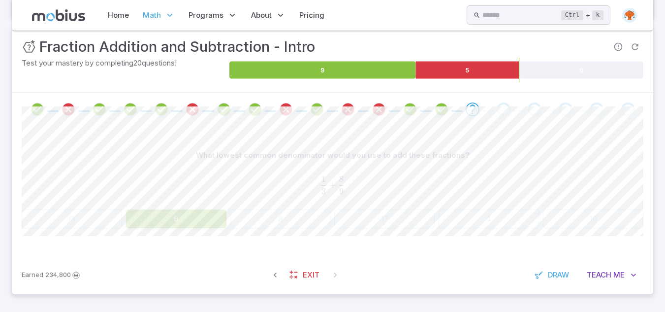
click at [503, 107] on div "Go to the next question" at bounding box center [504, 109] width 14 height 14
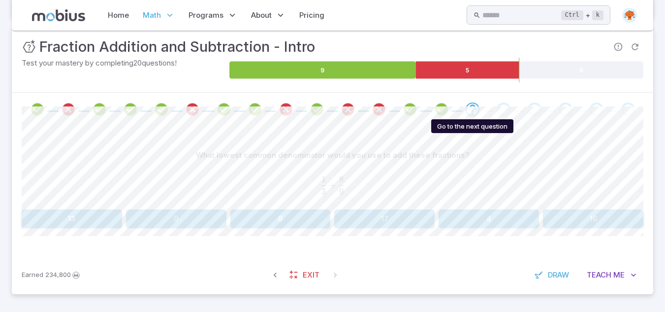
click at [467, 110] on icon "Go to the next question" at bounding box center [473, 109] width 12 height 12
click at [172, 222] on button "9" at bounding box center [176, 218] width 100 height 19
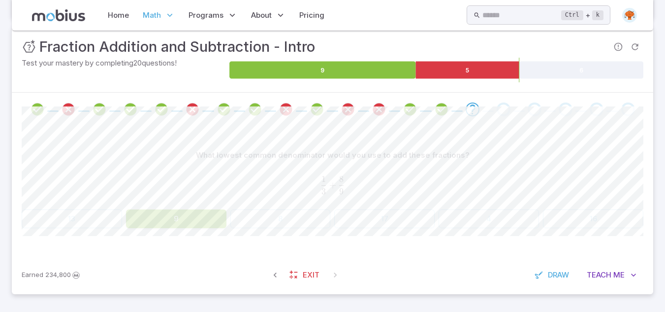
click at [505, 118] on div at bounding box center [333, 109] width 642 height 33
click at [504, 112] on div "Go to the next question" at bounding box center [504, 109] width 14 height 14
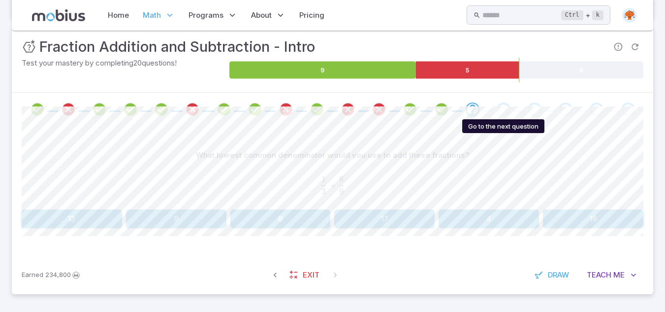
click at [504, 112] on div "Go to the next question" at bounding box center [504, 109] width 14 height 14
click at [204, 217] on button "9" at bounding box center [176, 218] width 100 height 19
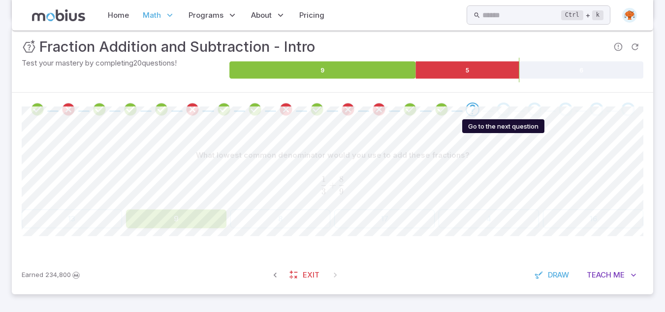
click at [497, 111] on div "Go to the next question" at bounding box center [504, 109] width 14 height 14
click at [506, 112] on icon "Go to the next question" at bounding box center [504, 109] width 12 height 12
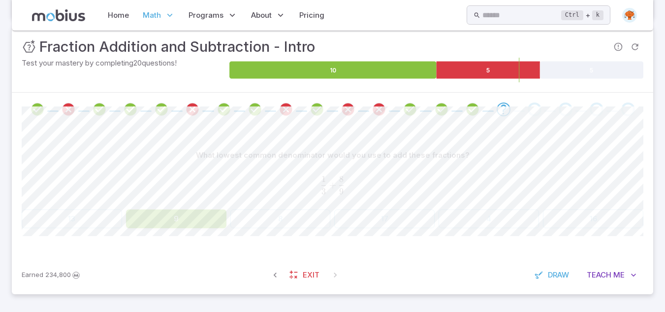
click at [526, 112] on span at bounding box center [534, 109] width 23 height 14
click at [532, 108] on div "Go to the next question" at bounding box center [535, 109] width 14 height 14
click at [499, 109] on icon "Go to the next question" at bounding box center [504, 109] width 12 height 12
click at [500, 112] on icon "Go to the next question" at bounding box center [504, 109] width 12 height 12
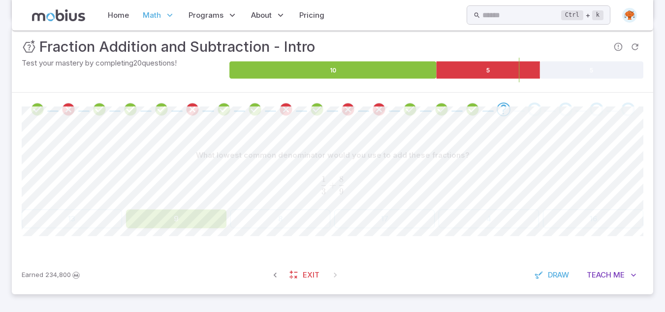
click at [535, 107] on div "Go to the next question" at bounding box center [535, 109] width 14 height 14
click at [534, 107] on div "Go to the next question" at bounding box center [535, 109] width 14 height 14
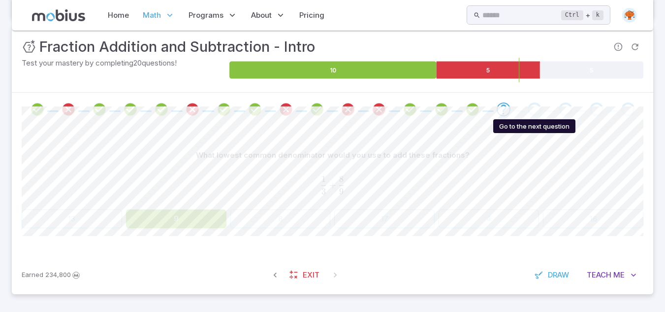
click at [384, 172] on div "1 3 + 8 9 \frac{1}{3} + \frac{8}{9} 3 1 ​ + 9 8 ​" at bounding box center [333, 184] width 622 height 33
drag, startPoint x: 384, startPoint y: 172, endPoint x: 532, endPoint y: 113, distance: 159.6
click at [588, 151] on div "What lowest common denominator would you use to add these fractions?" at bounding box center [333, 155] width 622 height 19
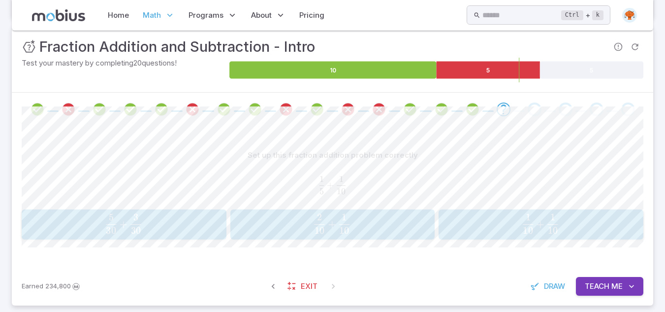
click at [388, 234] on div "2 10 + 1 10 \frac{2}{10} + \frac{1}{10} 10 2 ​ + 10 1 ​" at bounding box center [332, 224] width 198 height 23
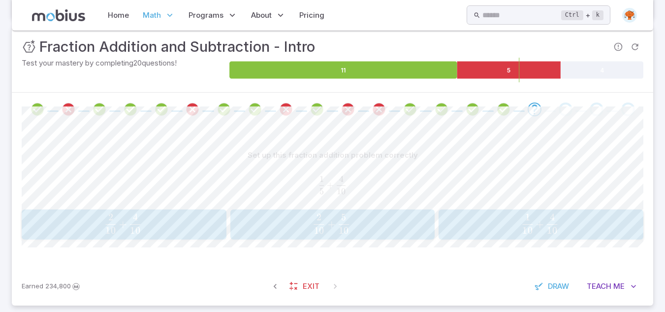
click at [155, 239] on button "2 10 + 4 10 \frac{2}{10} + \frac{4}{10} 10 2 ​ + 10 4 ​" at bounding box center [124, 224] width 205 height 31
click at [114, 226] on span "4 3 ​" at bounding box center [71, 224] width 87 height 20
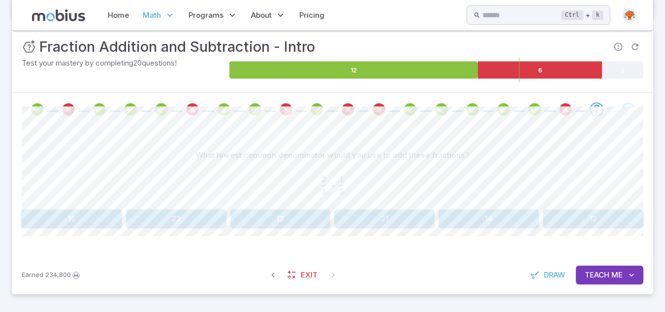
click at [82, 220] on button "15" at bounding box center [72, 218] width 100 height 19
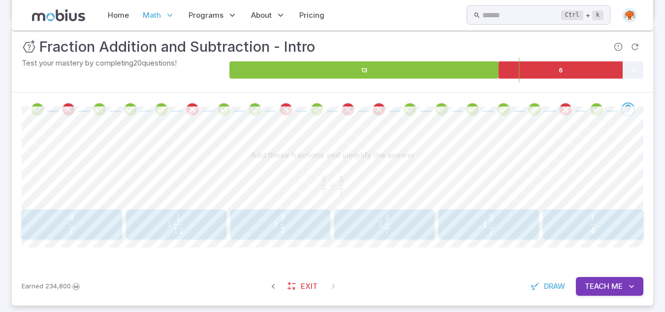
click at [374, 229] on span "1 7 4 ​" at bounding box center [384, 224] width 87 height 20
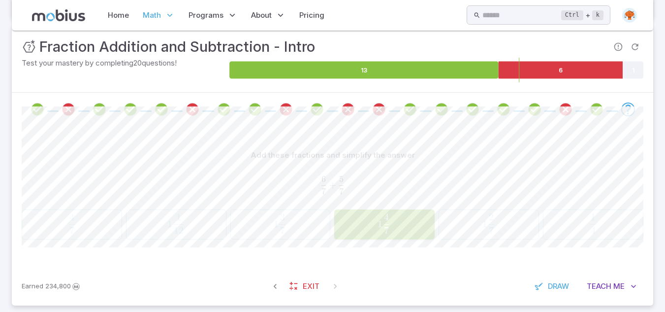
scroll to position [98, 0]
